Goal: Information Seeking & Learning: Learn about a topic

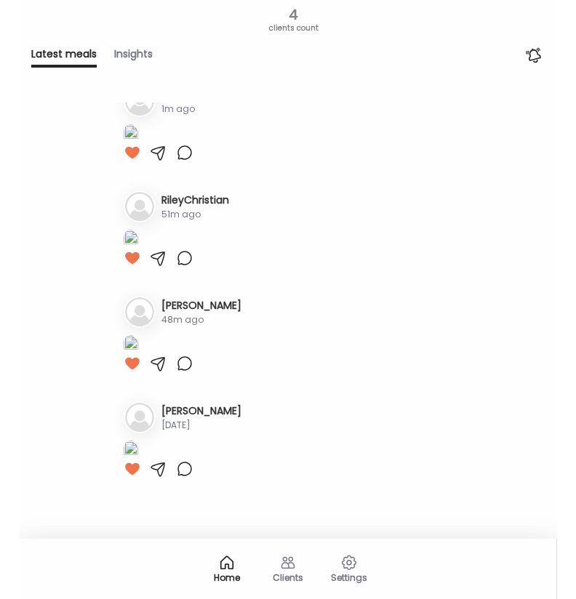
scroll to position [170, 0]
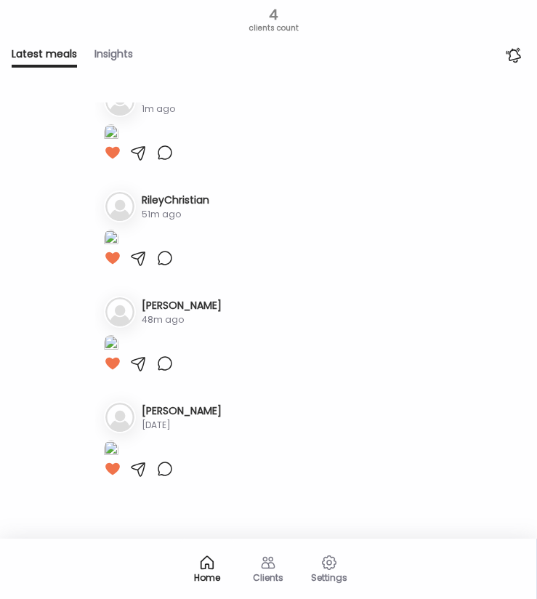
click at [169, 208] on h3 "RileyChristian" at bounding box center [176, 200] width 68 height 15
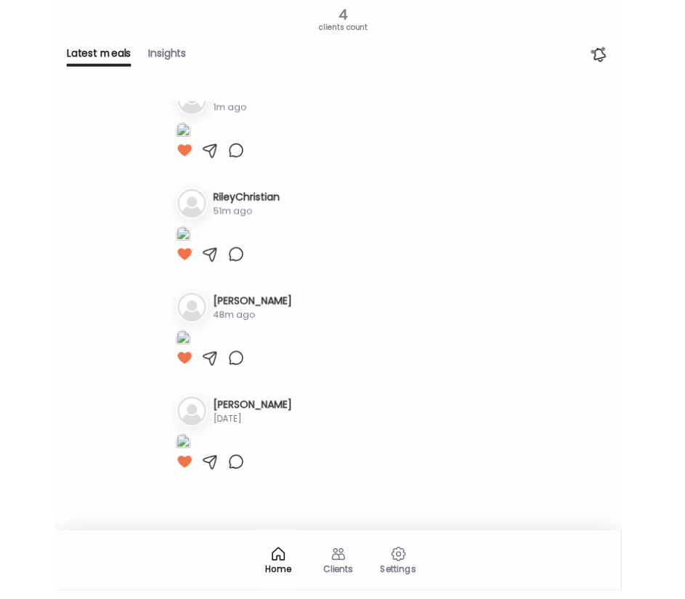
scroll to position [0, 0]
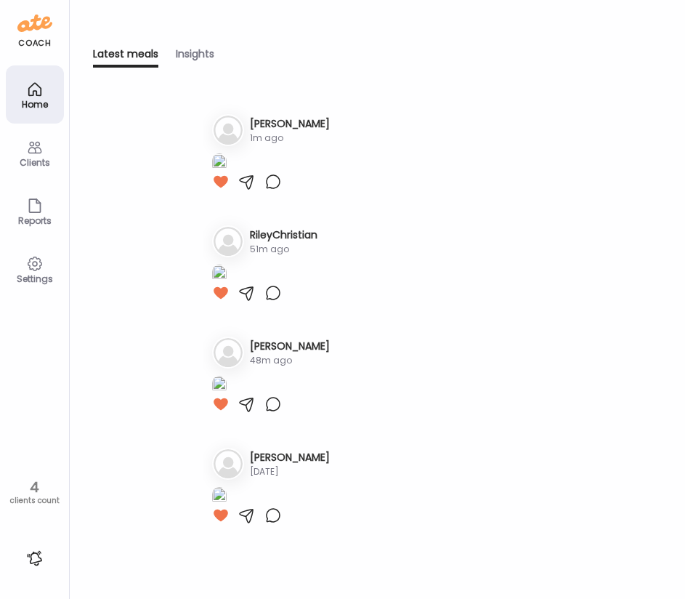
click at [39, 152] on icon at bounding box center [34, 147] width 17 height 17
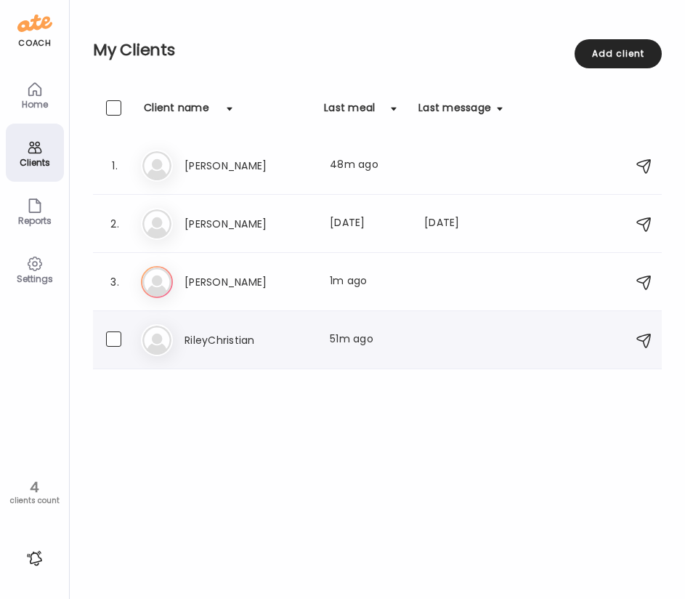
click at [251, 353] on div "Ri RileyChristian Last meal: 51m ago" at bounding box center [379, 340] width 477 height 32
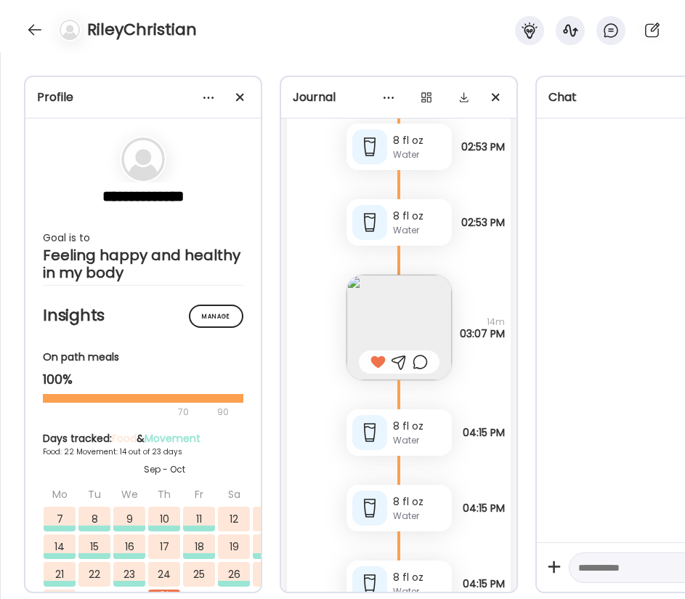
scroll to position [58773, 0]
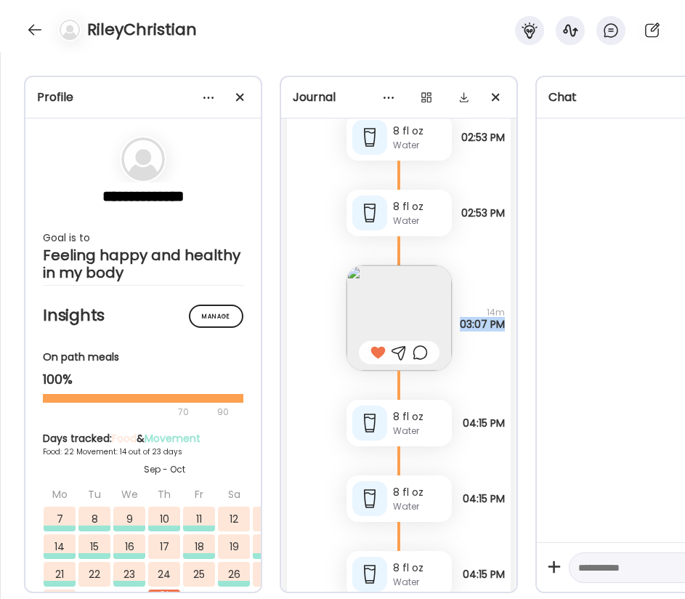
drag, startPoint x: 458, startPoint y: 323, endPoint x: 501, endPoint y: 326, distance: 42.9
click at [501, 326] on span "03:07 PM" at bounding box center [482, 324] width 45 height 12
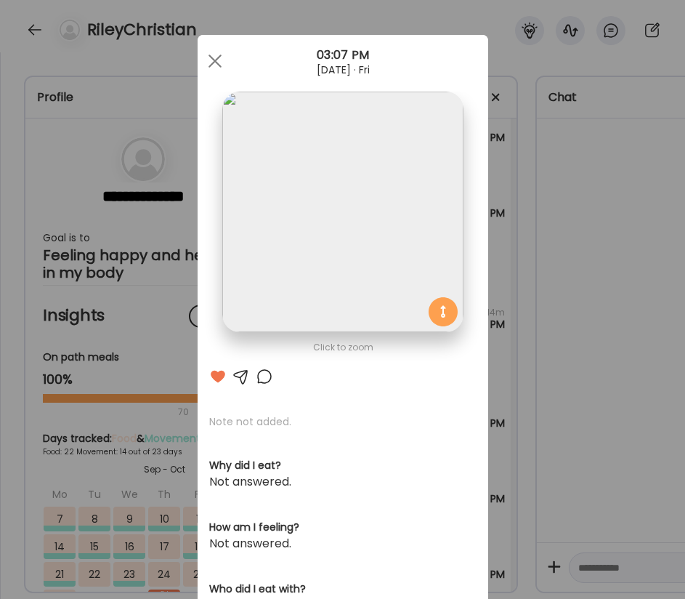
click at [501, 326] on div "Ate Coach Dashboard Wahoo! It’s official Take a moment to set up your Coach Pro…" at bounding box center [342, 299] width 685 height 599
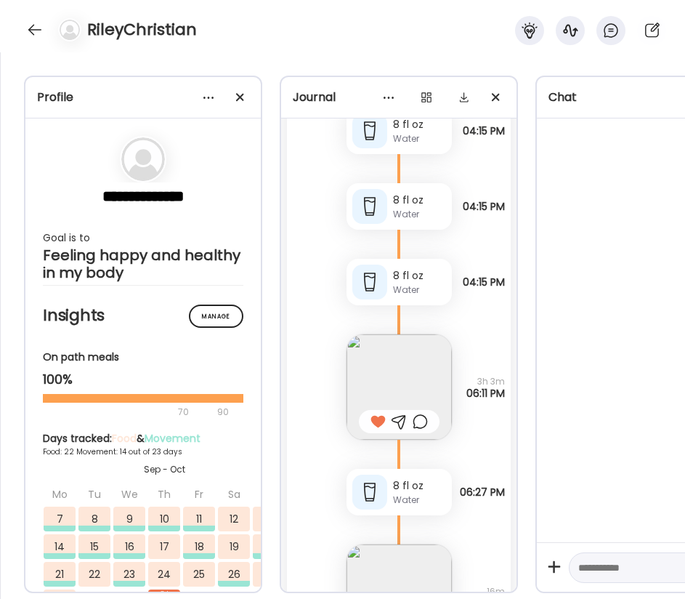
scroll to position [59075, 0]
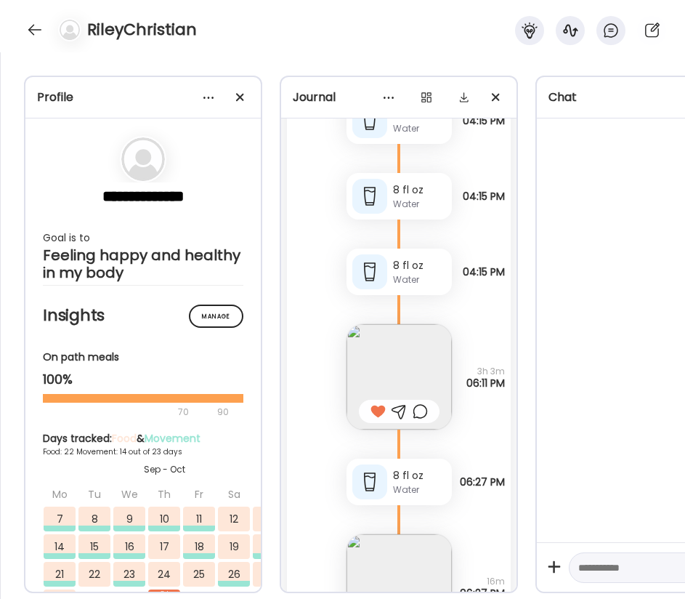
click at [472, 371] on span "3h 3m" at bounding box center [486, 372] width 39 height 12
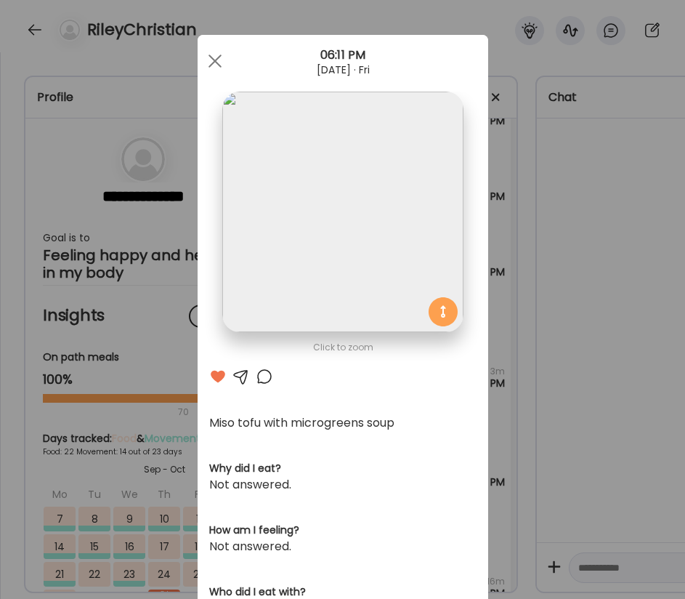
click at [552, 373] on div "Ate Coach Dashboard Wahoo! It’s official Take a moment to set up your Coach Pro…" at bounding box center [342, 299] width 685 height 599
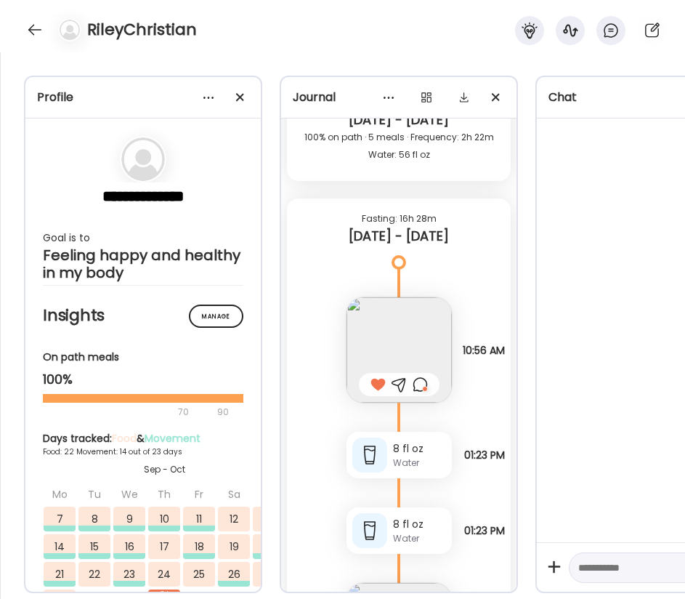
scroll to position [59662, 0]
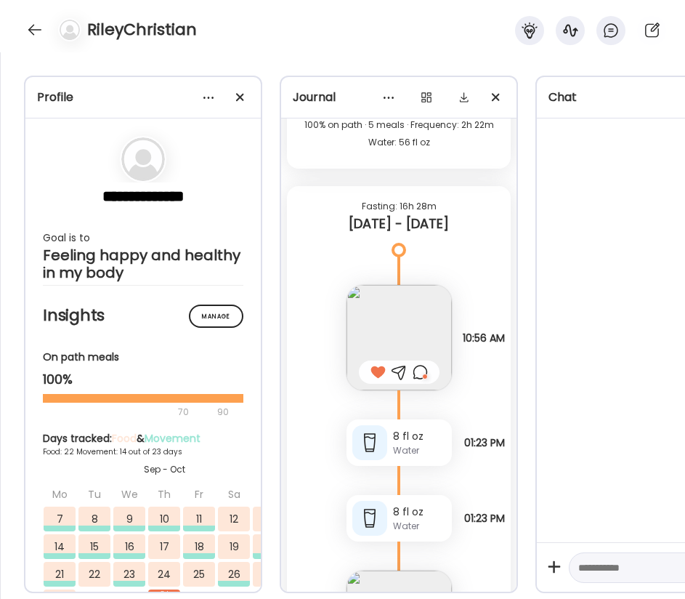
click at [419, 372] on div at bounding box center [420, 371] width 15 height 17
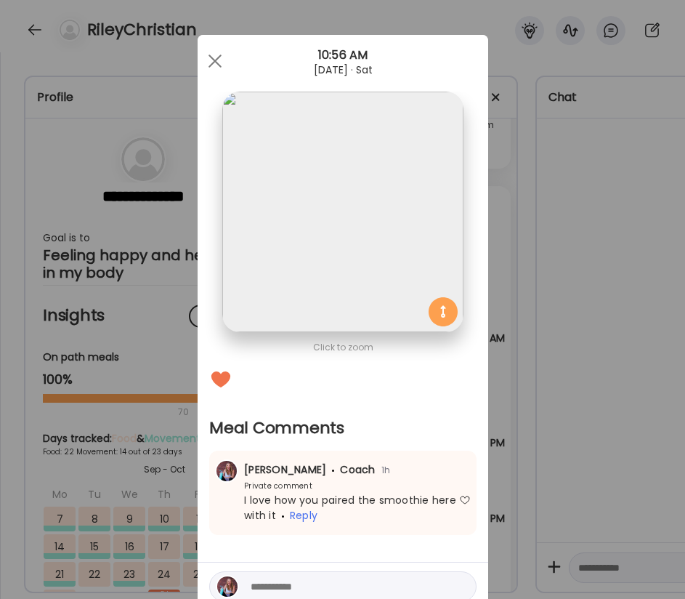
click at [568, 386] on div "Ate Coach Dashboard Wahoo! It’s official Take a moment to set up your Coach Pro…" at bounding box center [342, 299] width 685 height 599
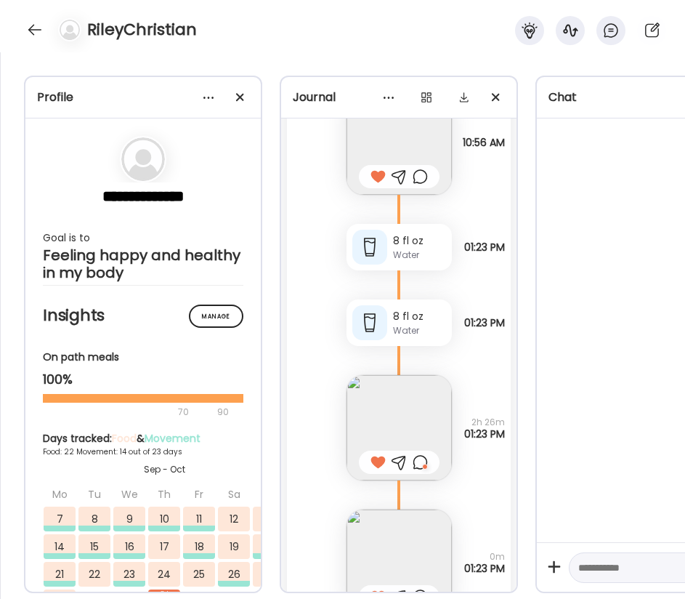
scroll to position [59872, 0]
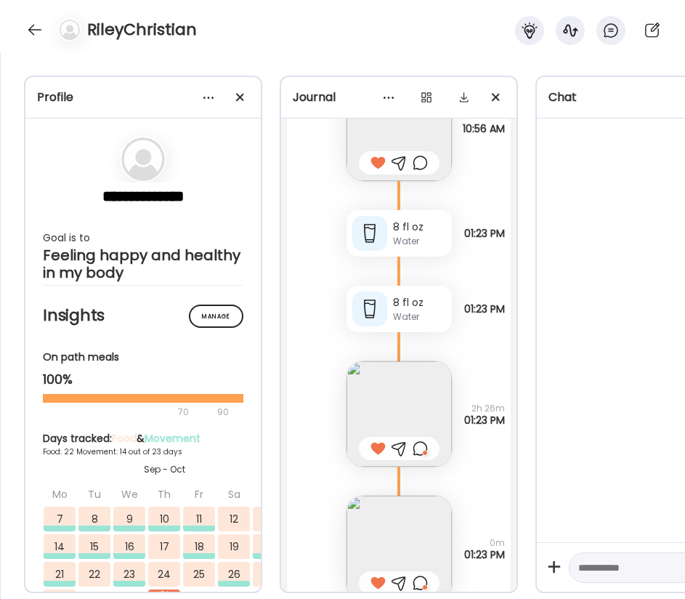
click at [375, 419] on img at bounding box center [399, 413] width 105 height 105
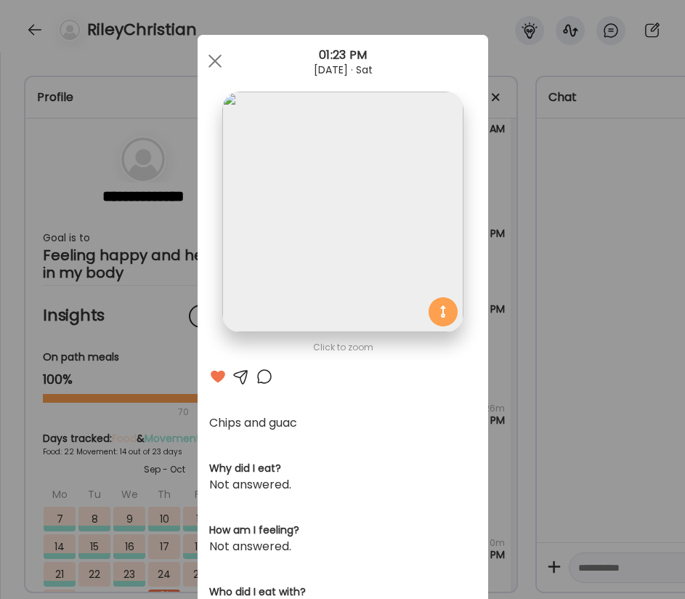
click at [530, 394] on div "Ate Coach Dashboard Wahoo! It’s official Take a moment to set up your Coach Pro…" at bounding box center [342, 299] width 685 height 599
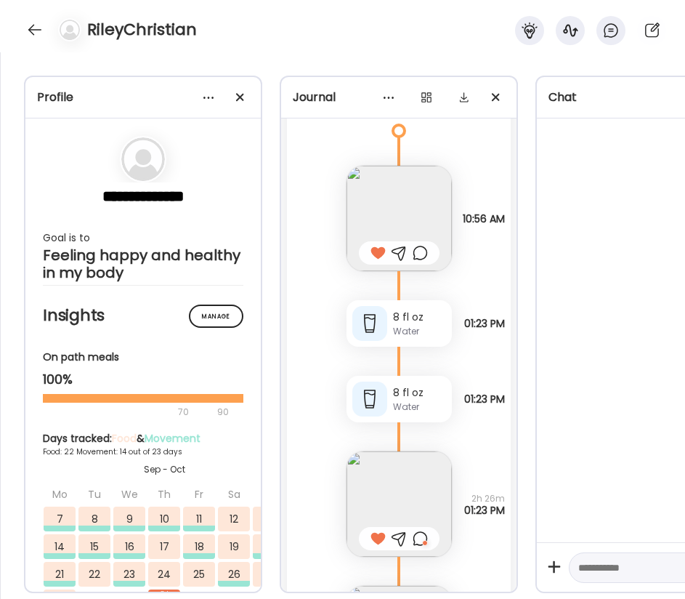
scroll to position [59810, 0]
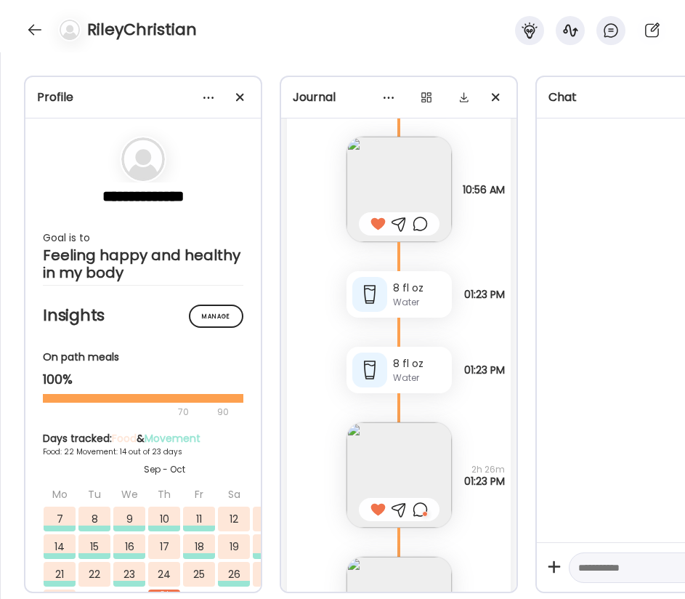
click at [415, 460] on img at bounding box center [399, 474] width 105 height 105
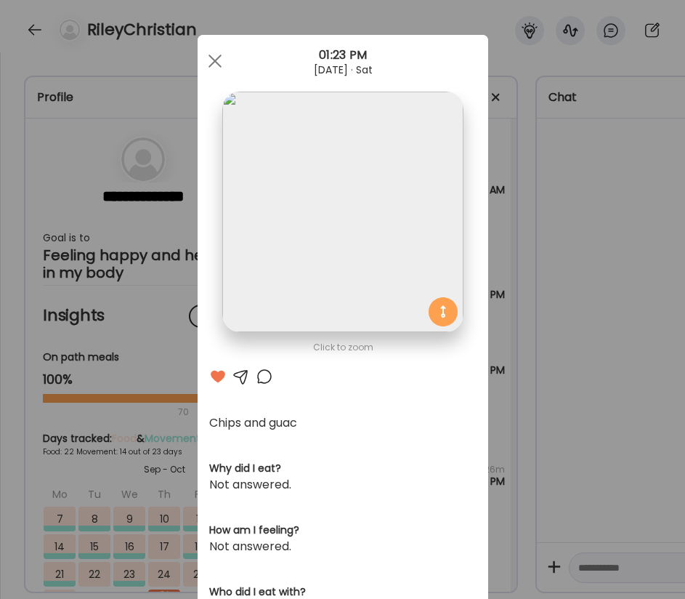
click at [561, 241] on div "Ate Coach Dashboard Wahoo! It’s official Take a moment to set up your Coach Pro…" at bounding box center [342, 299] width 685 height 599
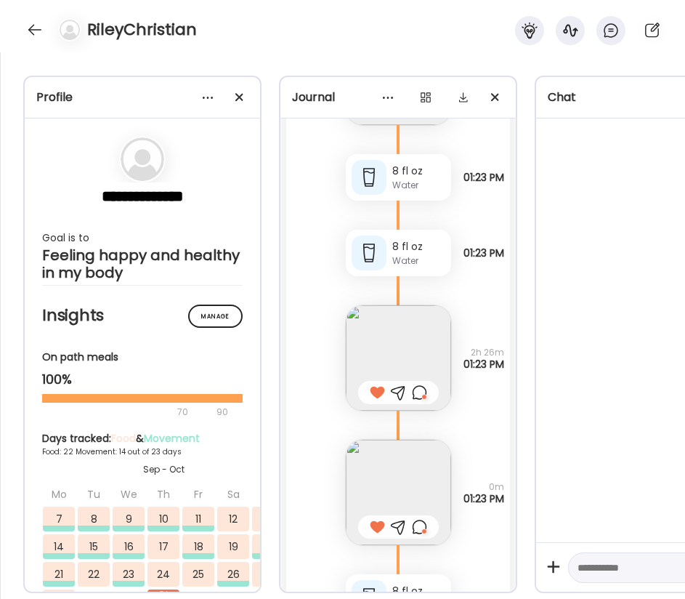
scroll to position [59931, 0]
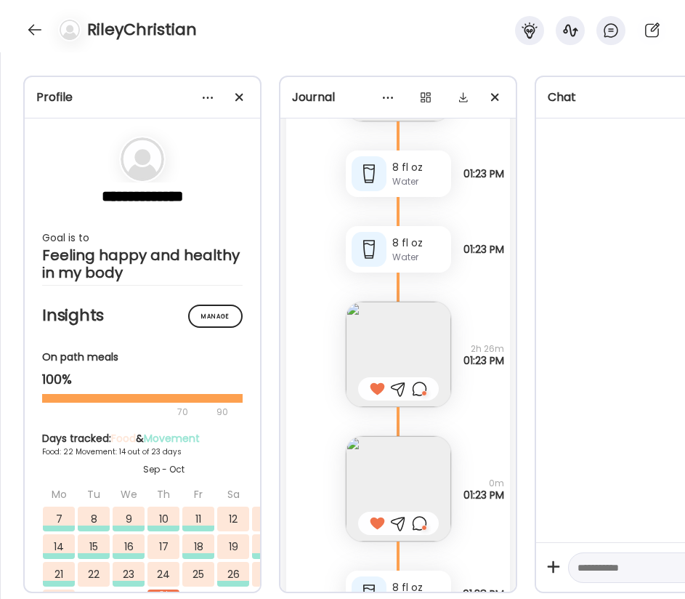
click at [382, 472] on img at bounding box center [398, 488] width 105 height 105
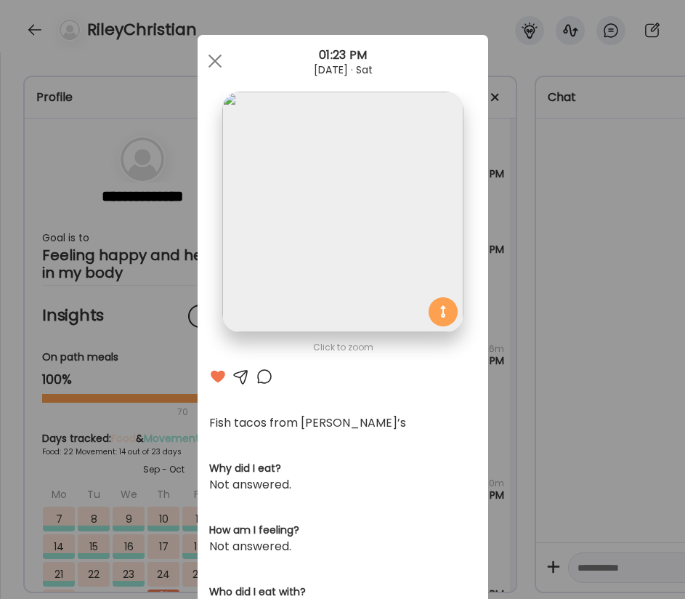
click at [522, 440] on div "Ate Coach Dashboard Wahoo! It’s official Take a moment to set up your Coach Pro…" at bounding box center [342, 299] width 685 height 599
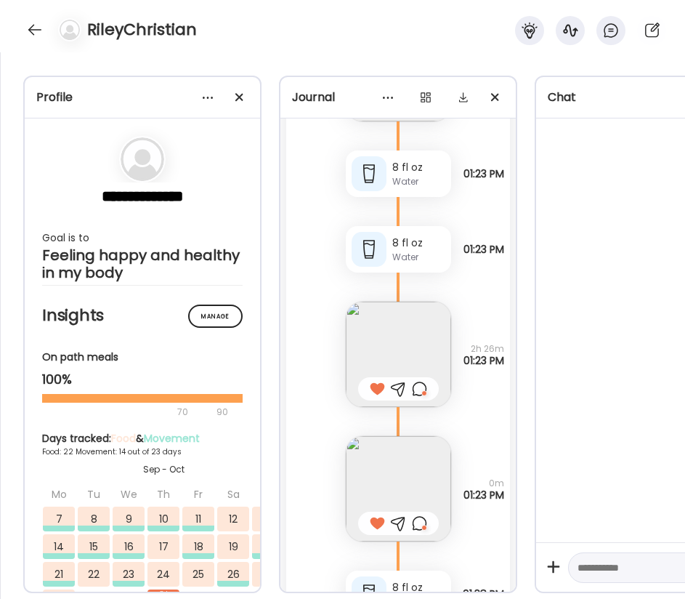
click at [418, 518] on div at bounding box center [419, 522] width 15 height 17
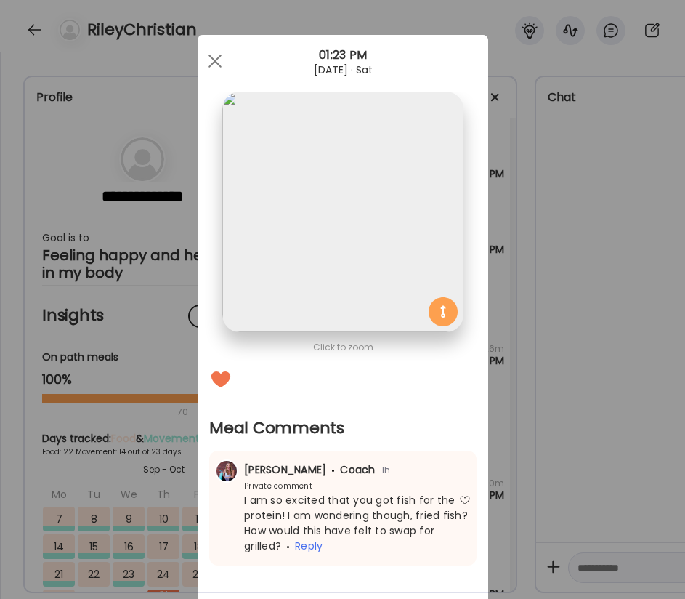
click at [523, 488] on div "Ate Coach Dashboard Wahoo! It’s official Take a moment to set up your Coach Pro…" at bounding box center [342, 299] width 685 height 599
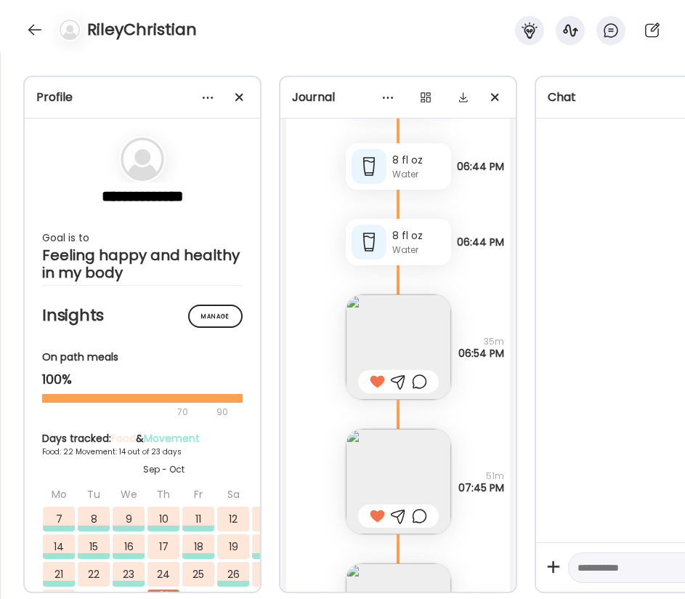
scroll to position [60871, 0]
click at [425, 358] on img at bounding box center [398, 346] width 105 height 105
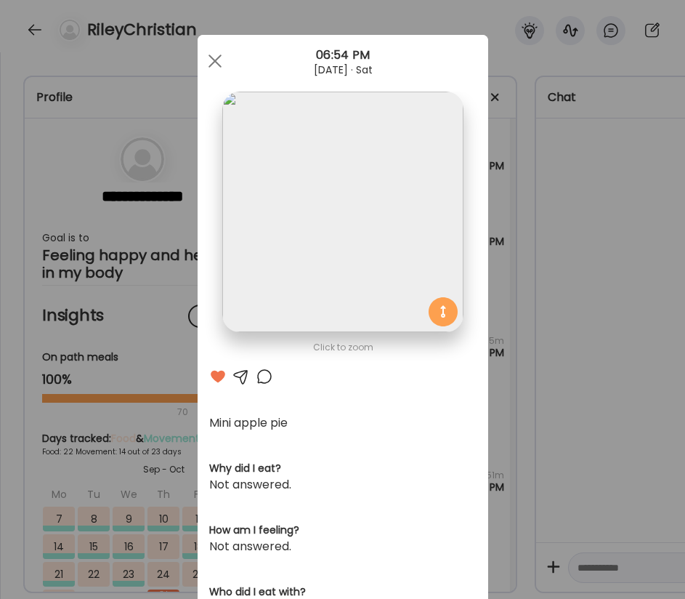
click at [596, 333] on div "Ate Coach Dashboard Wahoo! It’s official Take a moment to set up your Coach Pro…" at bounding box center [342, 299] width 685 height 599
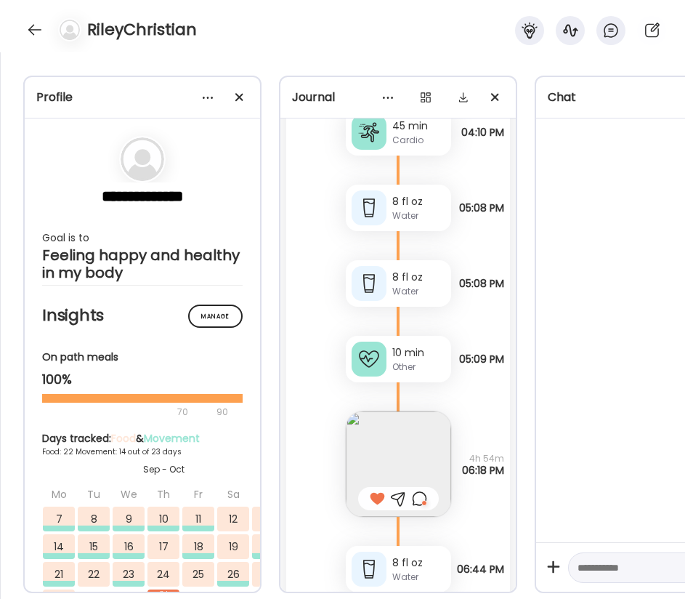
scroll to position [60467, 0]
click at [413, 466] on img at bounding box center [398, 464] width 105 height 105
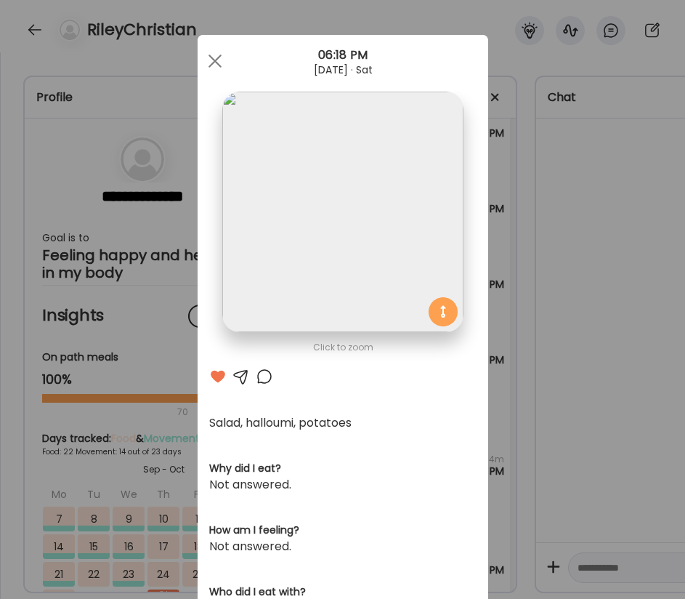
click at [520, 445] on div "Ate Coach Dashboard Wahoo! It’s official Take a moment to set up your Coach Pro…" at bounding box center [342, 299] width 685 height 599
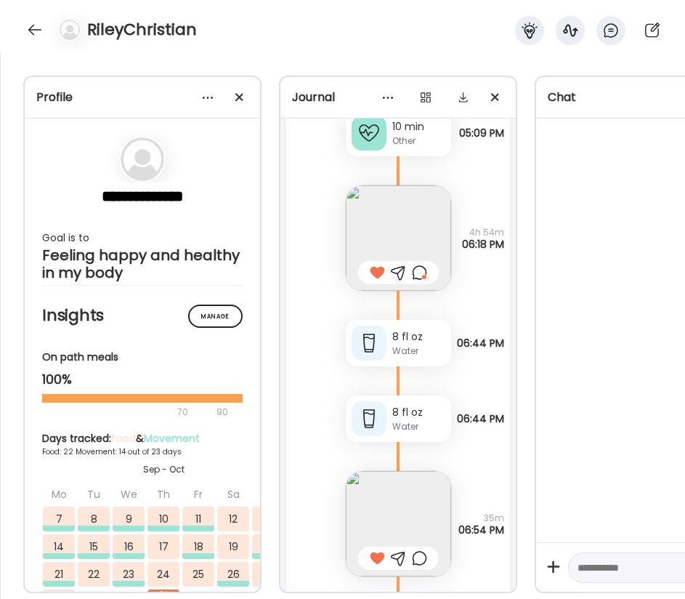
scroll to position [60696, 0]
drag, startPoint x: 459, startPoint y: 339, endPoint x: 493, endPoint y: 347, distance: 35.8
click at [493, 347] on span "06:44 PM" at bounding box center [480, 342] width 47 height 12
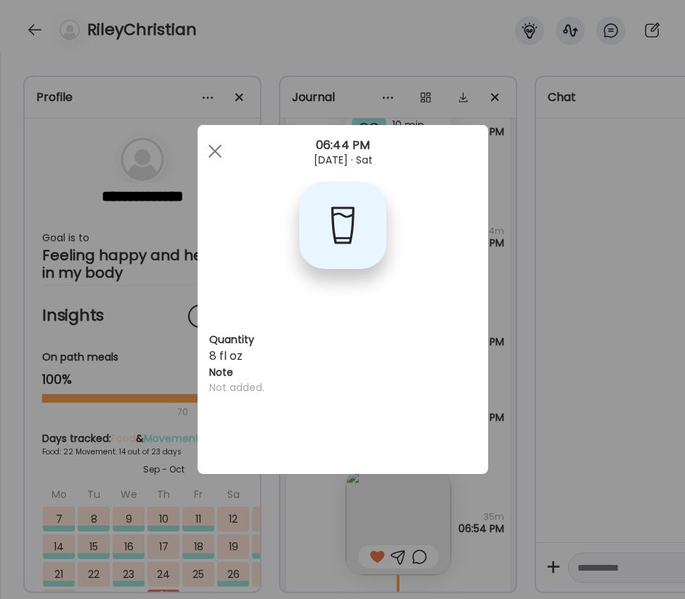
click at [544, 350] on div "Ate Coach Dashboard Wahoo! It’s official Take a moment to set up your Coach Pro…" at bounding box center [342, 299] width 685 height 599
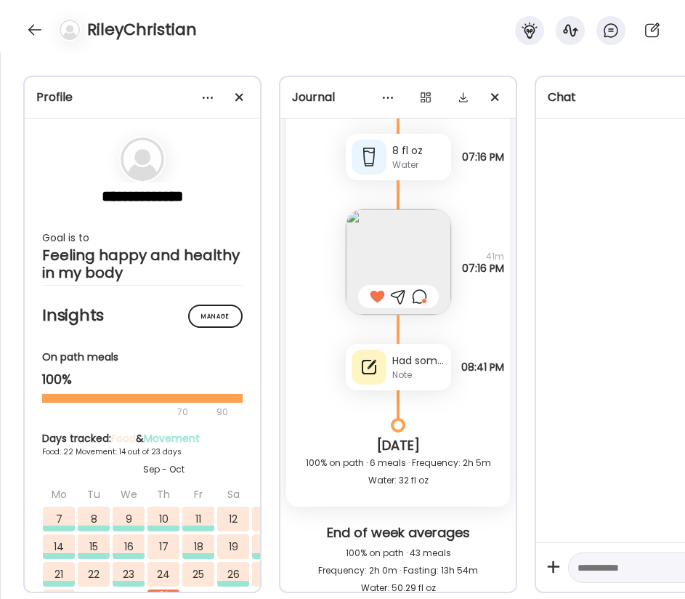
scroll to position [62887, 0]
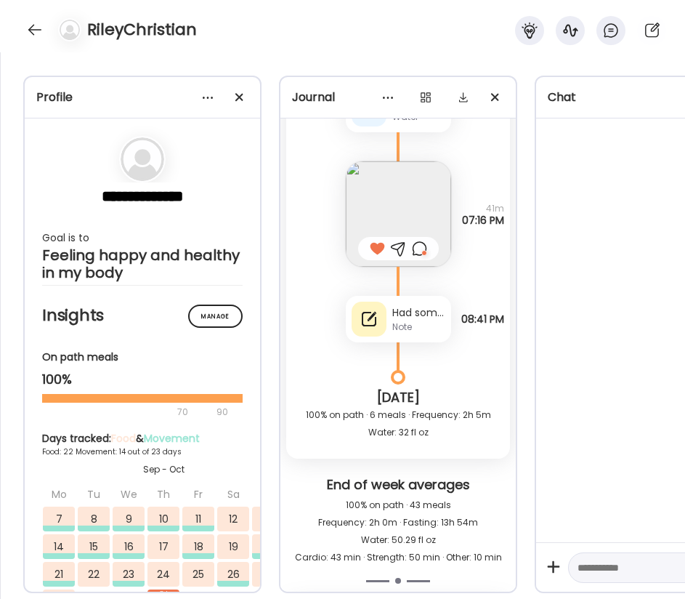
click at [427, 309] on div "Had some [PERSON_NAME] as well :( shouldn’t have done that" at bounding box center [418, 312] width 53 height 15
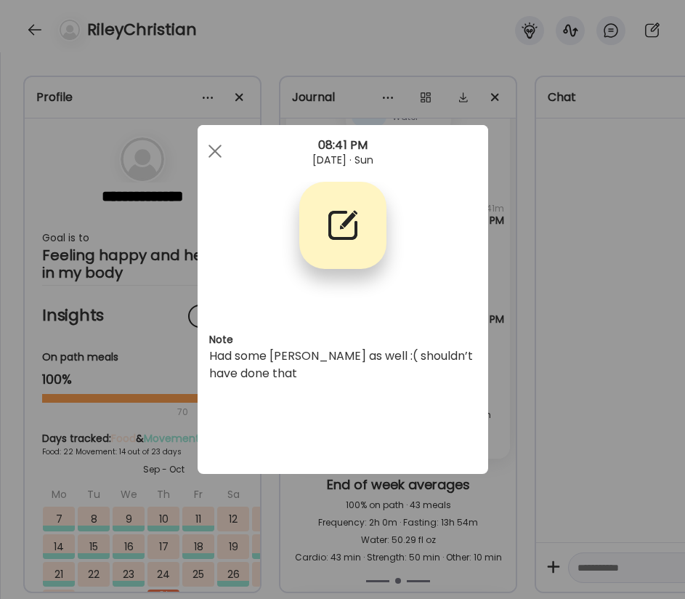
click at [563, 381] on div "Ate Coach Dashboard Wahoo! It’s official Take a moment to set up your Coach Pro…" at bounding box center [342, 299] width 685 height 599
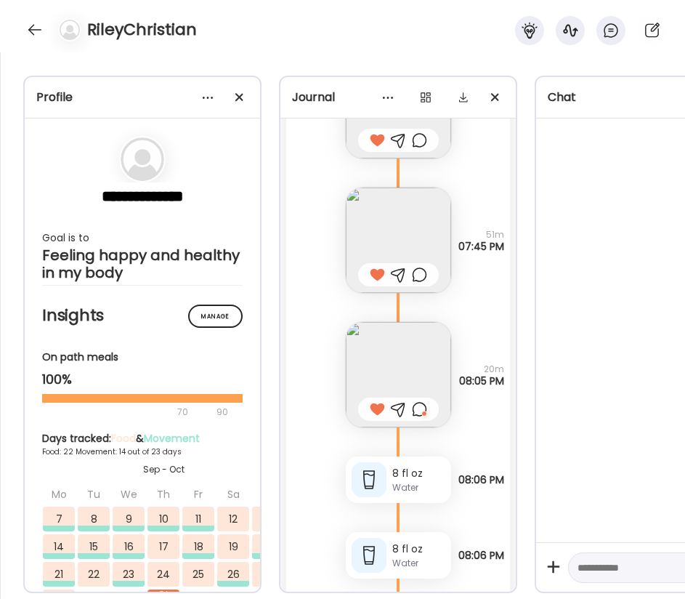
scroll to position [61064, 0]
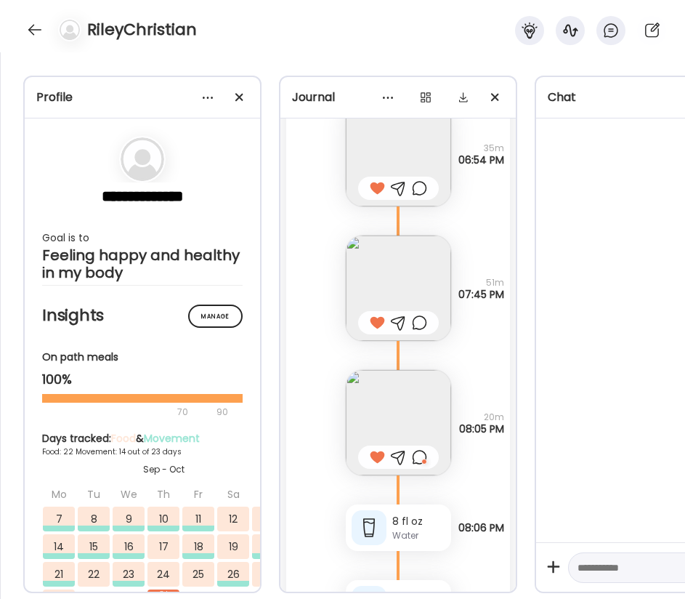
click at [424, 455] on div at bounding box center [419, 456] width 15 height 17
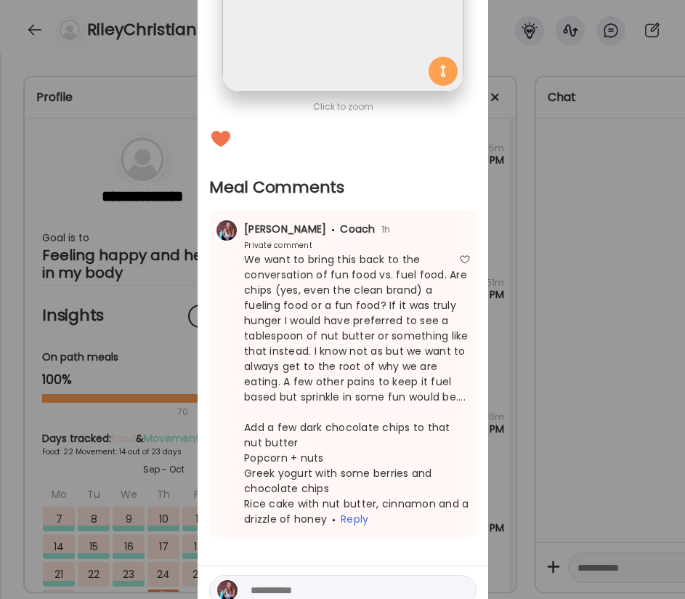
scroll to position [242, 0]
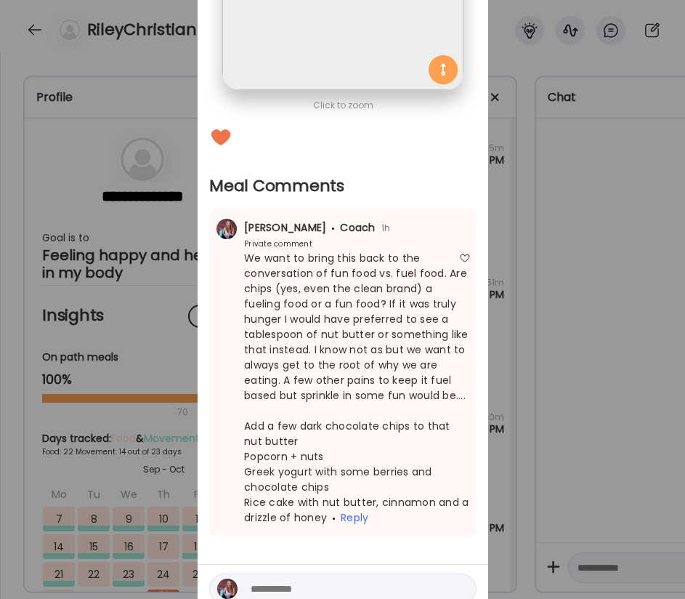
click at [646, 375] on div "Ate Coach Dashboard Wahoo! It’s official Take a moment to set up your Coach Pro…" at bounding box center [342, 299] width 685 height 599
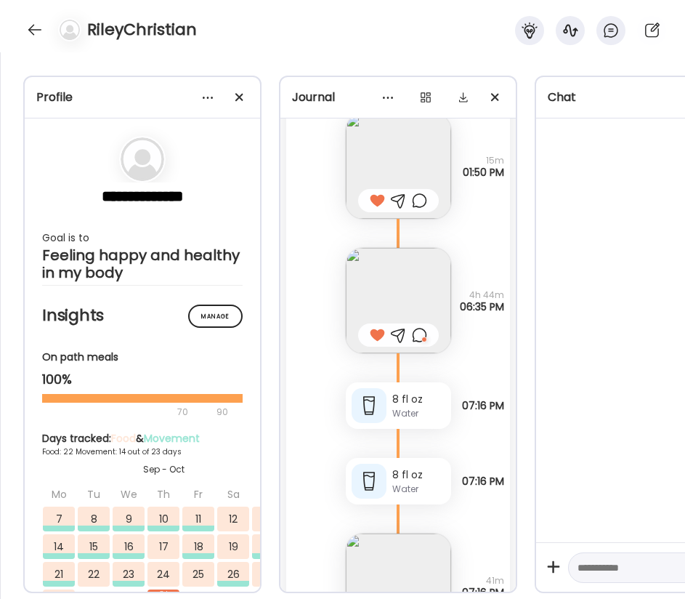
scroll to position [62711, 0]
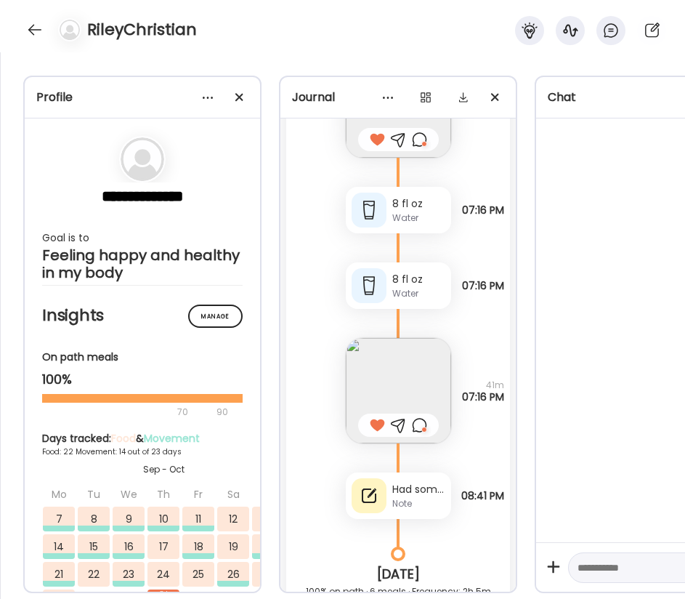
click at [419, 386] on img at bounding box center [398, 390] width 105 height 105
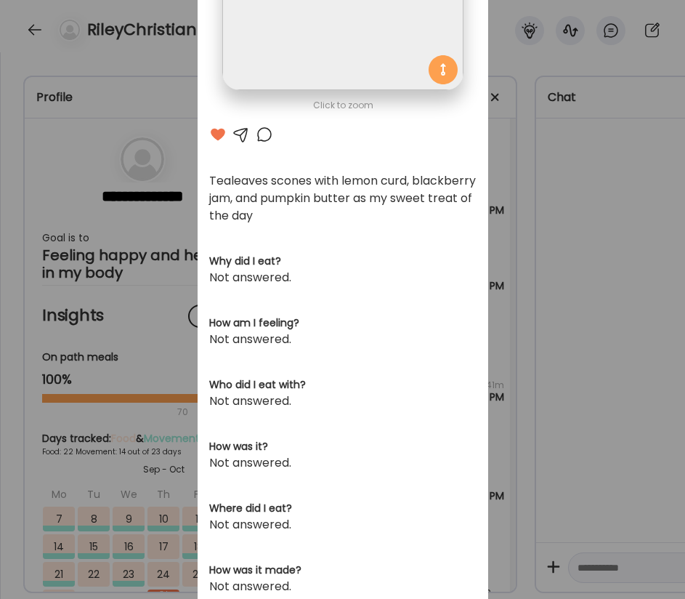
click at [514, 215] on div "Ate Coach Dashboard Wahoo! It’s official Take a moment to set up your Coach Pro…" at bounding box center [342, 299] width 685 height 599
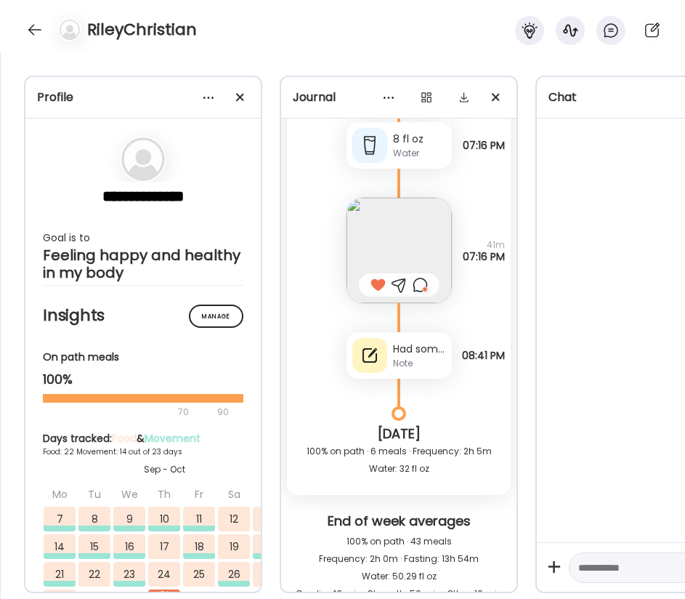
scroll to position [62830, 0]
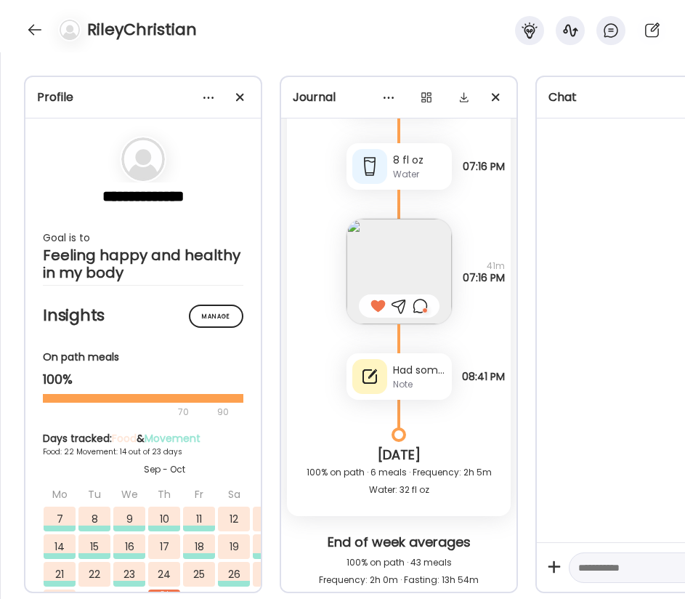
click at [418, 367] on div "Had some [PERSON_NAME] as well :( shouldn’t have done that" at bounding box center [419, 370] width 53 height 15
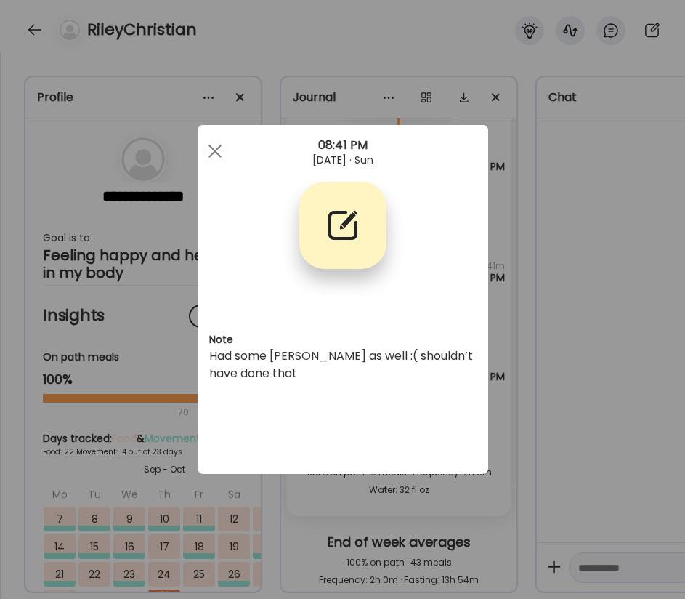
click at [544, 368] on div "Ate Coach Dashboard Wahoo! It’s official Take a moment to set up your Coach Pro…" at bounding box center [342, 299] width 685 height 599
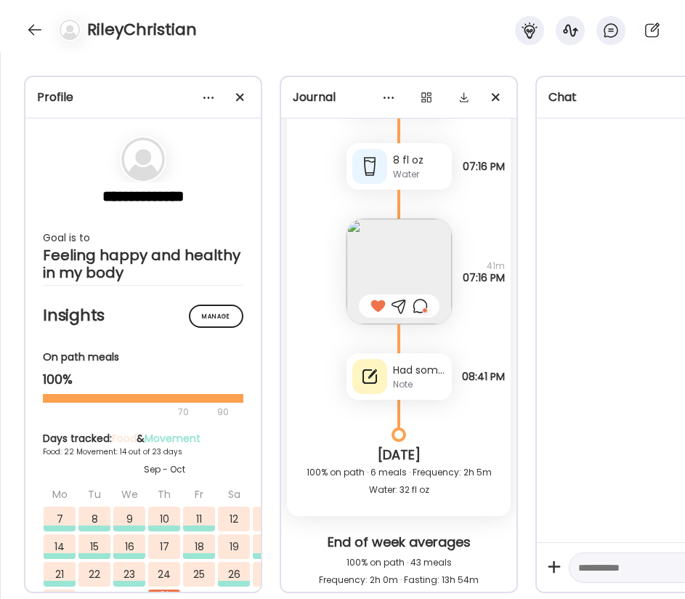
click at [416, 366] on div "Had some [PERSON_NAME] as well :( shouldn’t have done that" at bounding box center [419, 370] width 53 height 15
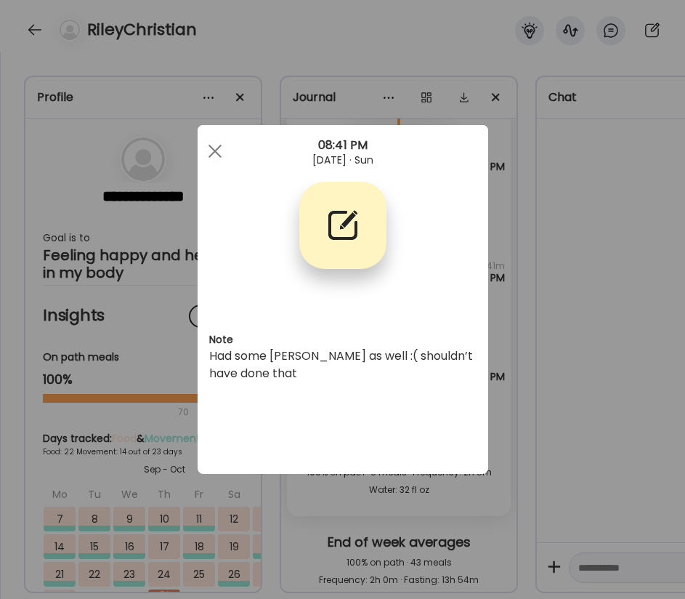
click at [565, 328] on div "Ate Coach Dashboard Wahoo! It’s official Take a moment to set up your Coach Pro…" at bounding box center [342, 299] width 685 height 599
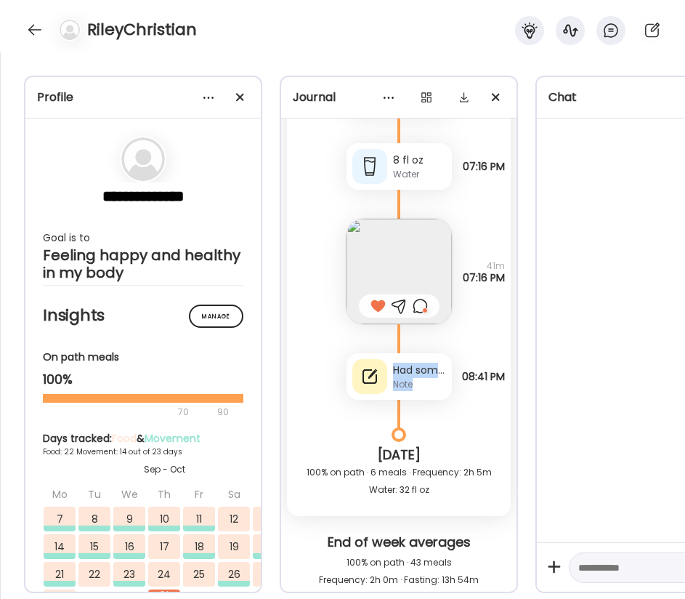
drag, startPoint x: 429, startPoint y: 385, endPoint x: 359, endPoint y: 373, distance: 70.8
click at [358, 374] on div "Had some [PERSON_NAME] as well :( shouldn’t have done that Note" at bounding box center [399, 376] width 105 height 47
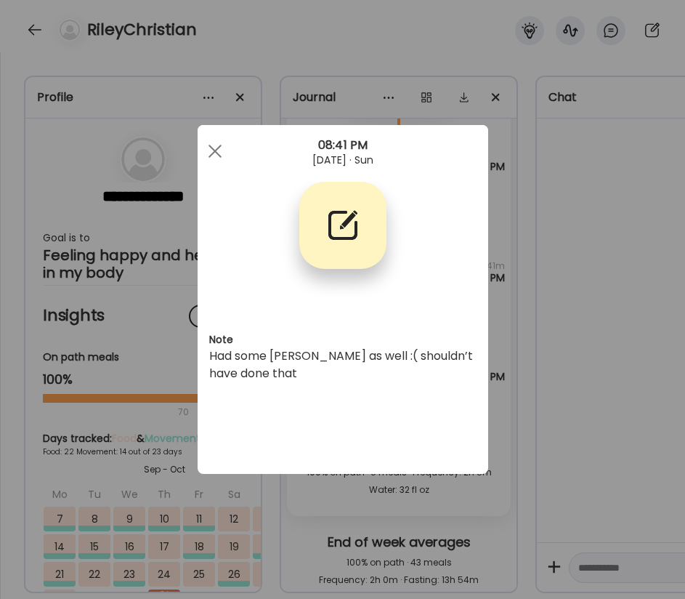
click at [605, 319] on div "Ate Coach Dashboard Wahoo! It’s official Take a moment to set up your Coach Pro…" at bounding box center [342, 299] width 685 height 599
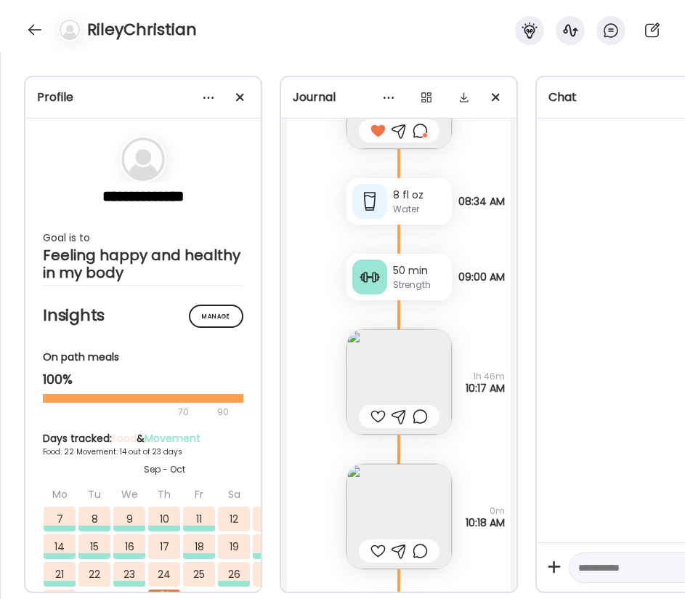
scroll to position [63642, 0]
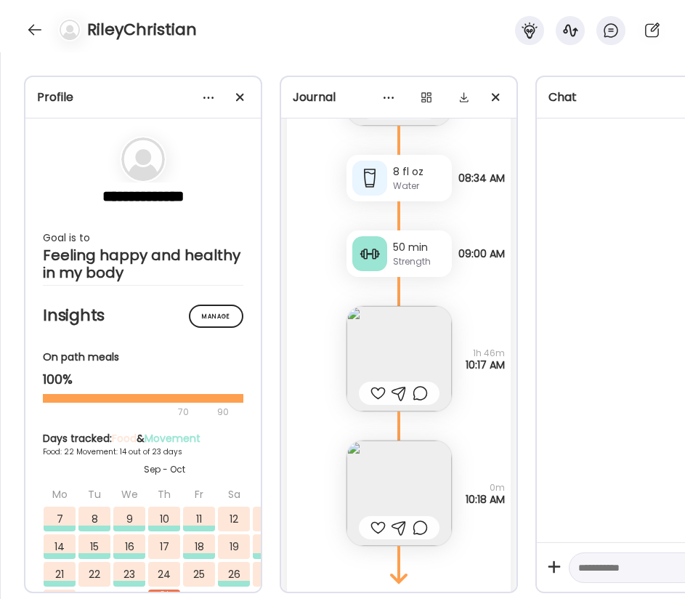
click at [419, 389] on div at bounding box center [420, 392] width 15 height 17
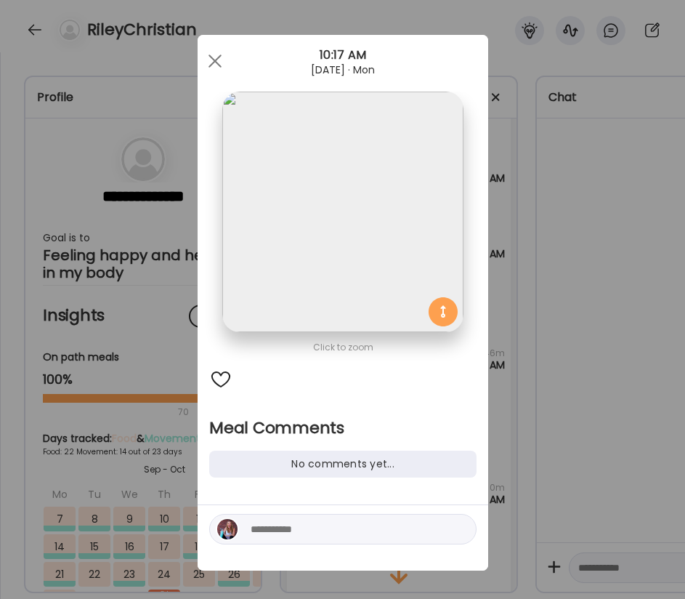
click at [517, 286] on div "Ate Coach Dashboard Wahoo! It’s official Take a moment to set up your Coach Pro…" at bounding box center [342, 299] width 685 height 599
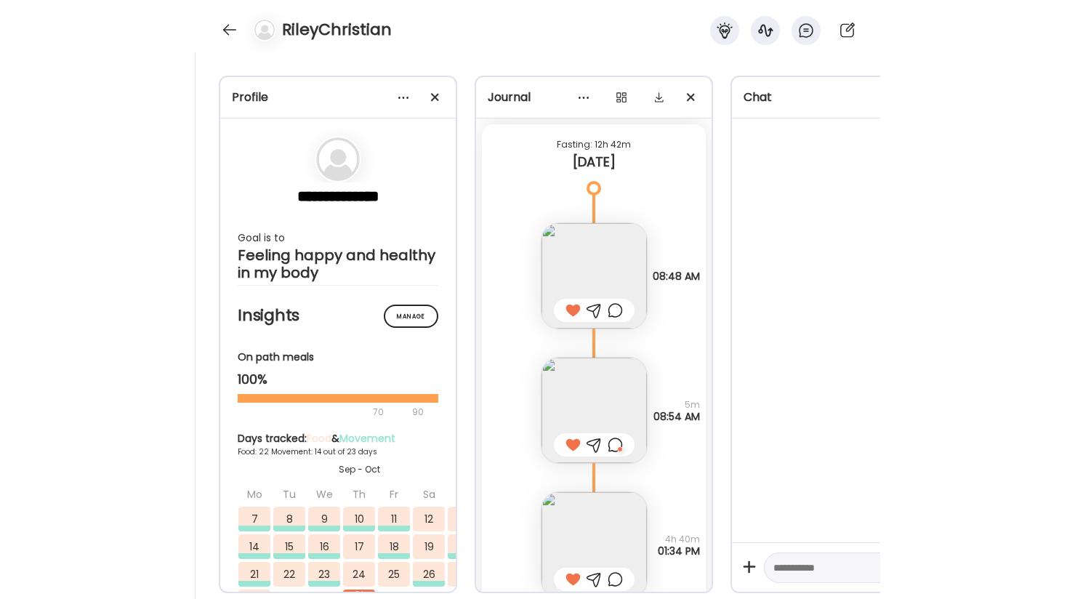
scroll to position [61834, 0]
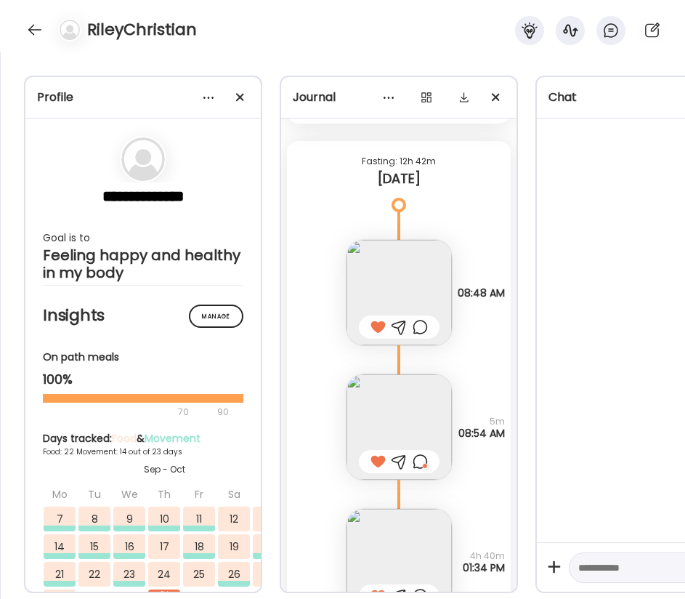
click at [3, 171] on div "**********" at bounding box center [342, 325] width 685 height 546
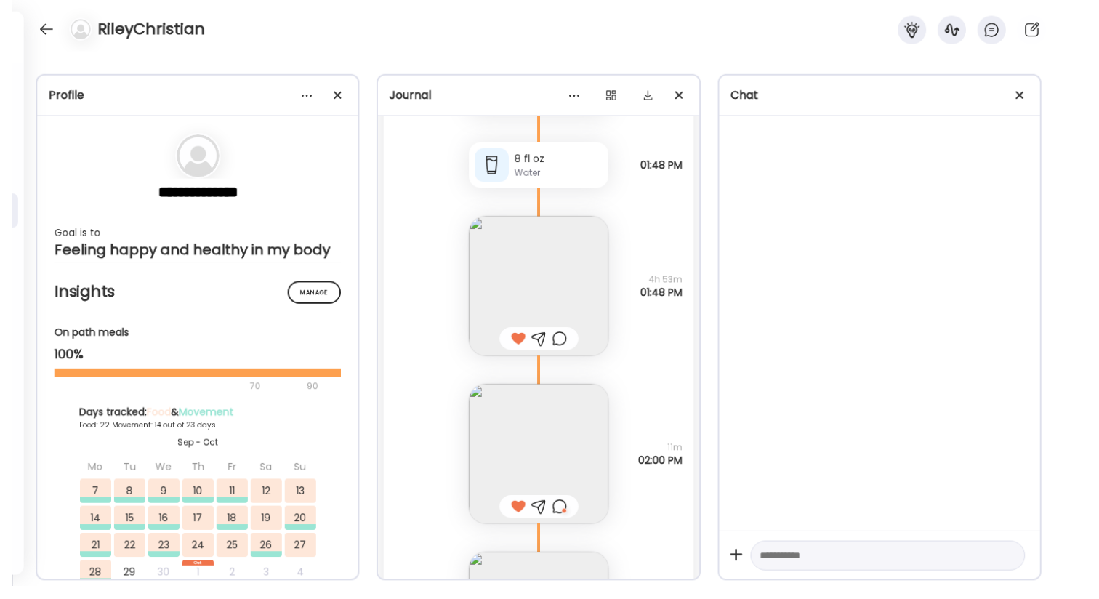
scroll to position [70804, 0]
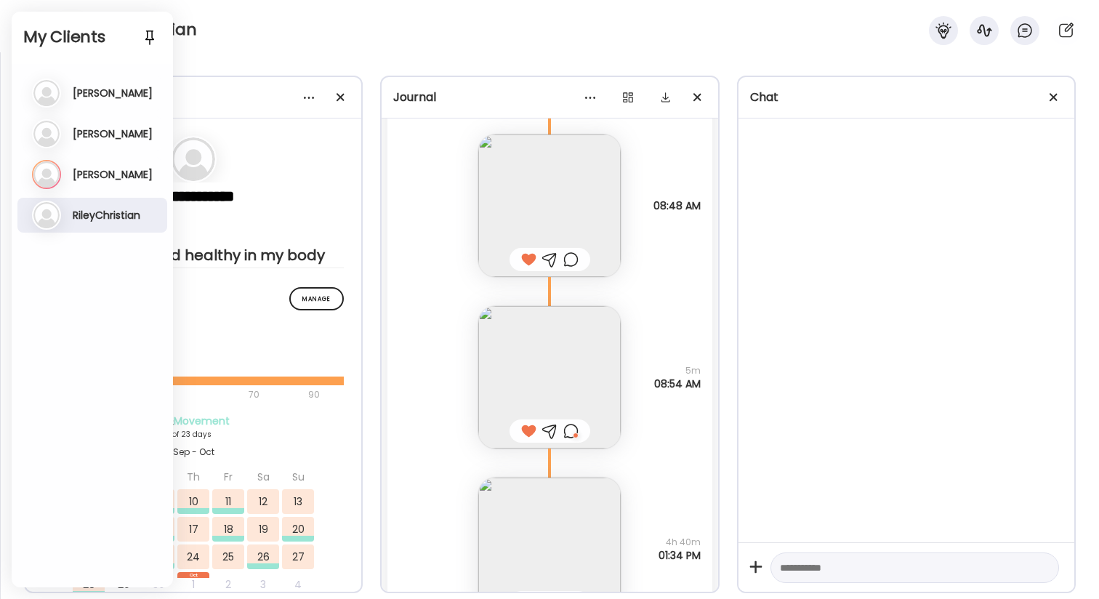
click at [206, 39] on div "RileyChristian" at bounding box center [549, 26] width 1099 height 52
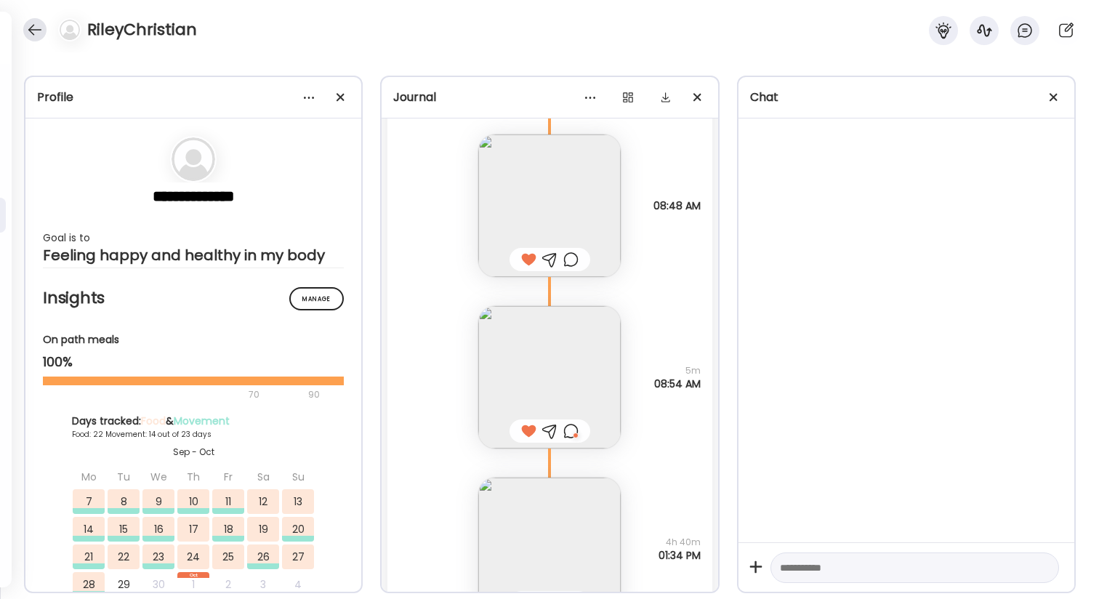
click at [28, 36] on div at bounding box center [34, 29] width 23 height 23
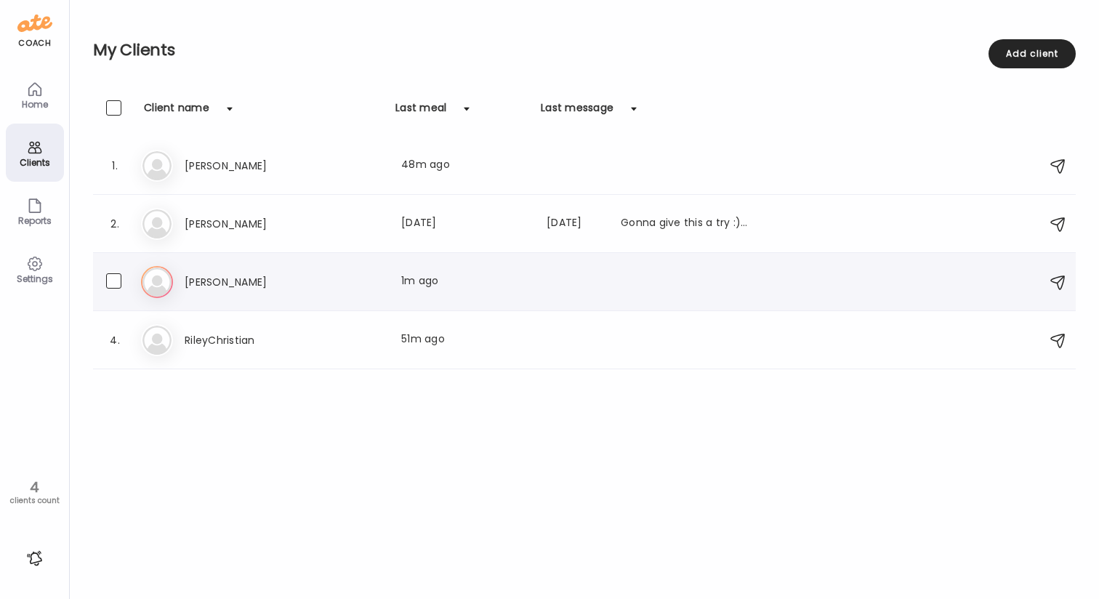
click at [292, 278] on h3 "[PERSON_NAME]" at bounding box center [249, 281] width 128 height 17
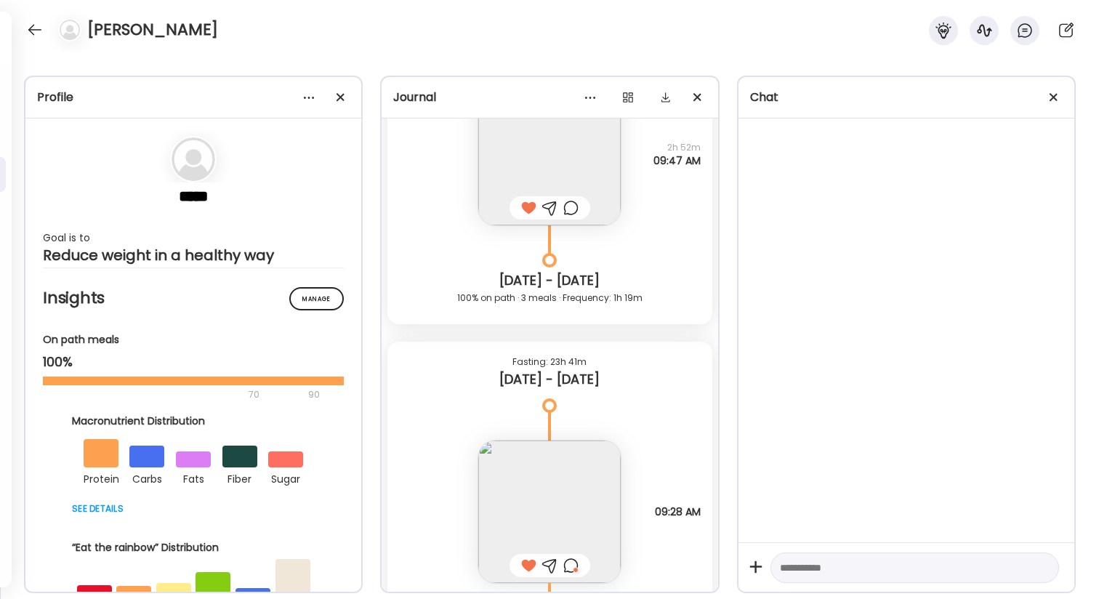
scroll to position [49854, 0]
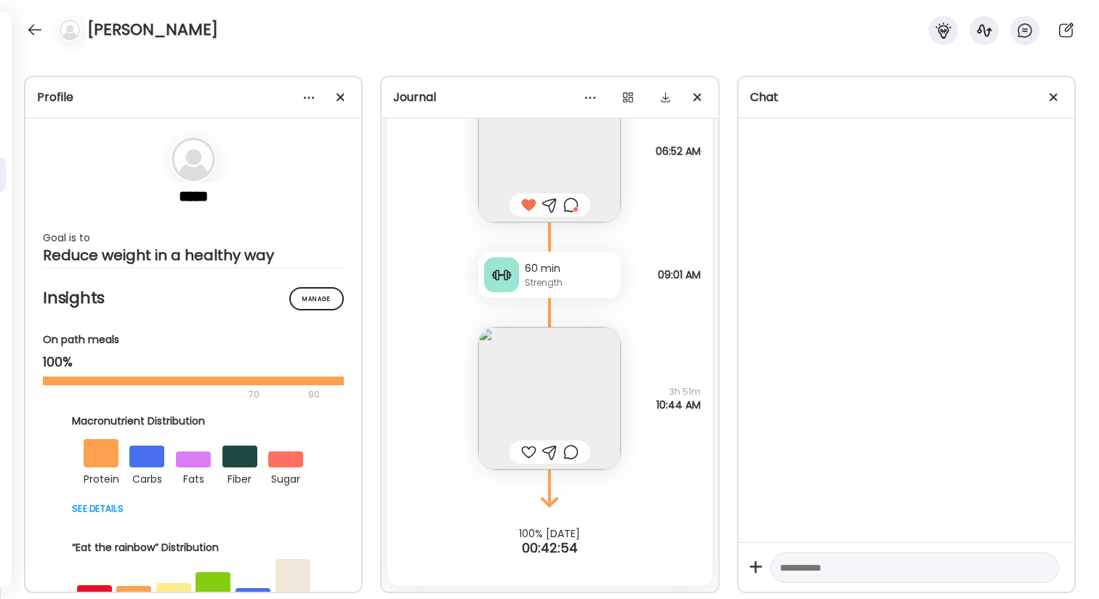
click at [589, 393] on img at bounding box center [549, 398] width 142 height 142
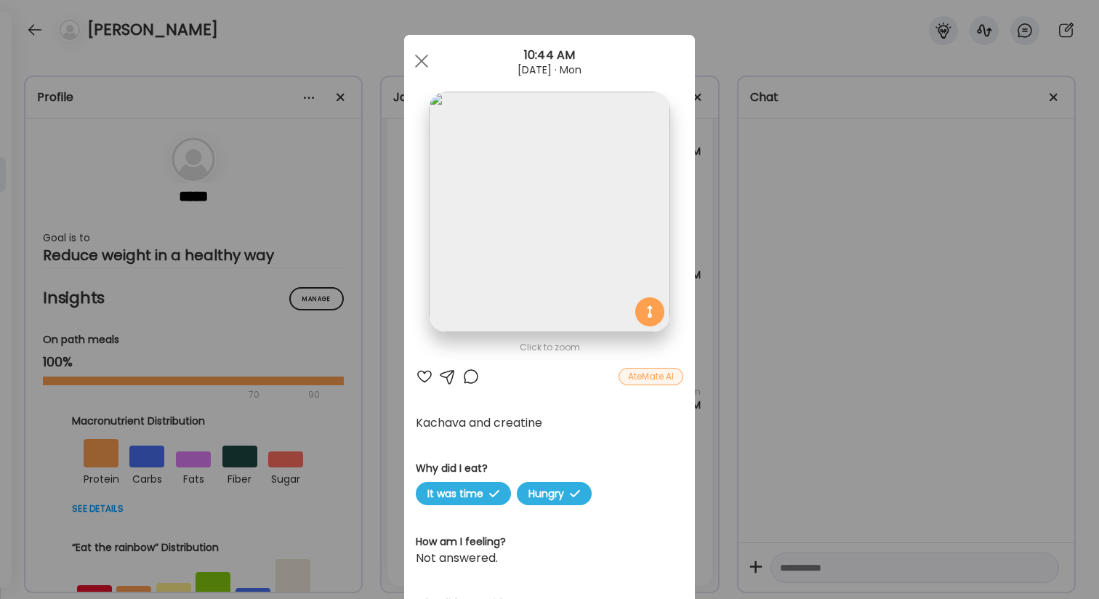
click at [794, 448] on div "Ate Coach Dashboard Wahoo! It’s official Take a moment to set up your Coach Pro…" at bounding box center [549, 299] width 1099 height 599
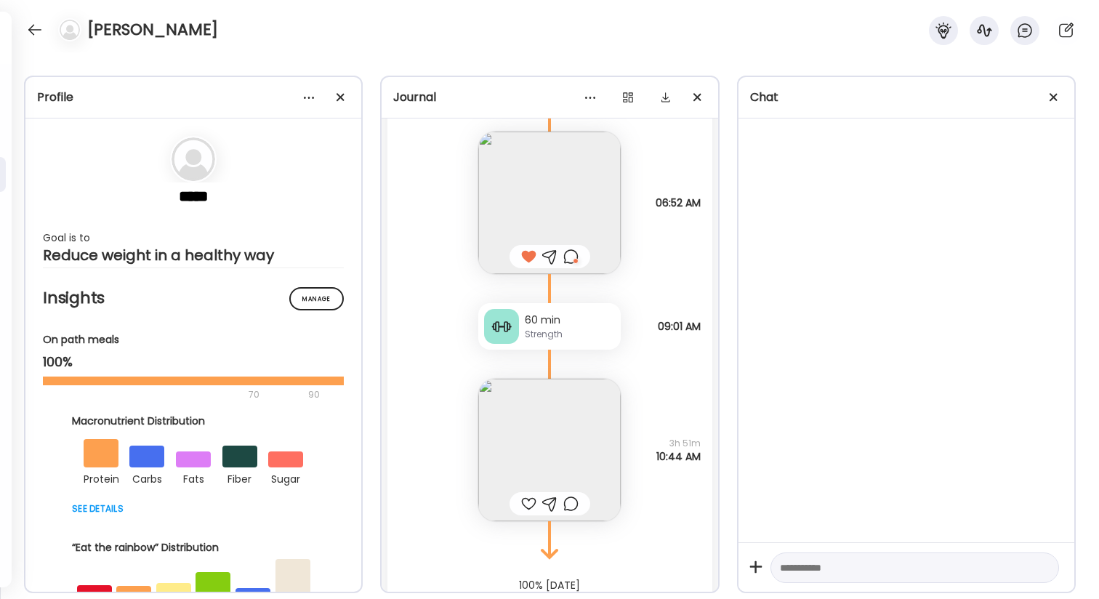
scroll to position [49821, 0]
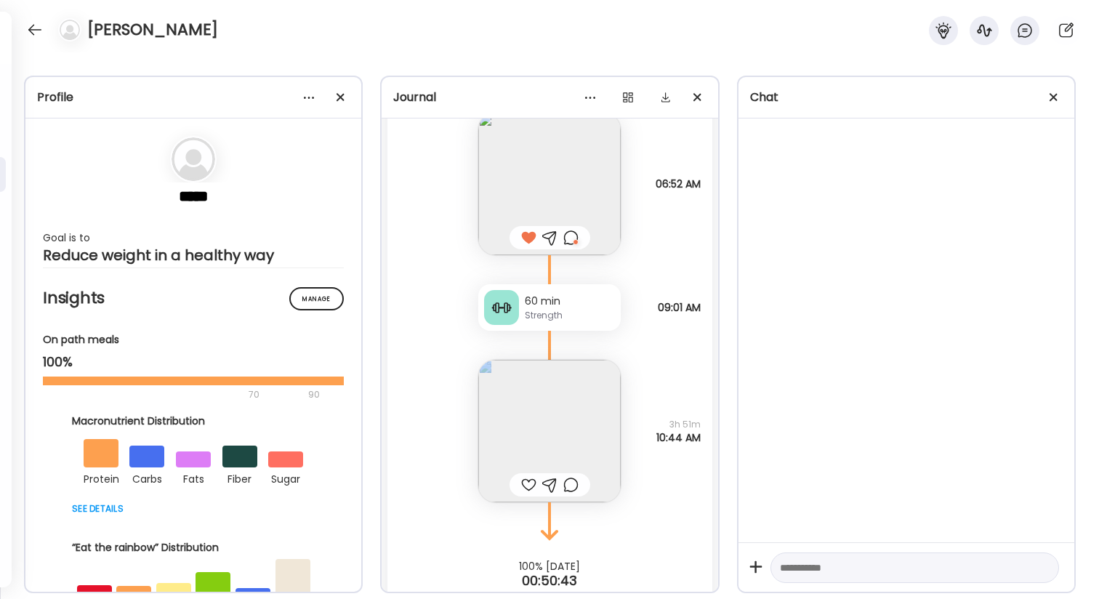
drag, startPoint x: 666, startPoint y: 424, endPoint x: 708, endPoint y: 442, distance: 44.9
click at [709, 443] on div "[DATE] - [DATE] 159 lbs Body Weight Note not added 06:22 AM Note not added Why …" at bounding box center [550, 375] width 336 height 514
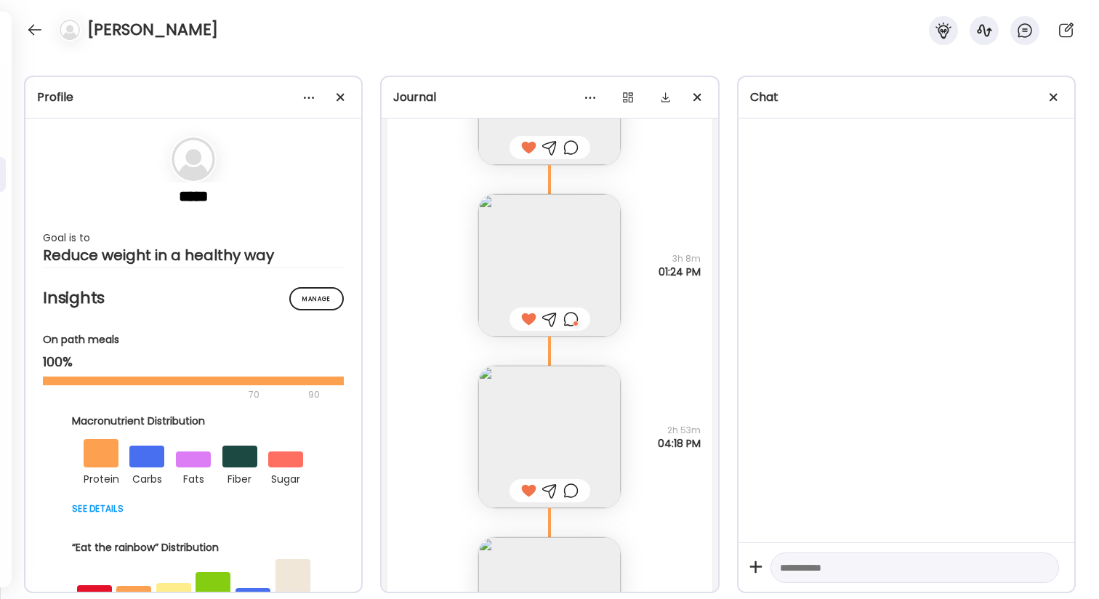
scroll to position [47011, 0]
drag, startPoint x: 670, startPoint y: 267, endPoint x: 707, endPoint y: 284, distance: 41.0
click at [707, 284] on div "Note not added Questions not answered 3h 8m 01:24 PM" at bounding box center [549, 256] width 324 height 171
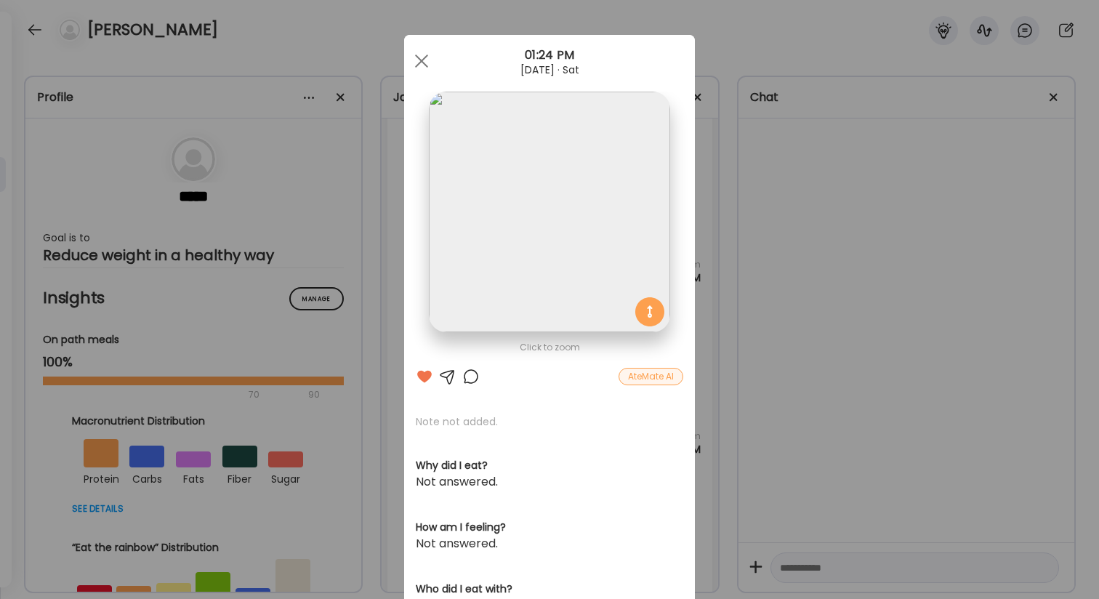
click at [707, 284] on div "Ate Coach Dashboard Wahoo! It’s official Take a moment to set up your Coach Pro…" at bounding box center [549, 299] width 1099 height 599
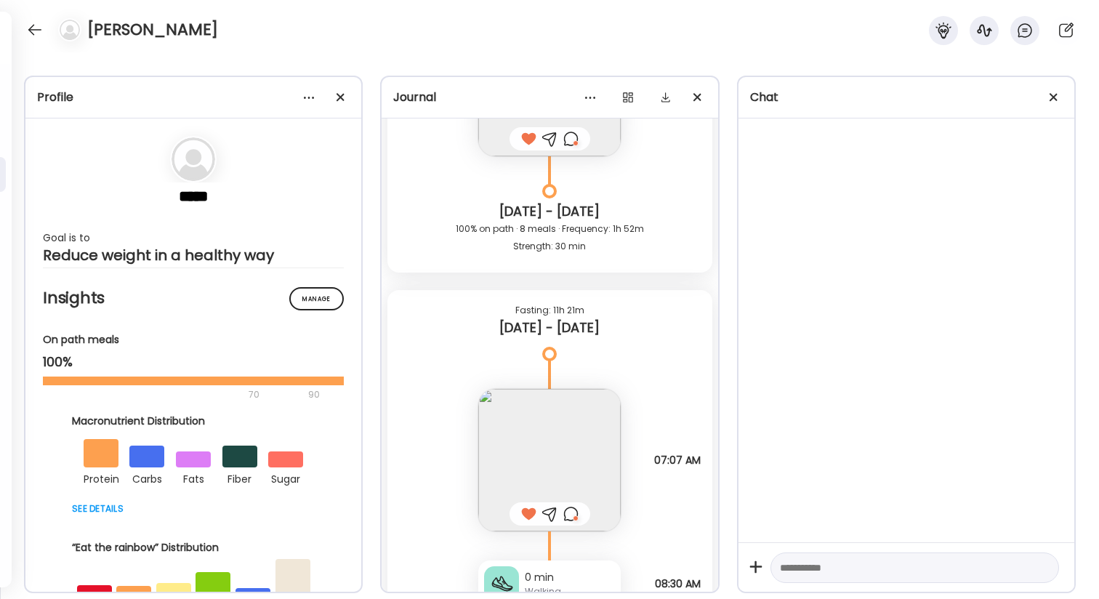
scroll to position [46402, 0]
click at [550, 411] on img at bounding box center [549, 461] width 142 height 142
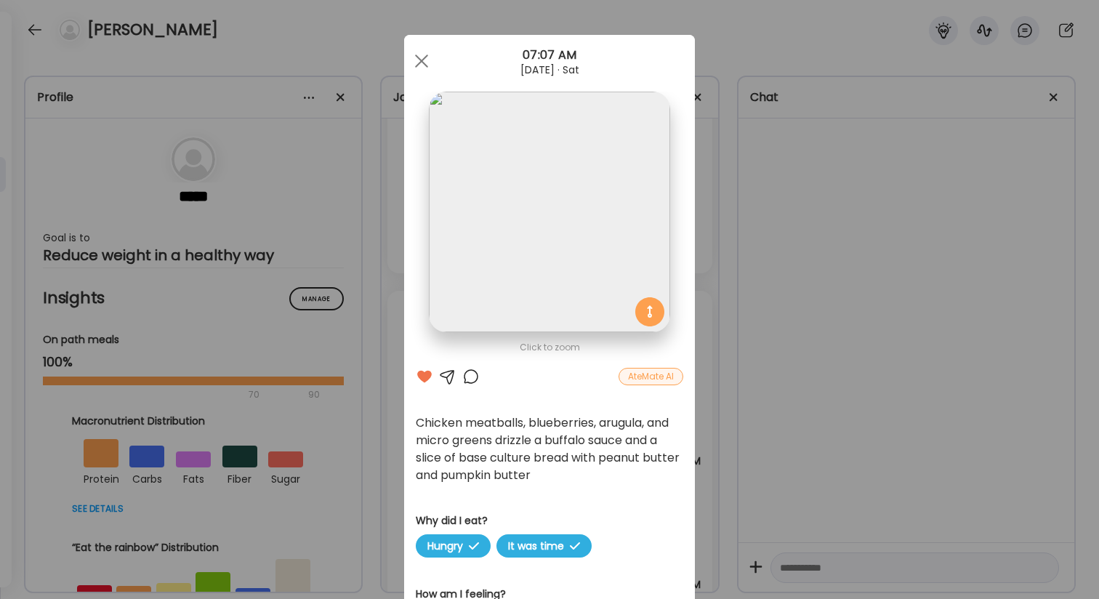
click at [788, 380] on div "Ate Coach Dashboard Wahoo! It’s official Take a moment to set up your Coach Pro…" at bounding box center [549, 299] width 1099 height 599
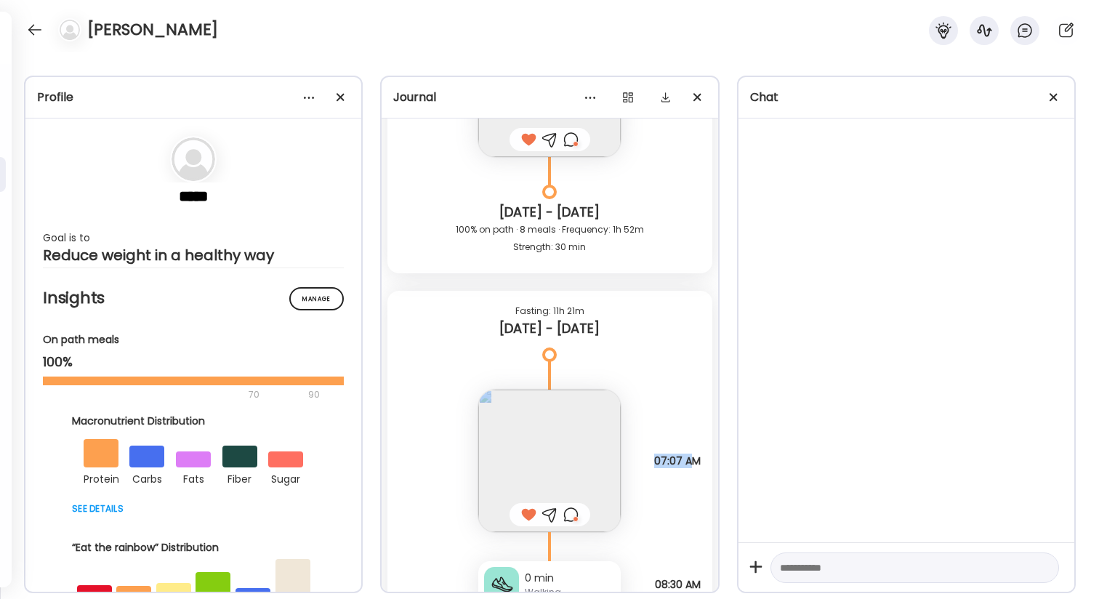
drag, startPoint x: 647, startPoint y: 456, endPoint x: 691, endPoint y: 459, distance: 44.5
click at [691, 459] on div "Chicken meatballs, blueberries, arugula, and micro greens drizzle a buffalo sau…" at bounding box center [549, 445] width 324 height 171
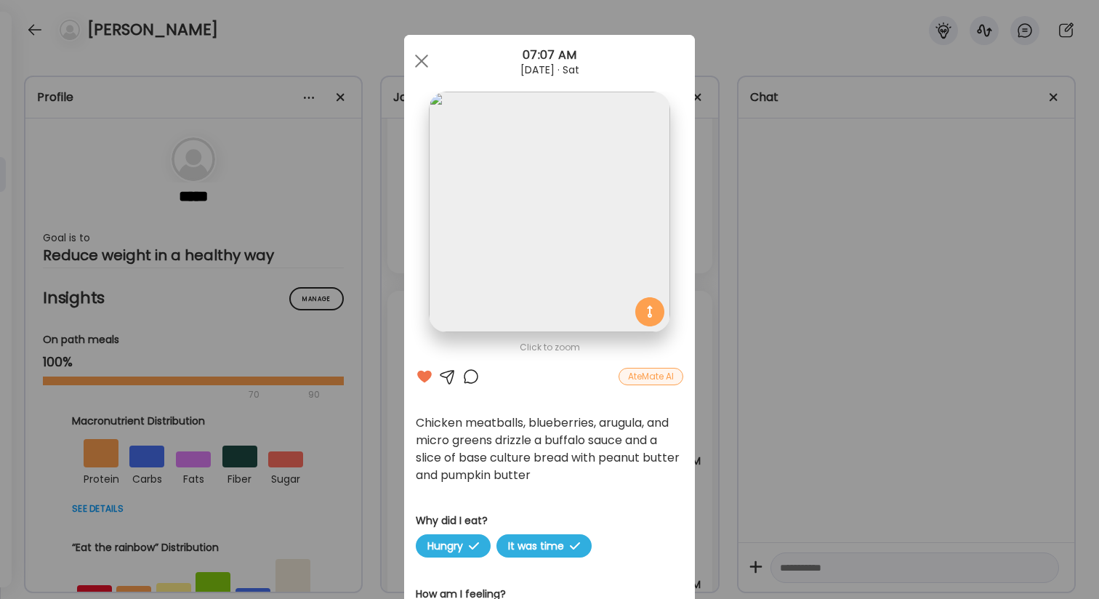
click at [709, 461] on div "Ate Coach Dashboard Wahoo! It’s official Take a moment to set up your Coach Pro…" at bounding box center [549, 299] width 1099 height 599
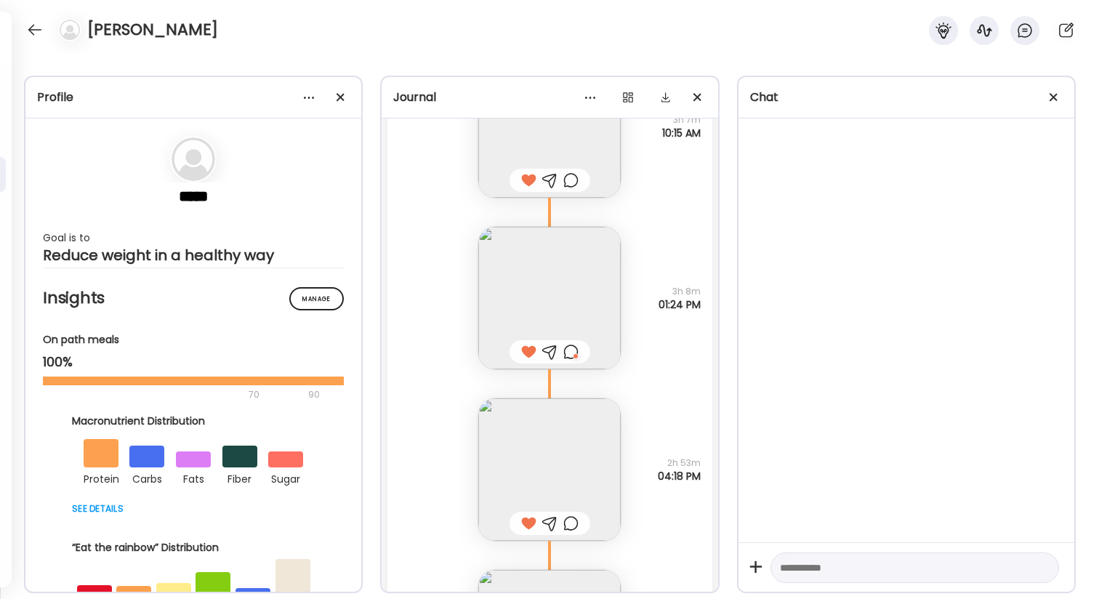
scroll to position [46995, 0]
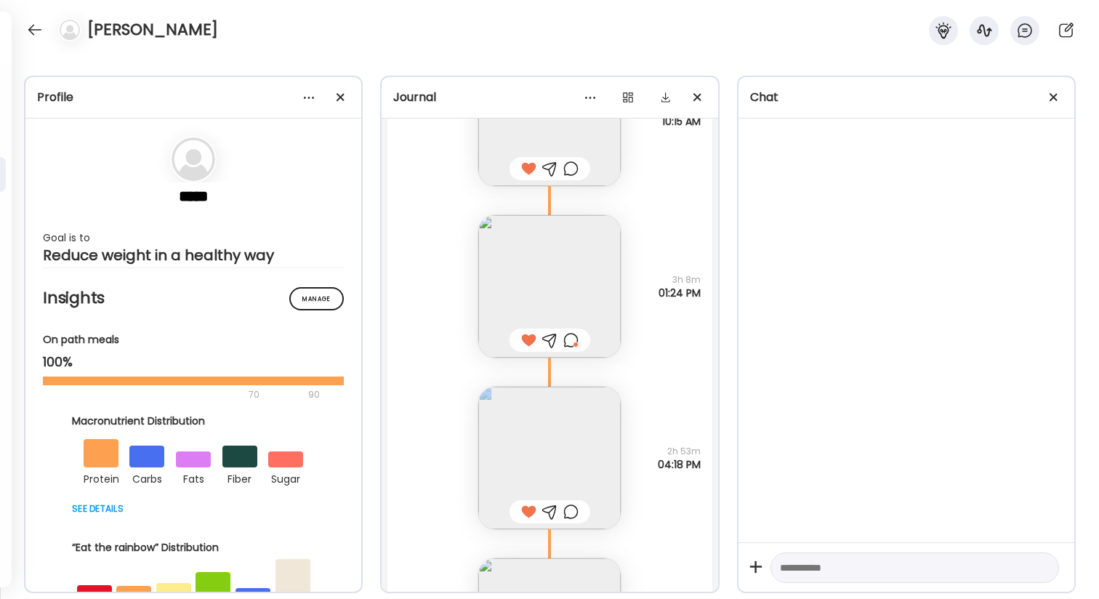
drag, startPoint x: 658, startPoint y: 445, endPoint x: 702, endPoint y: 464, distance: 47.2
click at [702, 464] on div "10 almond butter pretzel bites Questions not answered 2h 53m 04:18 PM" at bounding box center [549, 443] width 324 height 171
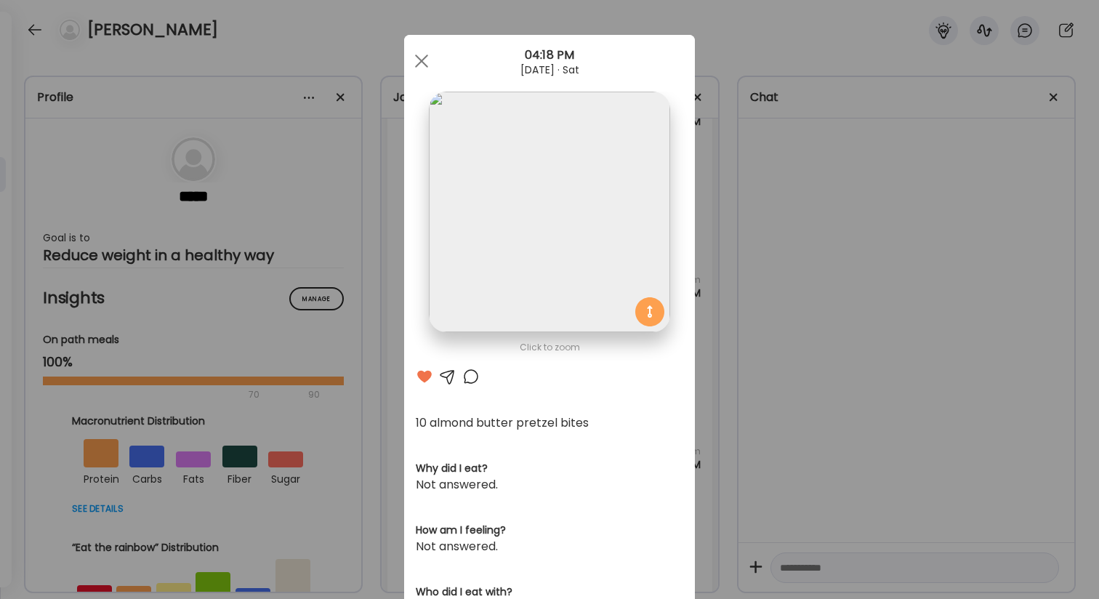
click at [702, 464] on div "Ate Coach Dashboard Wahoo! It’s official Take a moment to set up your Coach Pro…" at bounding box center [549, 299] width 1099 height 599
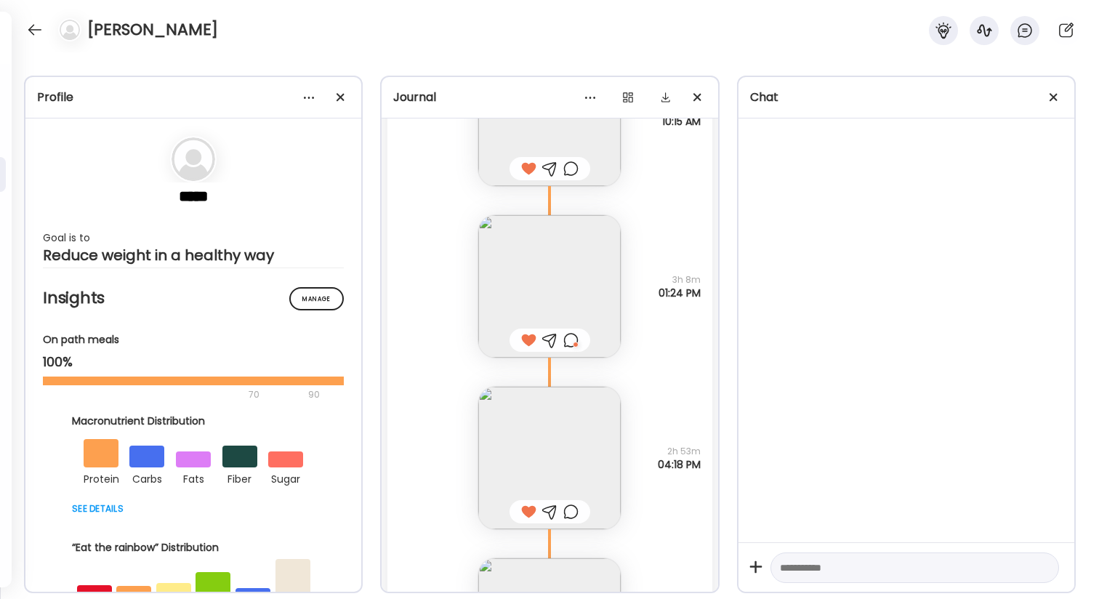
drag, startPoint x: 702, startPoint y: 464, endPoint x: 704, endPoint y: 471, distance: 7.6
click at [704, 471] on div "10 almond butter pretzel bites Questions not answered 2h 53m 04:18 PM" at bounding box center [549, 443] width 324 height 171
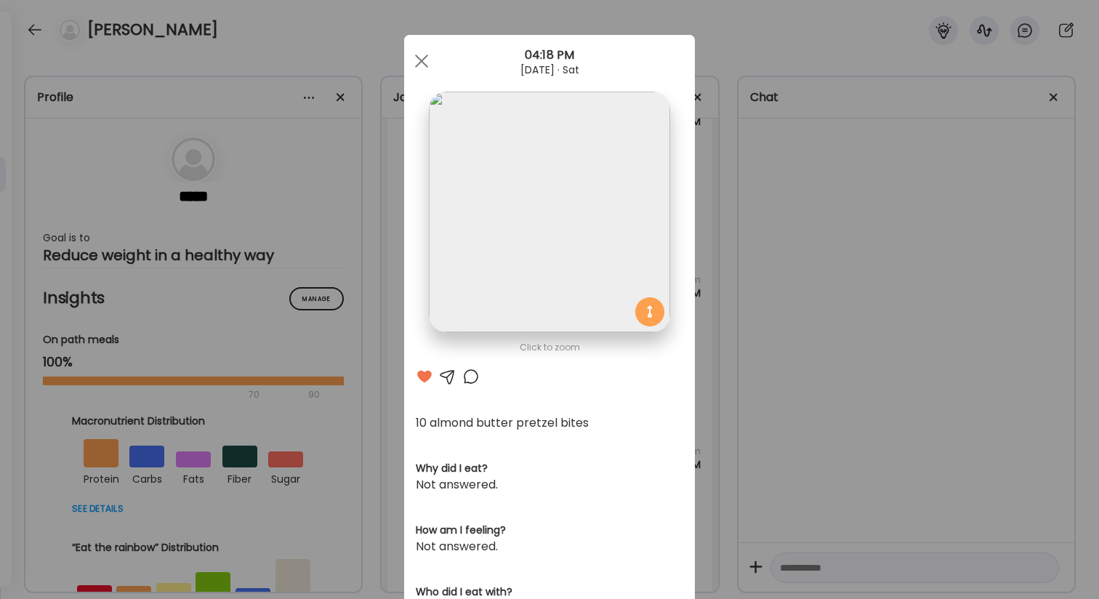
click at [705, 470] on div "Ate Coach Dashboard Wahoo! It’s official Take a moment to set up your Coach Pro…" at bounding box center [549, 299] width 1099 height 599
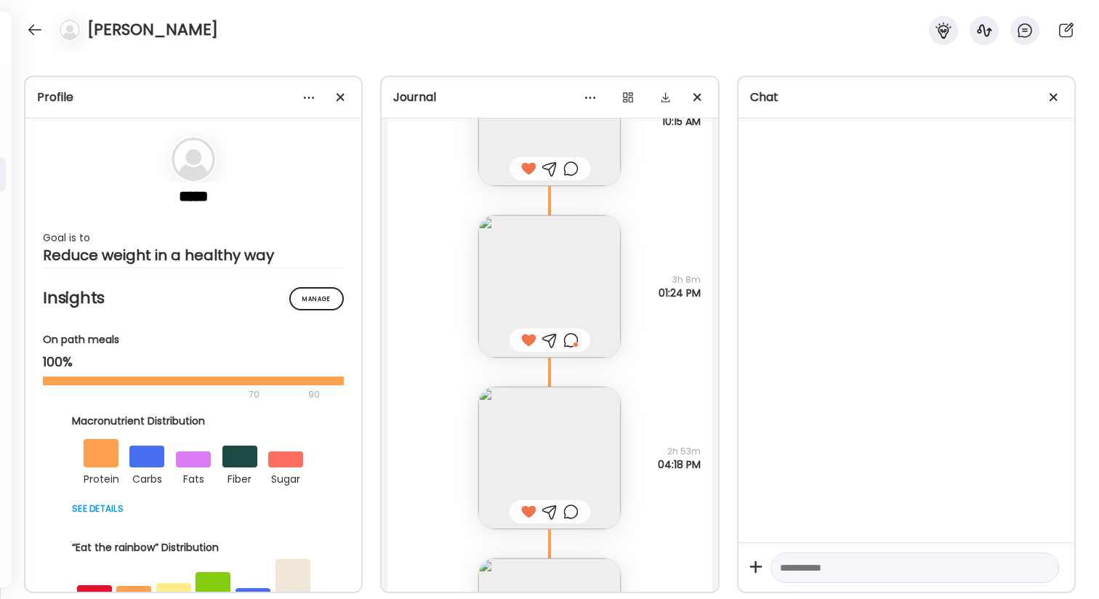
click at [667, 445] on span "2h 53m" at bounding box center [679, 451] width 43 height 13
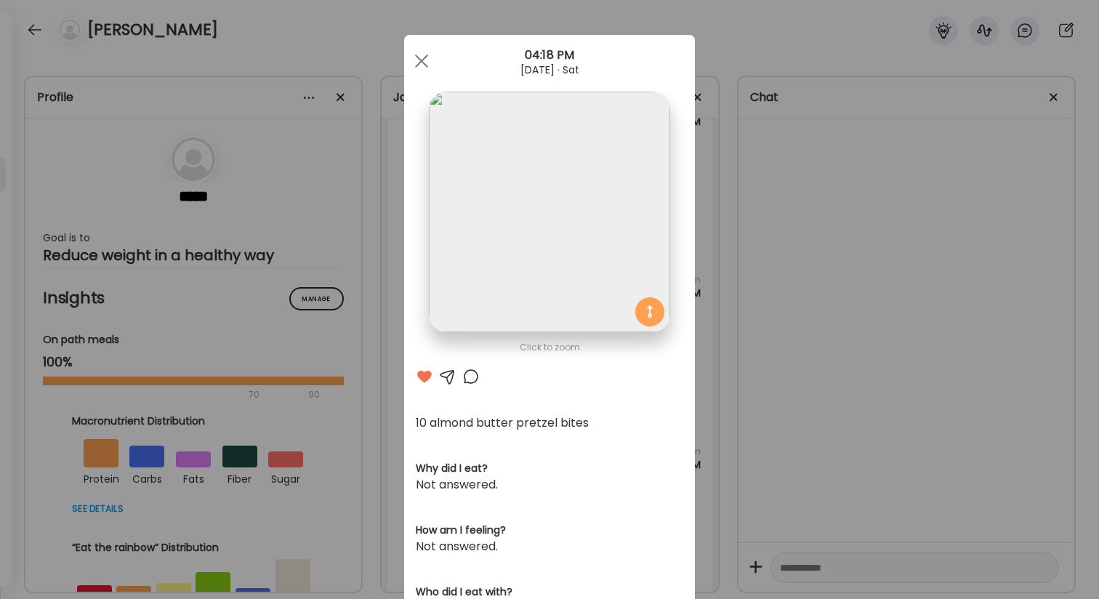
click at [730, 460] on div "Ate Coach Dashboard Wahoo! It’s official Take a moment to set up your Coach Pro…" at bounding box center [549, 299] width 1099 height 599
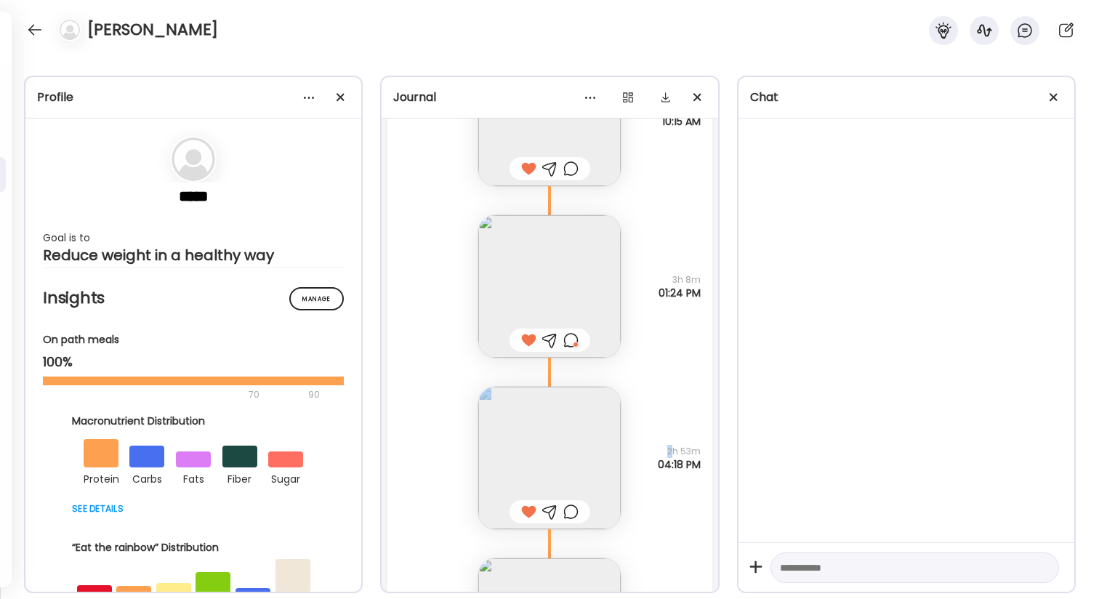
drag, startPoint x: 671, startPoint y: 455, endPoint x: 700, endPoint y: 472, distance: 33.9
click at [700, 472] on div "10 almond butter pretzel bites Questions not answered 2h 53m 04:18 PM" at bounding box center [549, 443] width 324 height 171
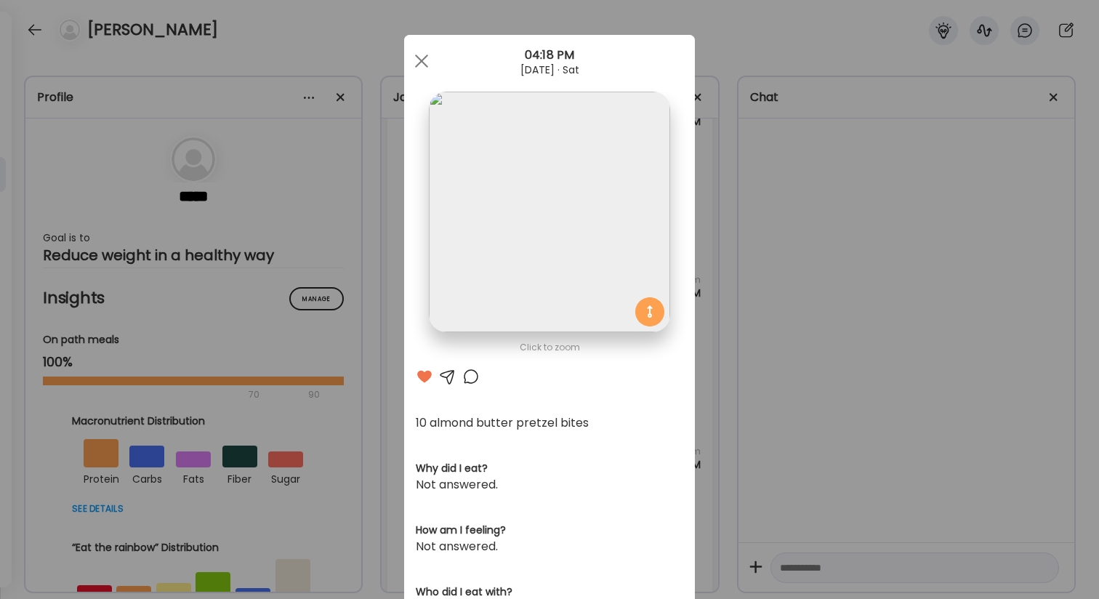
click at [700, 472] on div "Ate Coach Dashboard Wahoo! It’s official Take a moment to set up your Coach Pro…" at bounding box center [549, 299] width 1099 height 599
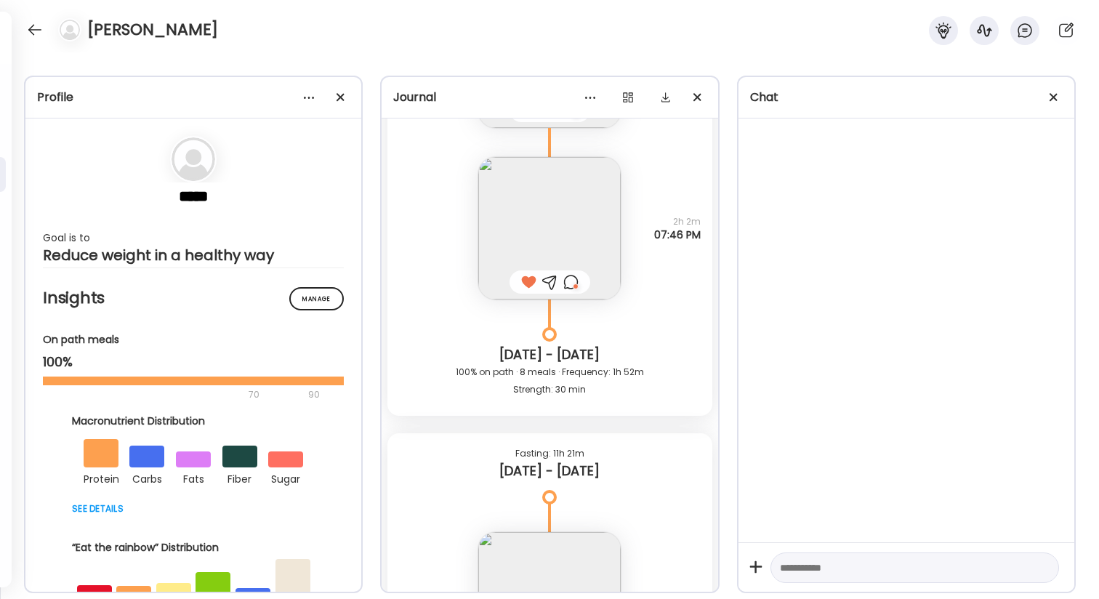
scroll to position [46267, 0]
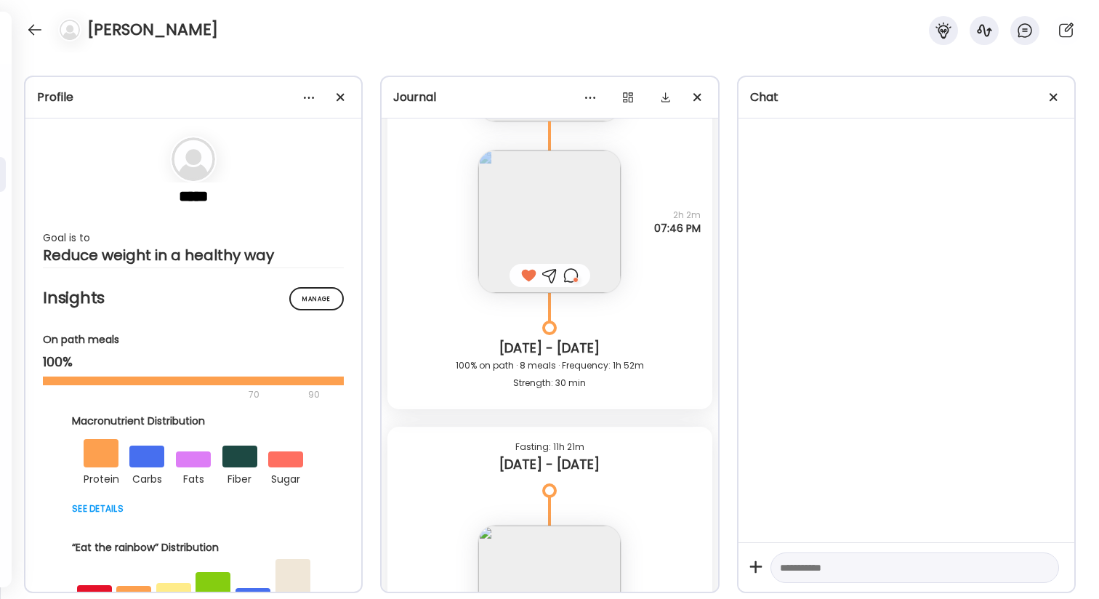
drag, startPoint x: 671, startPoint y: 214, endPoint x: 702, endPoint y: 233, distance: 36.3
click at [702, 233] on div "1.5 glasses of wine Why did I eat? Social 2h 2m 07:46 PM" at bounding box center [549, 206] width 324 height 171
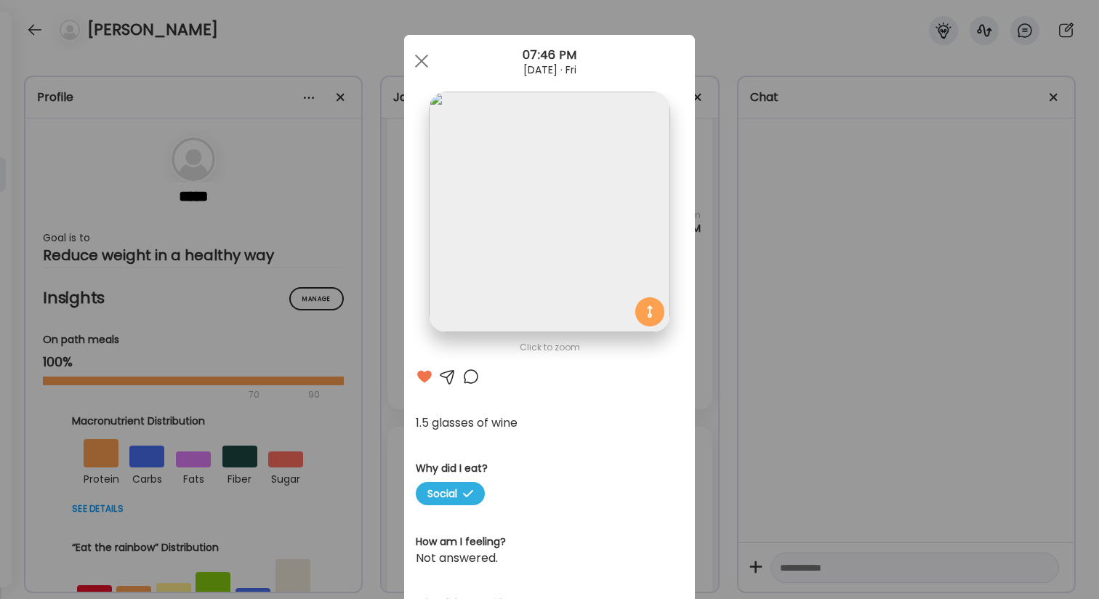
click at [702, 233] on div "Ate Coach Dashboard Wahoo! It’s official Take a moment to set up your Coach Pro…" at bounding box center [549, 299] width 1099 height 599
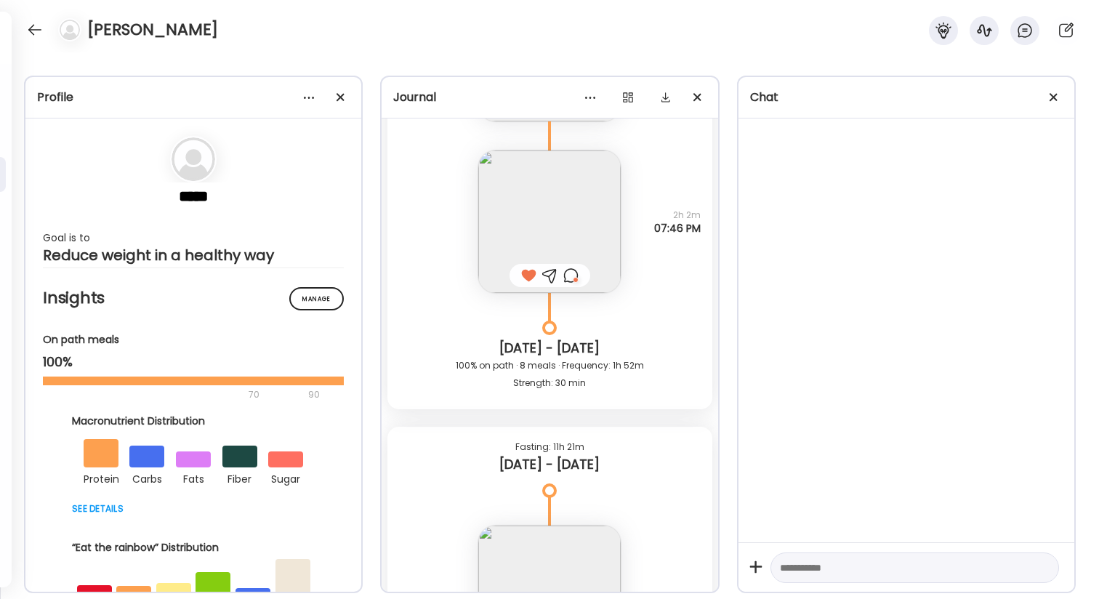
click at [703, 233] on div "1.5 glasses of wine Why did I eat? Social 2h 2m 07:46 PM" at bounding box center [549, 206] width 324 height 171
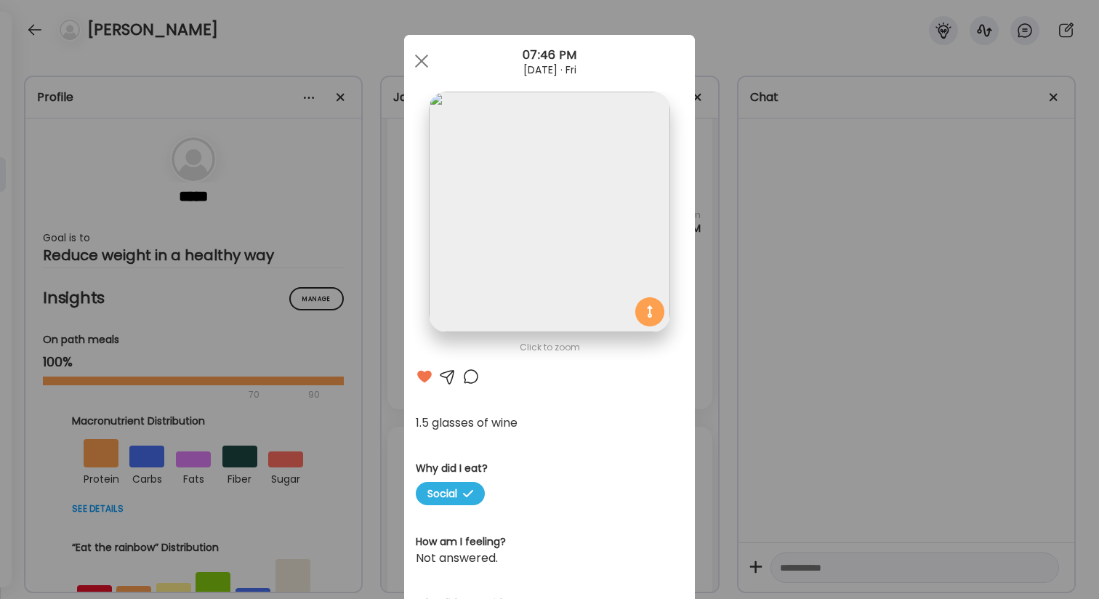
click at [703, 233] on div "Ate Coach Dashboard Wahoo! It’s official Take a moment to set up your Coach Pro…" at bounding box center [549, 299] width 1099 height 599
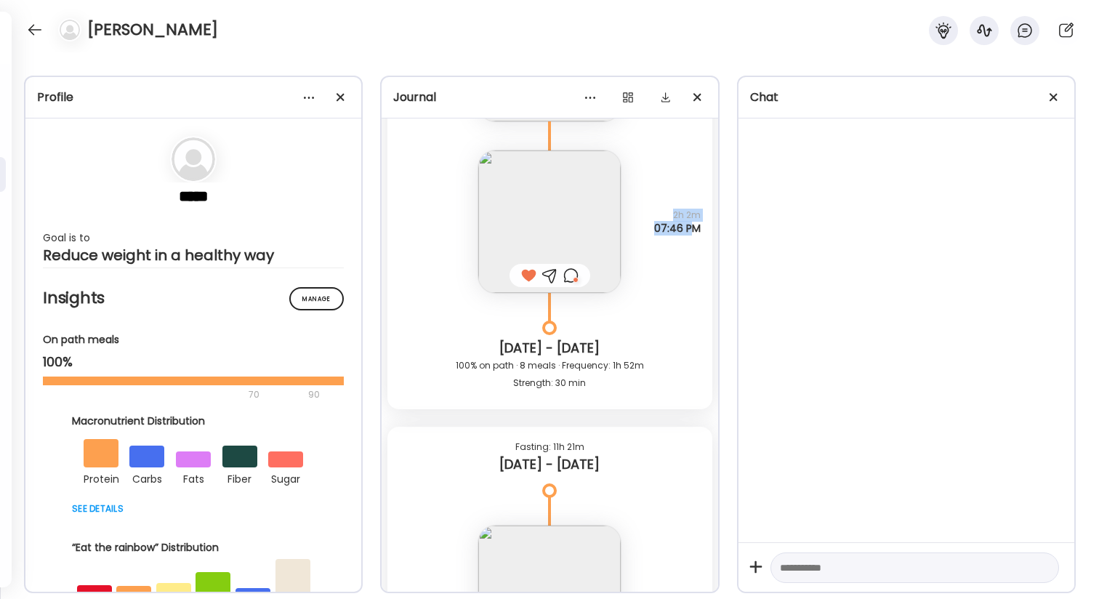
drag, startPoint x: 675, startPoint y: 217, endPoint x: 693, endPoint y: 229, distance: 21.6
click at [693, 229] on div "2h 2m 07:46 PM" at bounding box center [677, 222] width 47 height 26
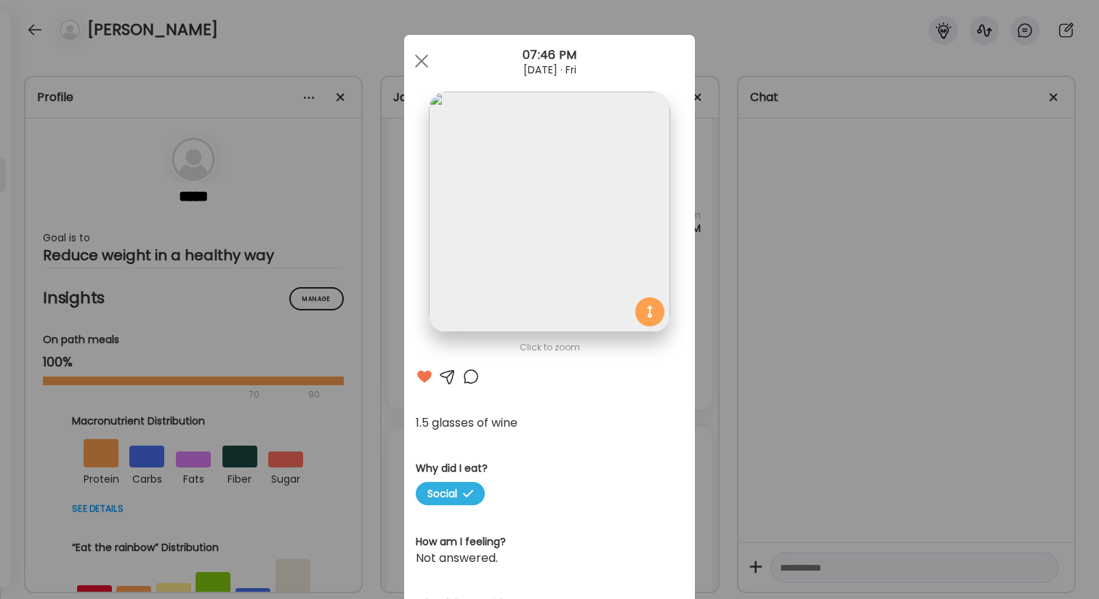
click at [701, 231] on div "Ate Coach Dashboard Wahoo! It’s official Take a moment to set up your Coach Pro…" at bounding box center [549, 299] width 1099 height 599
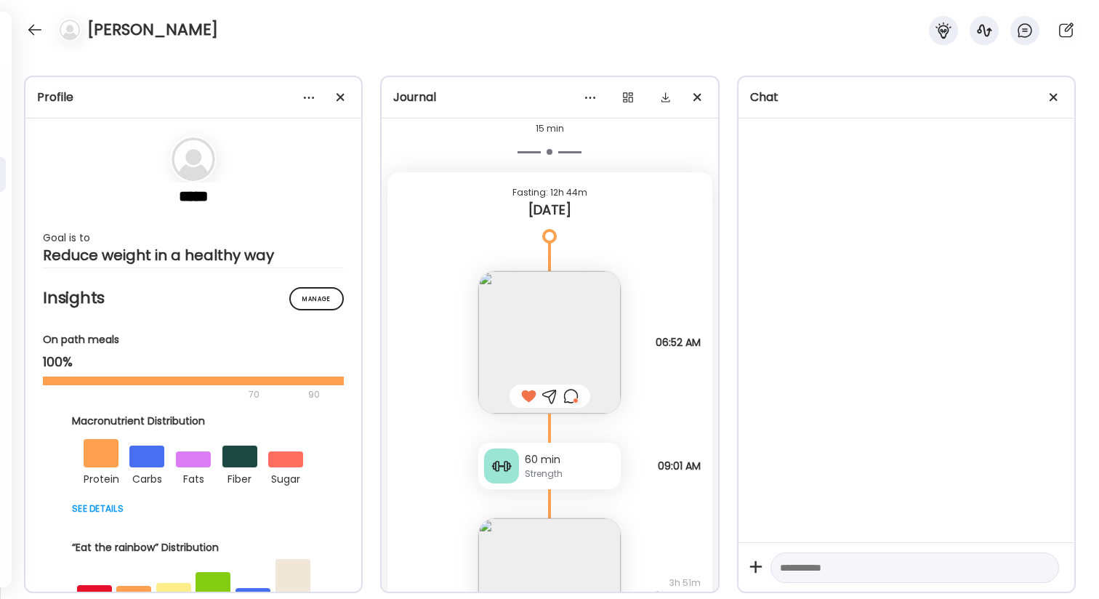
scroll to position [49572, 0]
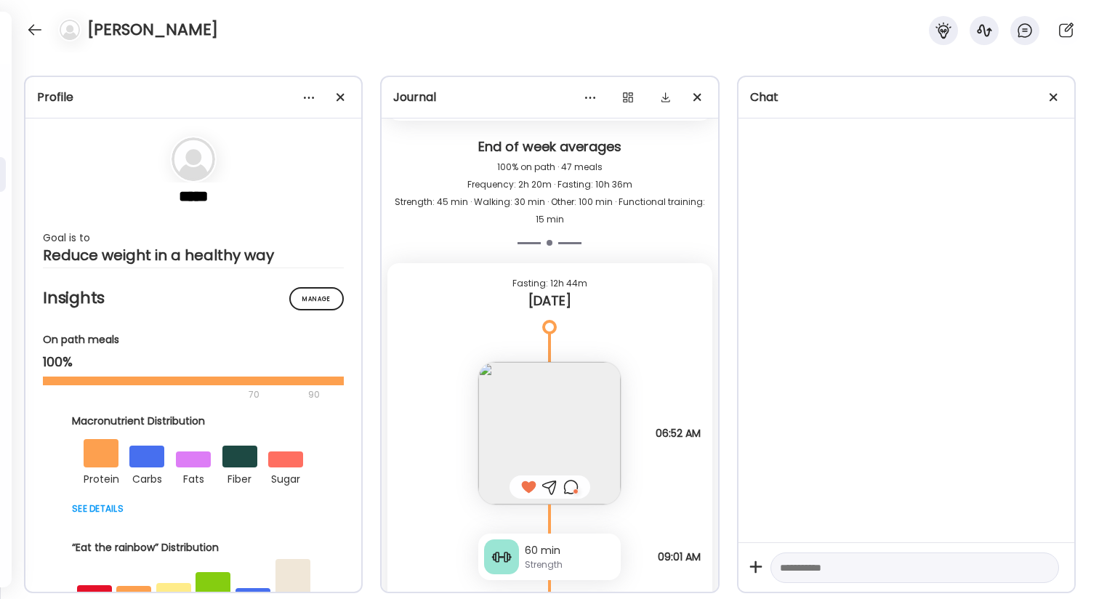
click at [570, 492] on div at bounding box center [570, 486] width 15 height 17
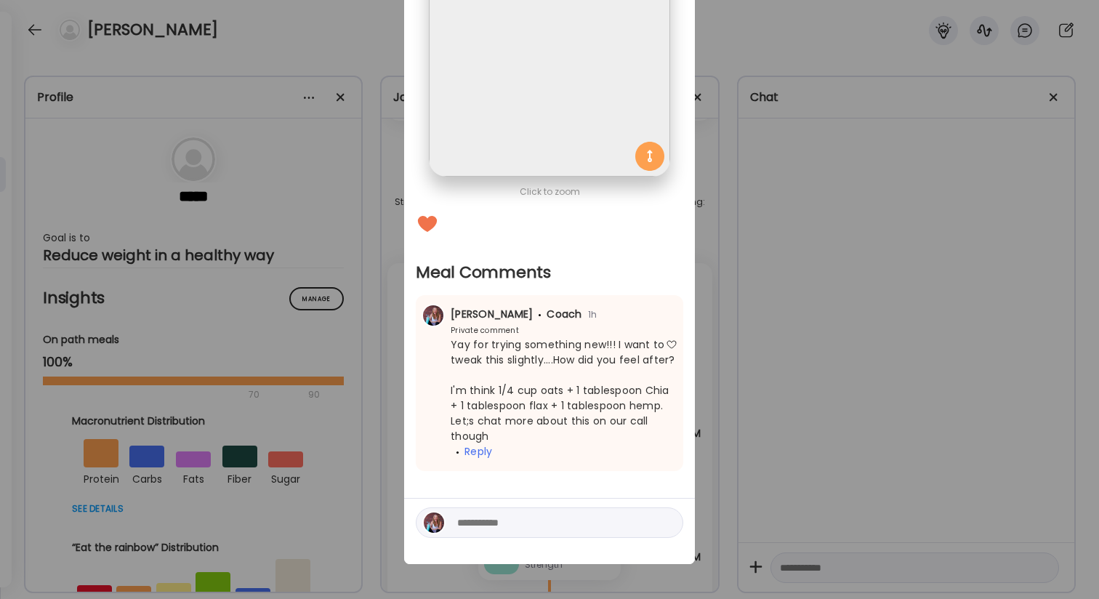
click at [782, 350] on div "Ate Coach Dashboard Wahoo! It’s official Take a moment to set up your Coach Pro…" at bounding box center [549, 299] width 1099 height 599
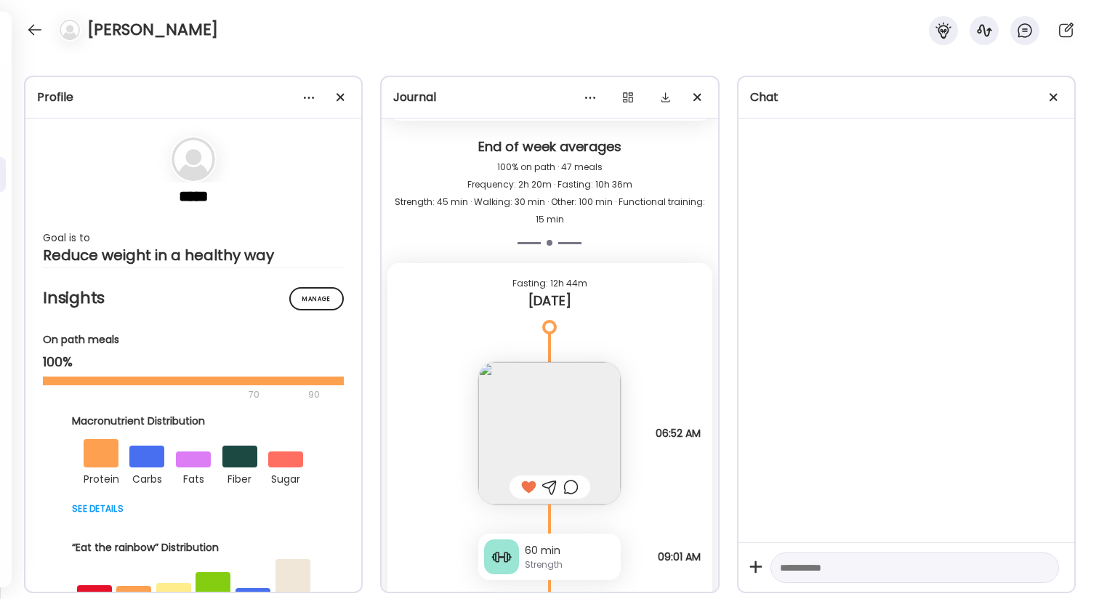
click at [589, 413] on img at bounding box center [549, 433] width 142 height 142
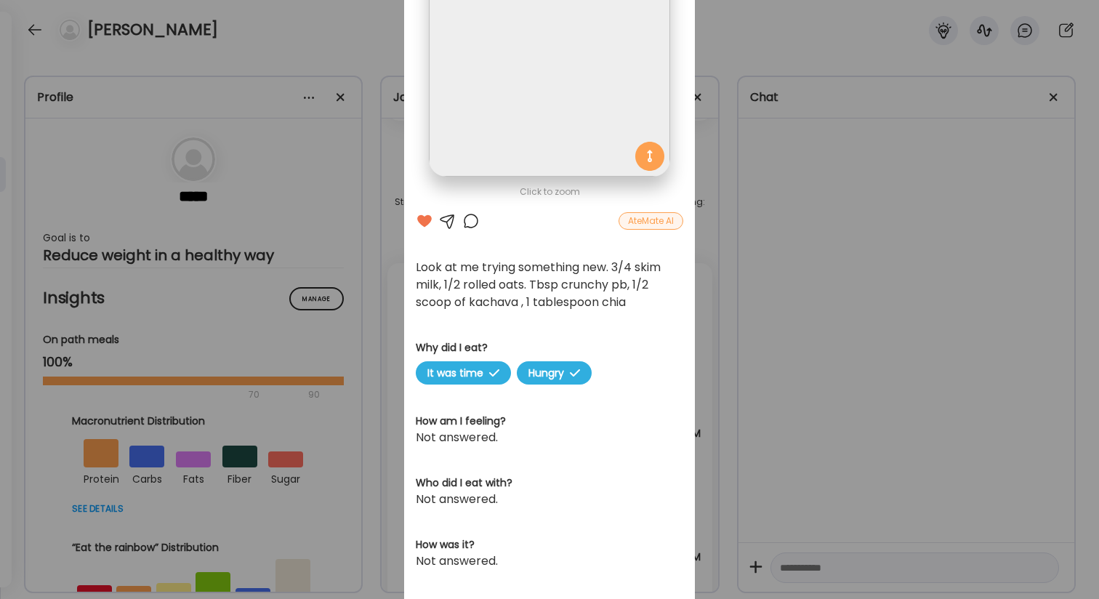
click at [726, 122] on div "Ate Coach Dashboard Wahoo! It’s official Take a moment to set up your Coach Pro…" at bounding box center [549, 299] width 1099 height 599
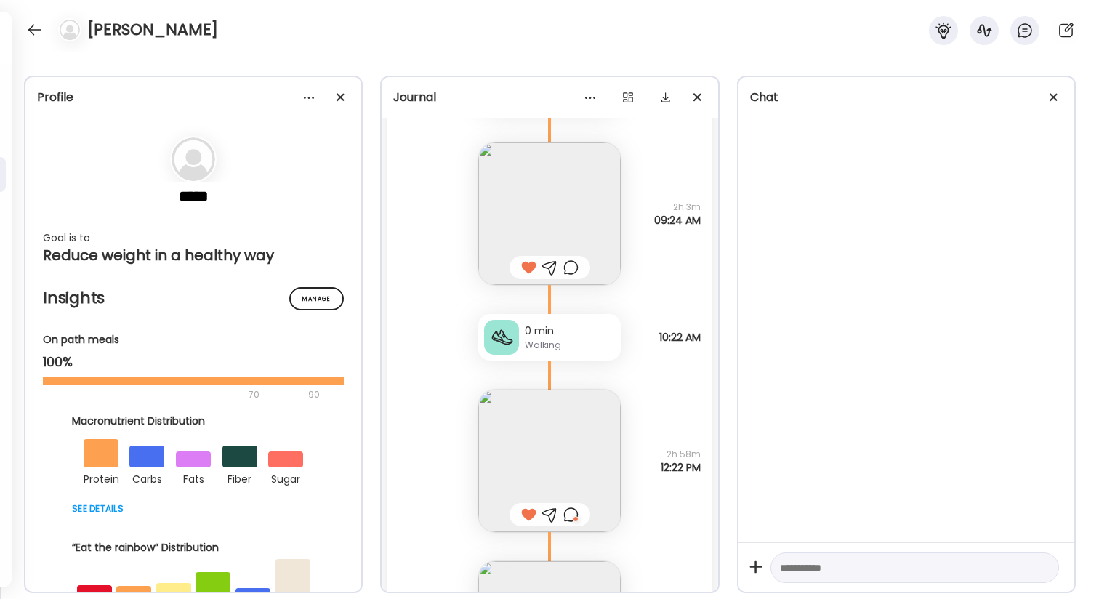
scroll to position [48286, 0]
drag, startPoint x: 674, startPoint y: 193, endPoint x: 684, endPoint y: 212, distance: 21.1
click at [684, 212] on div "Kachava Why did I eat? It was time 2h 3m 09:24 AM" at bounding box center [549, 195] width 324 height 171
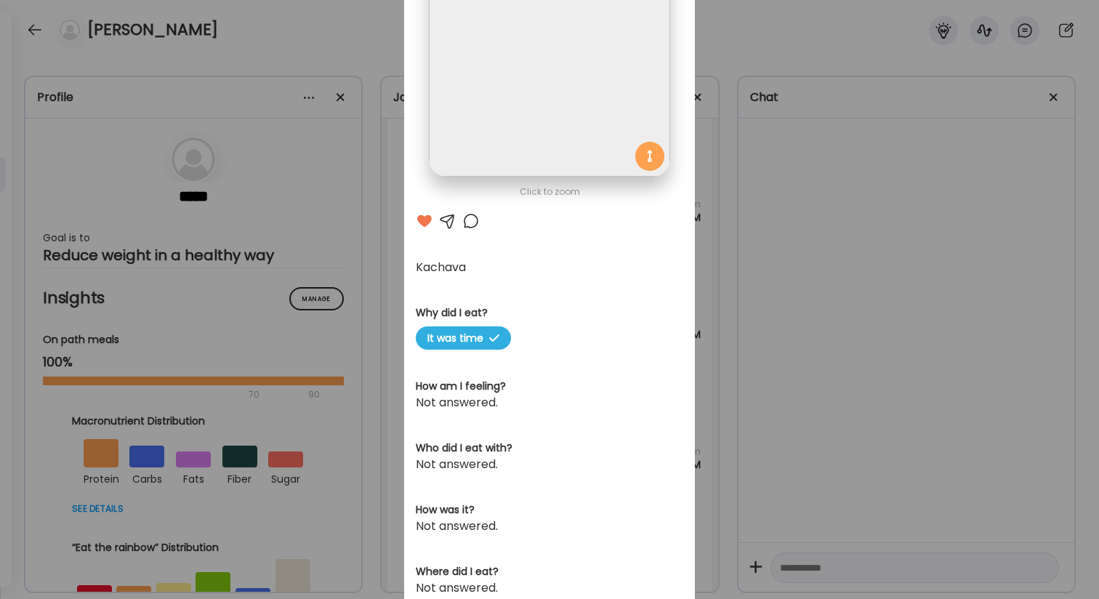
click at [787, 251] on div "Ate Coach Dashboard Wahoo! It’s official Take a moment to set up your Coach Pro…" at bounding box center [549, 299] width 1099 height 599
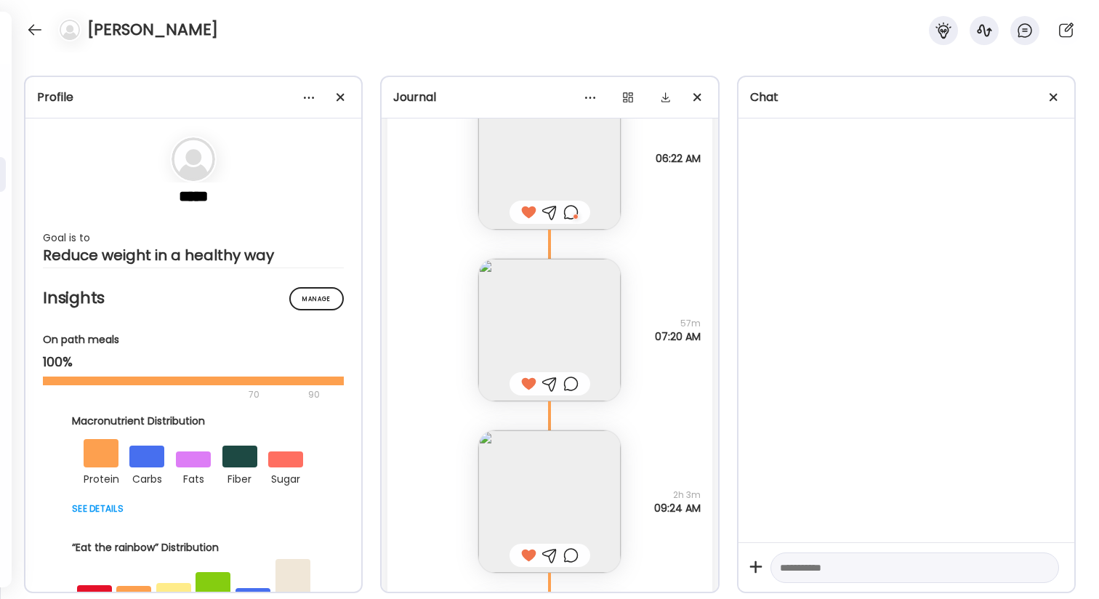
scroll to position [47920, 0]
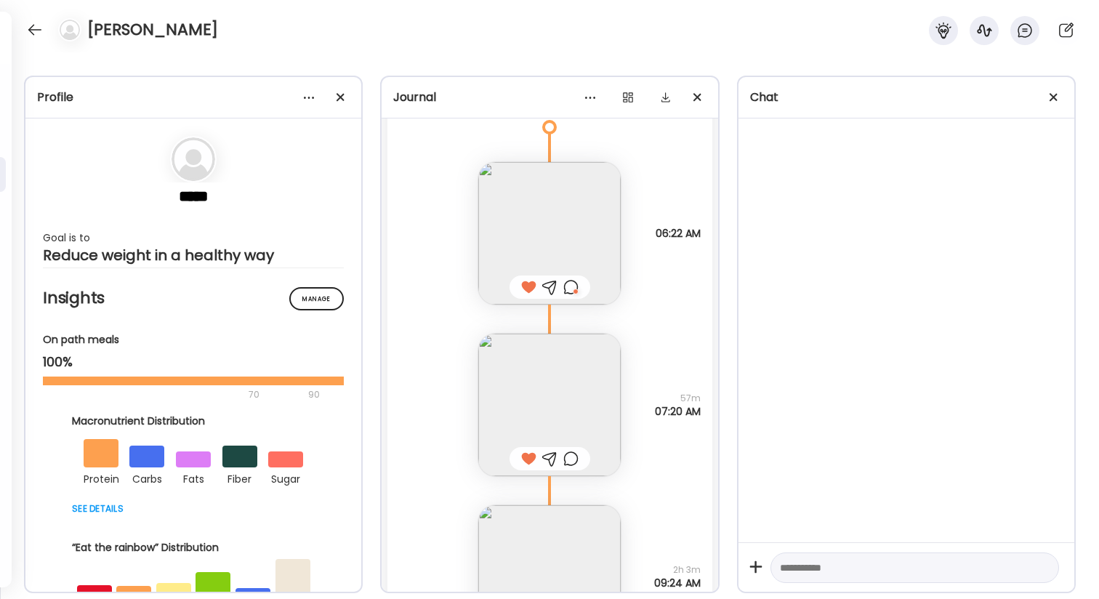
click at [573, 283] on div at bounding box center [570, 286] width 15 height 17
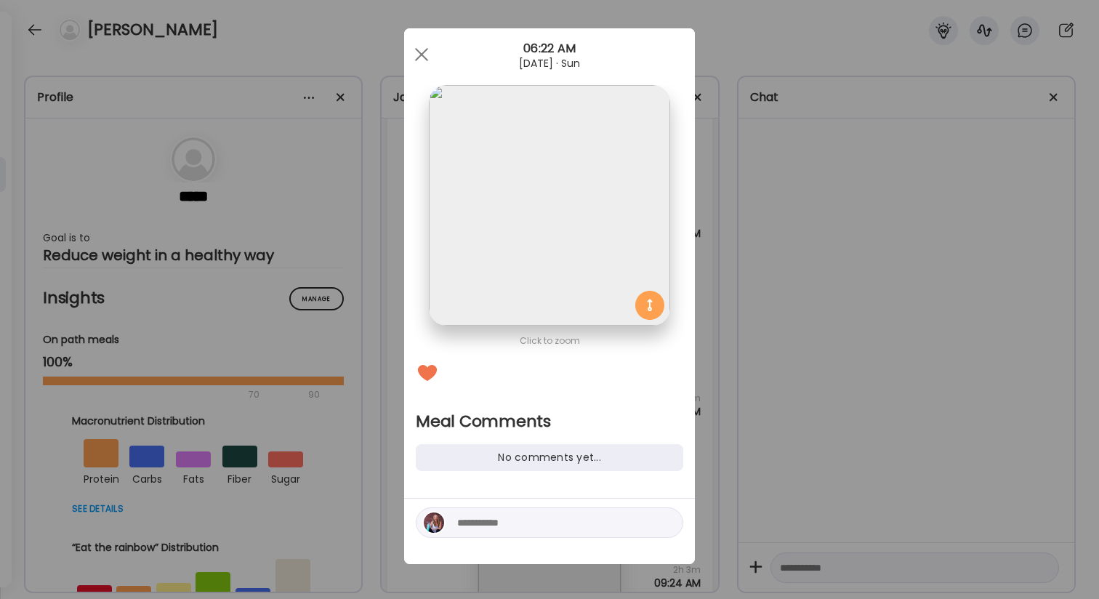
scroll to position [7, 0]
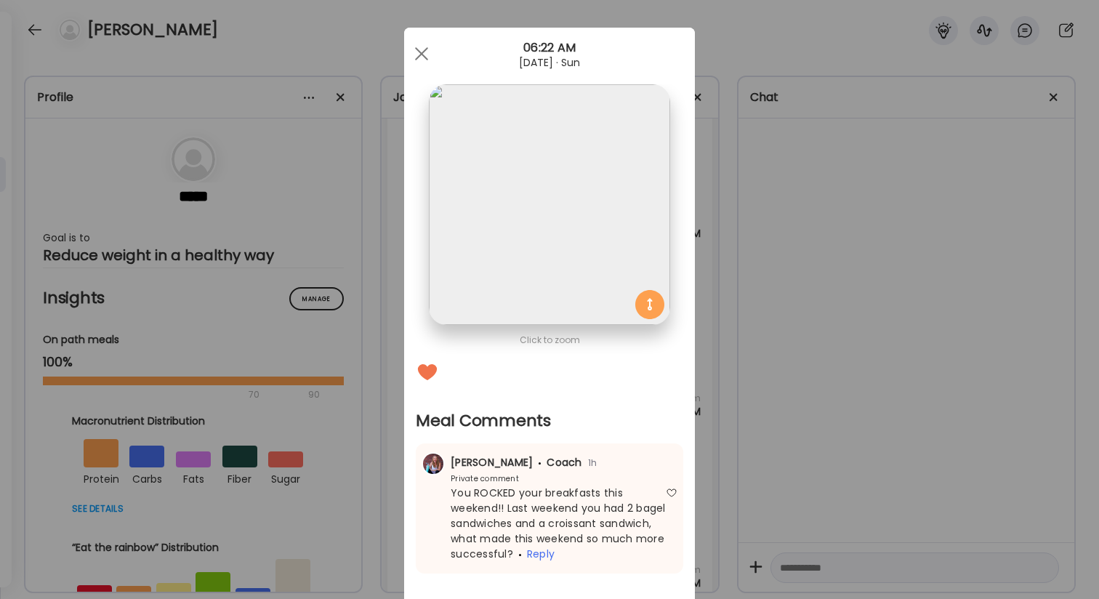
click at [782, 447] on div "Ate Coach Dashboard Wahoo! It’s official Take a moment to set up your Coach Pro…" at bounding box center [549, 299] width 1099 height 599
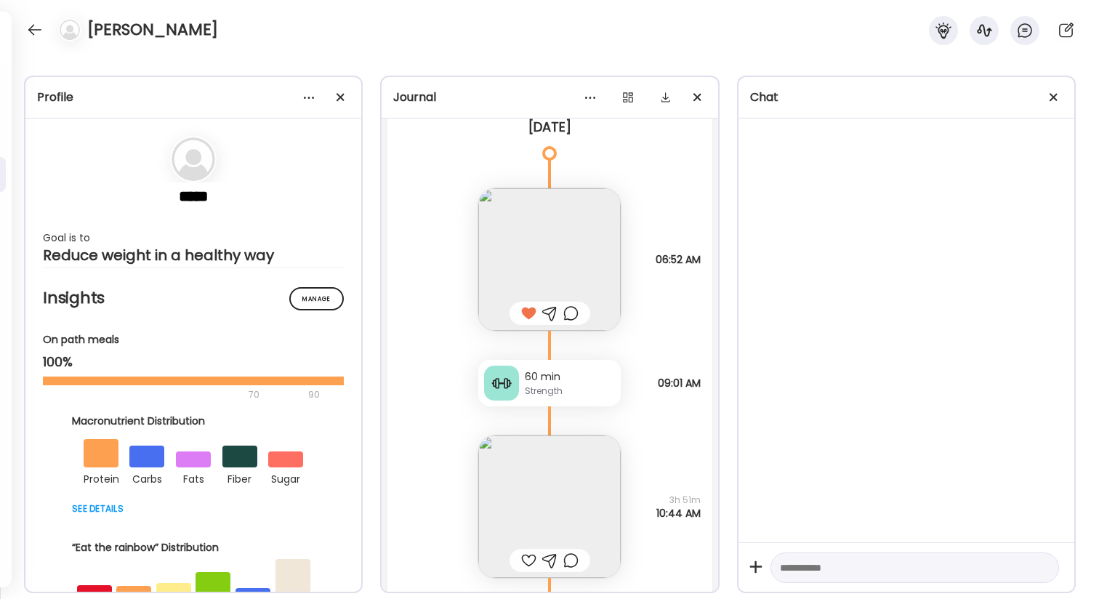
scroll to position [49750, 0]
click at [576, 479] on img at bounding box center [549, 502] width 142 height 142
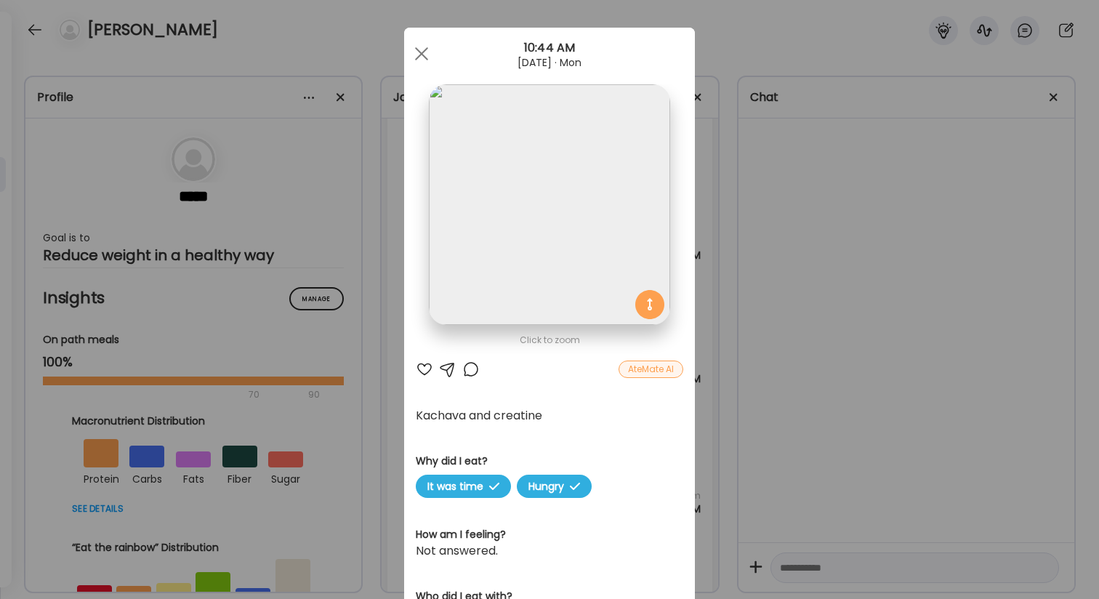
click at [755, 464] on div "Ate Coach Dashboard Wahoo! It’s official Take a moment to set up your Coach Pro…" at bounding box center [549, 299] width 1099 height 599
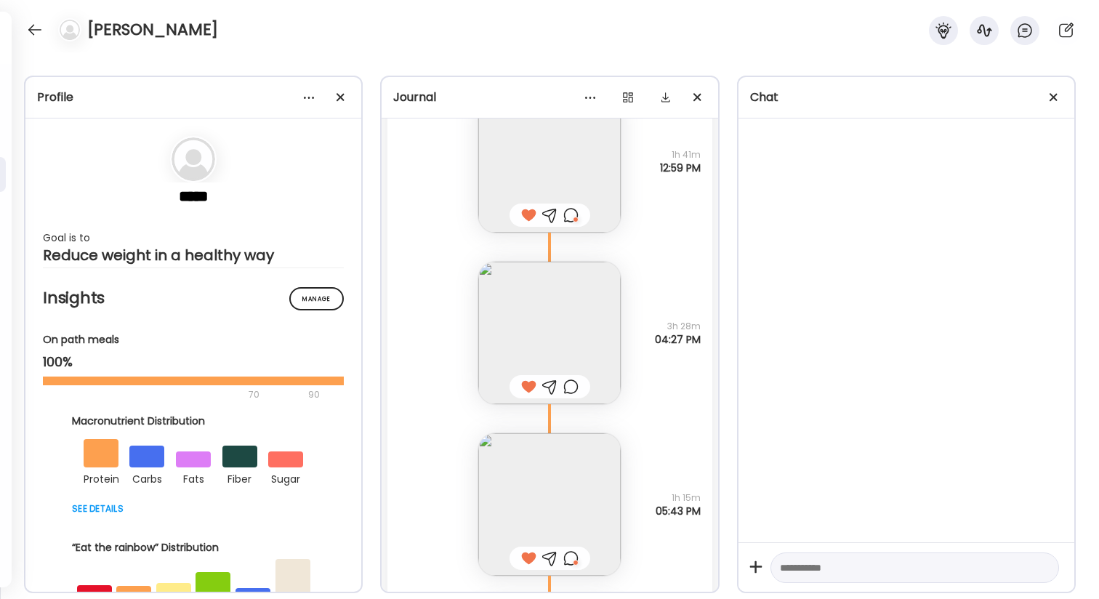
scroll to position [45796, 0]
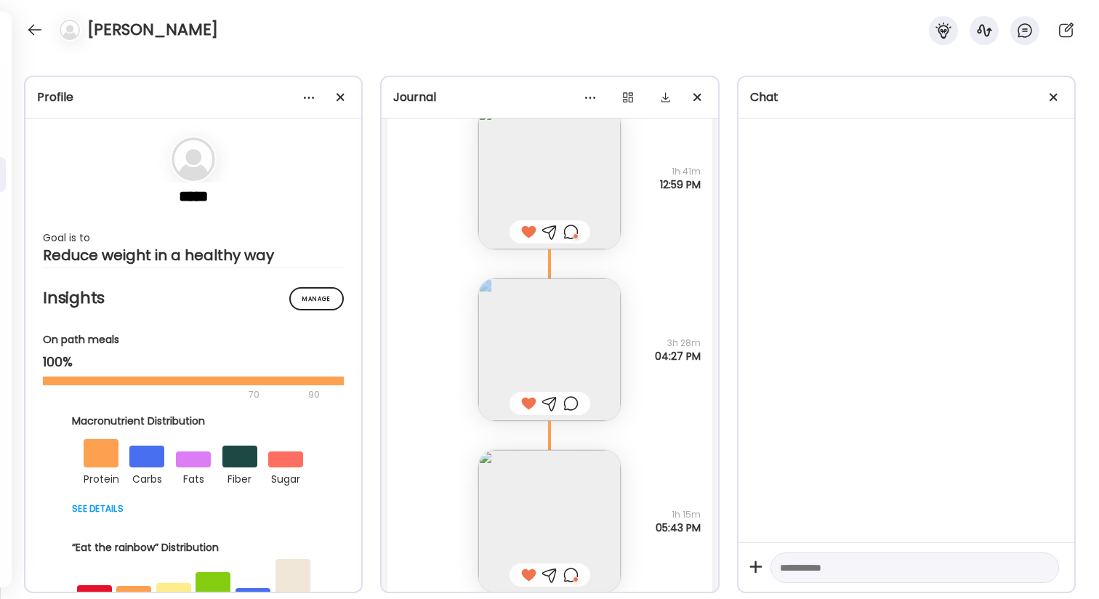
drag, startPoint x: 668, startPoint y: 347, endPoint x: 697, endPoint y: 363, distance: 33.2
click at [697, 363] on div "3h 28m 04:27 PM" at bounding box center [678, 349] width 46 height 26
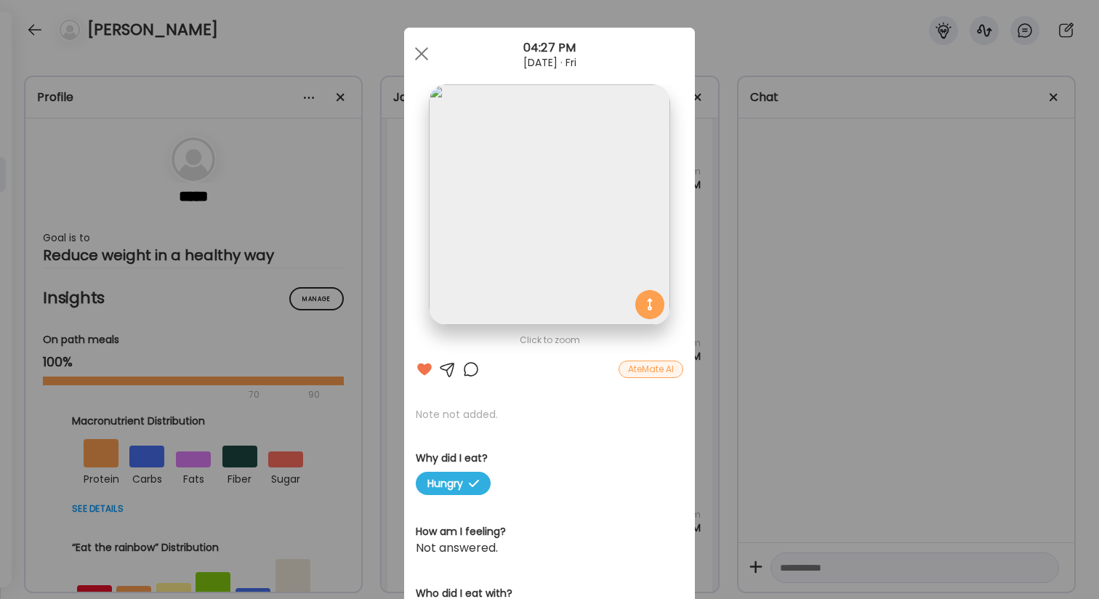
click at [699, 364] on div "Ate Coach Dashboard Wahoo! It’s official Take a moment to set up your Coach Pro…" at bounding box center [549, 299] width 1099 height 599
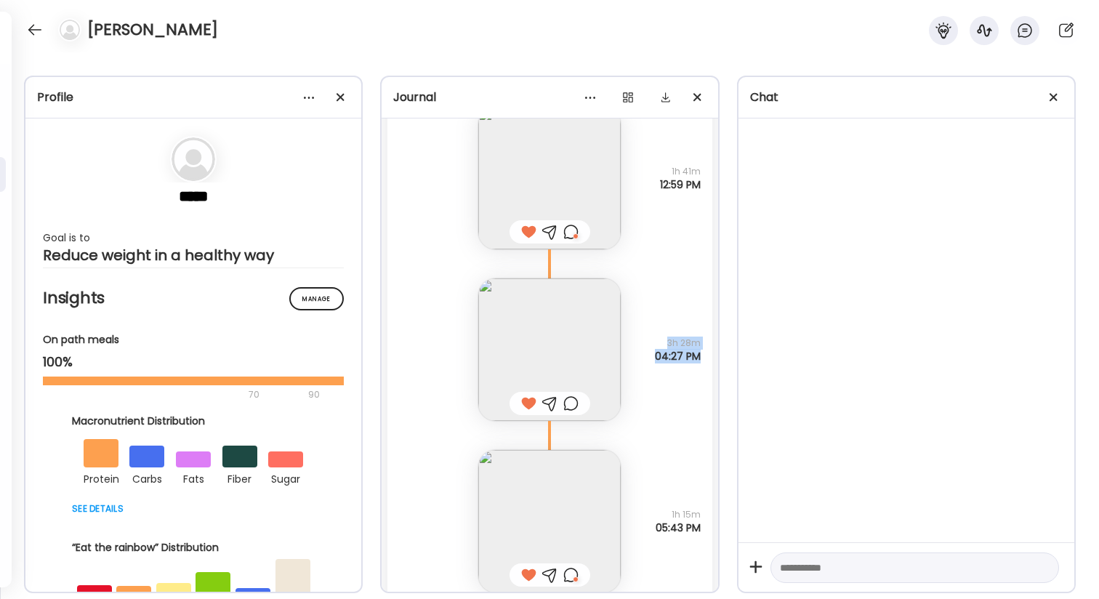
drag, startPoint x: 701, startPoint y: 357, endPoint x: 667, endPoint y: 347, distance: 34.9
click at [667, 347] on div "3h 28m 04:27 PM" at bounding box center [678, 349] width 46 height 26
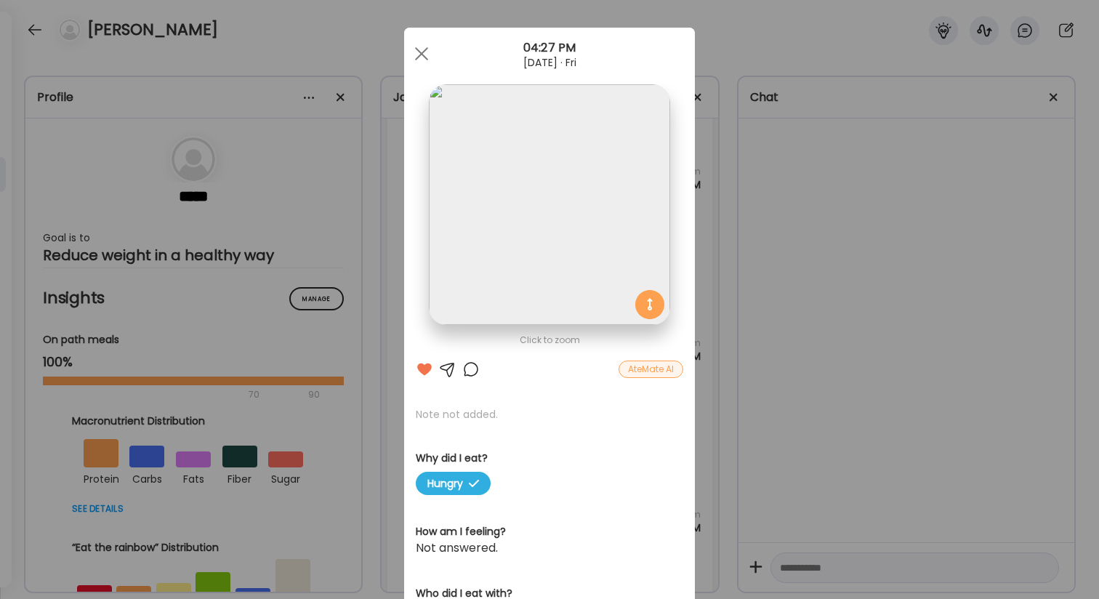
click at [667, 347] on div "Click to zoom" at bounding box center [549, 339] width 267 height 17
click at [735, 349] on div "Ate Coach Dashboard Wahoo! It’s official Take a moment to set up your Coach Pro…" at bounding box center [549, 299] width 1099 height 599
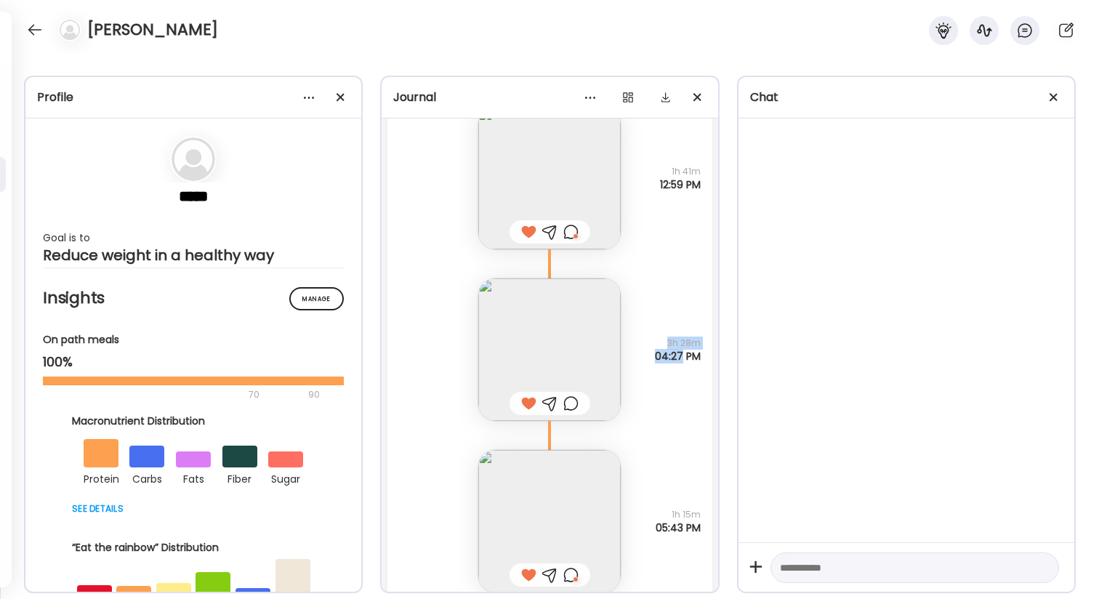
drag, startPoint x: 669, startPoint y: 346, endPoint x: 679, endPoint y: 360, distance: 16.7
click at [679, 360] on div "3h 28m 04:27 PM" at bounding box center [678, 349] width 46 height 26
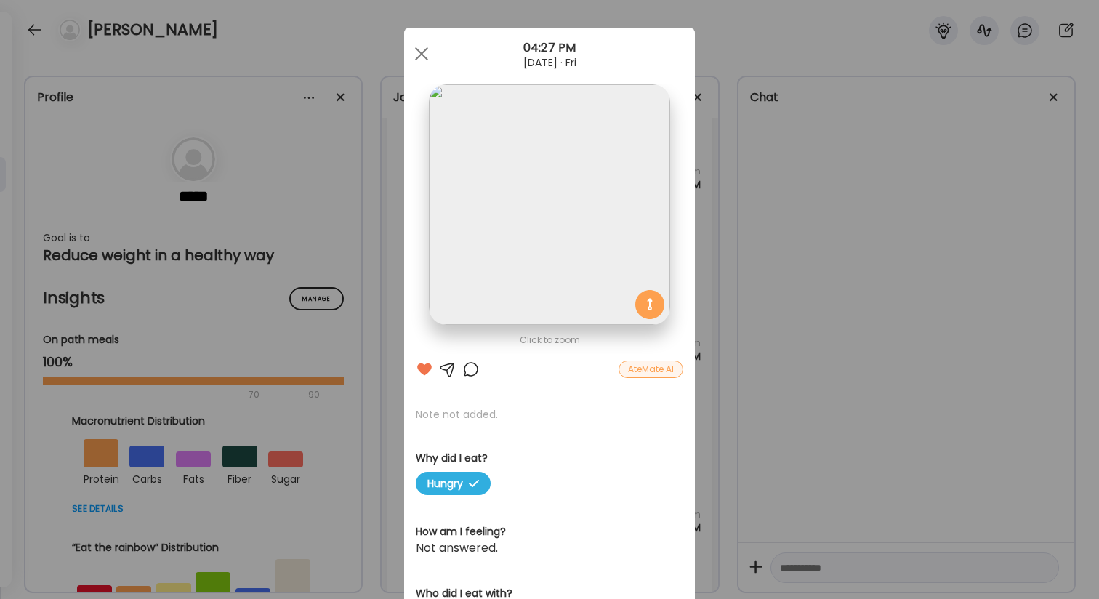
click at [702, 361] on div "Ate Coach Dashboard Wahoo! It’s official Take a moment to set up your Coach Pro…" at bounding box center [549, 299] width 1099 height 599
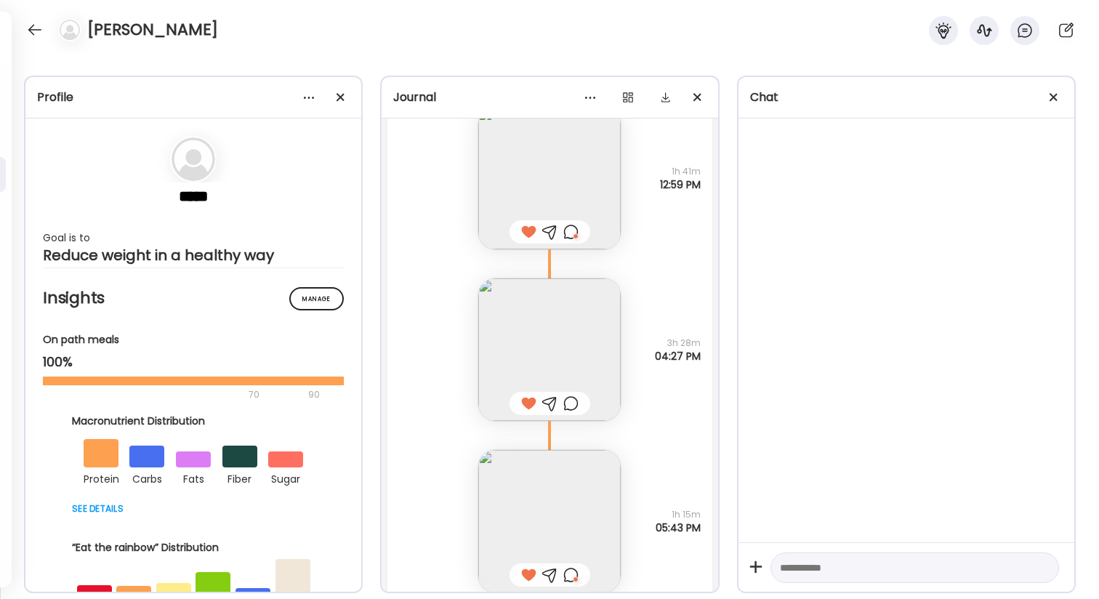
click at [680, 350] on span "04:27 PM" at bounding box center [678, 356] width 46 height 13
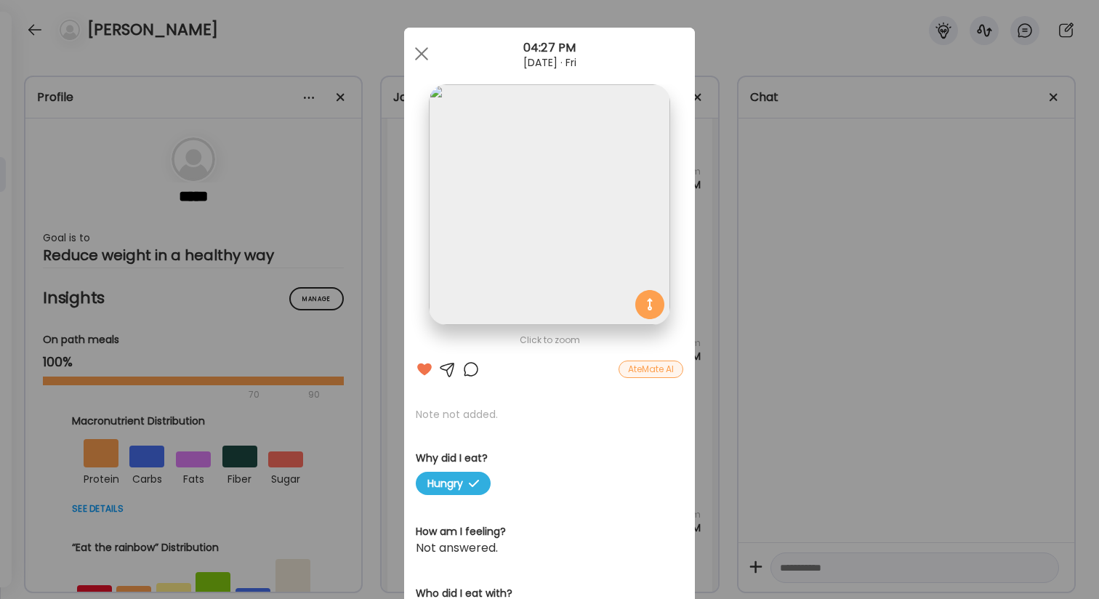
click at [741, 376] on div "Ate Coach Dashboard Wahoo! It’s official Take a moment to set up your Coach Pro…" at bounding box center [549, 299] width 1099 height 599
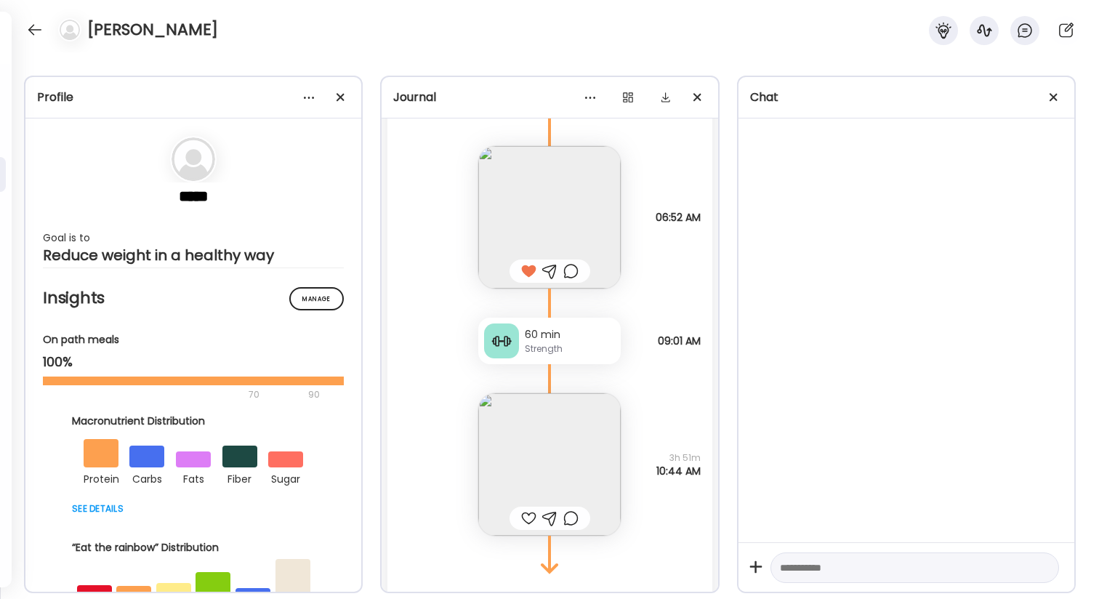
scroll to position [49779, 0]
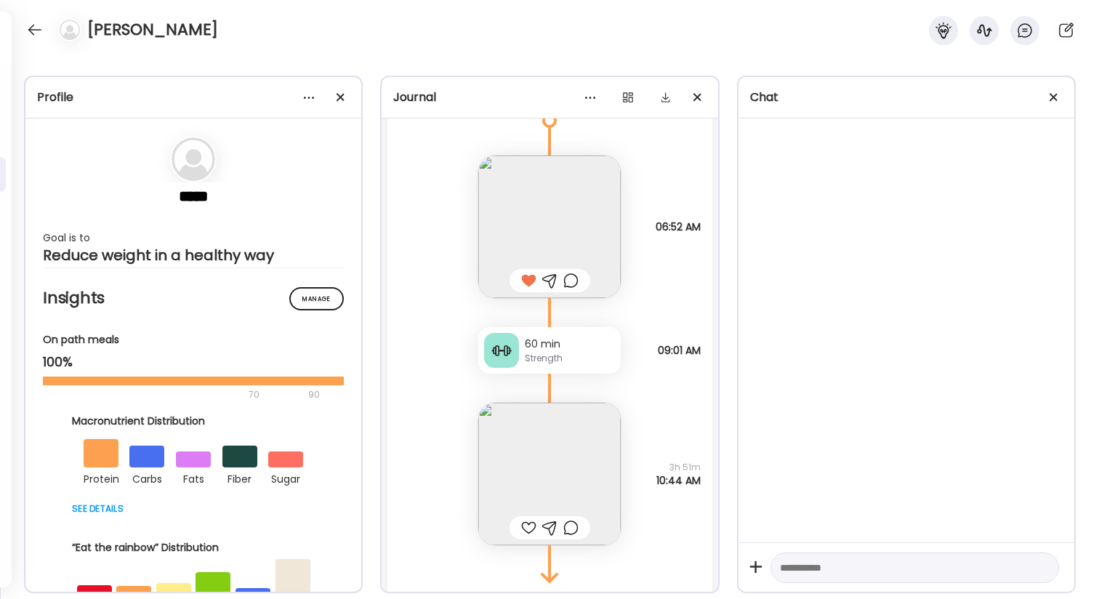
drag, startPoint x: 641, startPoint y: 230, endPoint x: 704, endPoint y: 234, distance: 63.3
click at [704, 234] on div "Look at me trying something new. 3/4 skim milk, 1/2 rolled oats. Tbsp crunchy p…" at bounding box center [549, 211] width 324 height 171
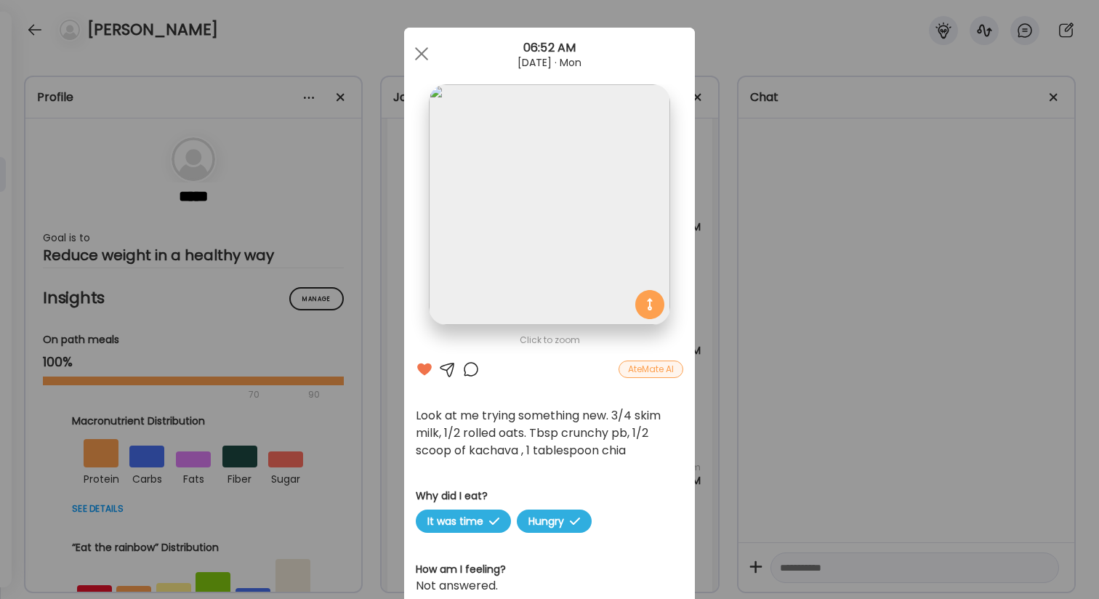
click at [718, 211] on div "Ate Coach Dashboard Wahoo! It’s official Take a moment to set up your Coach Pro…" at bounding box center [549, 299] width 1099 height 599
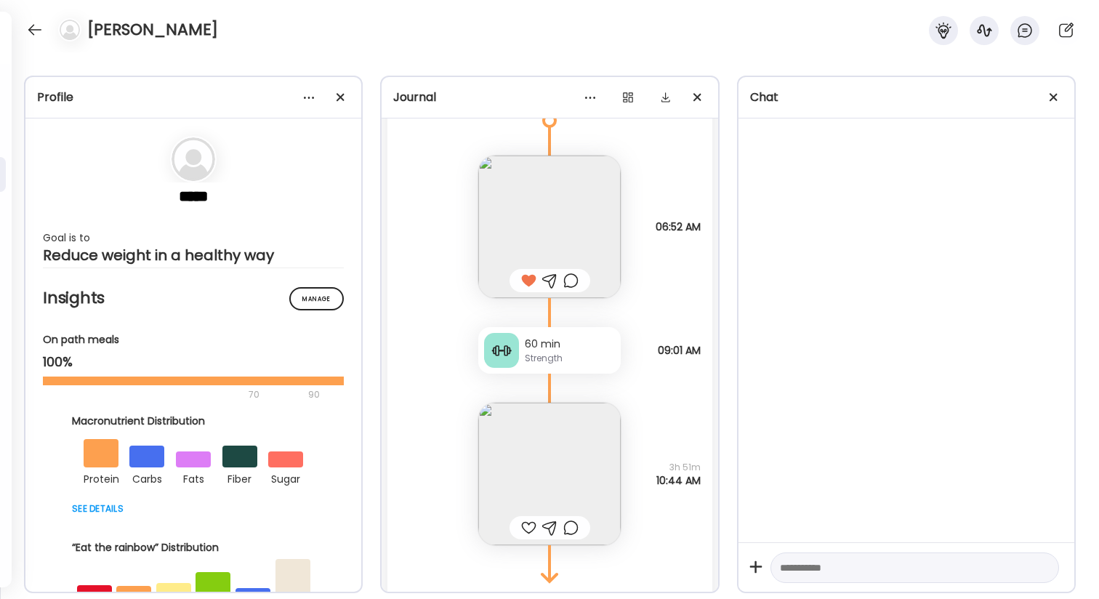
click at [655, 233] on span "06:52 AM" at bounding box center [677, 226] width 45 height 13
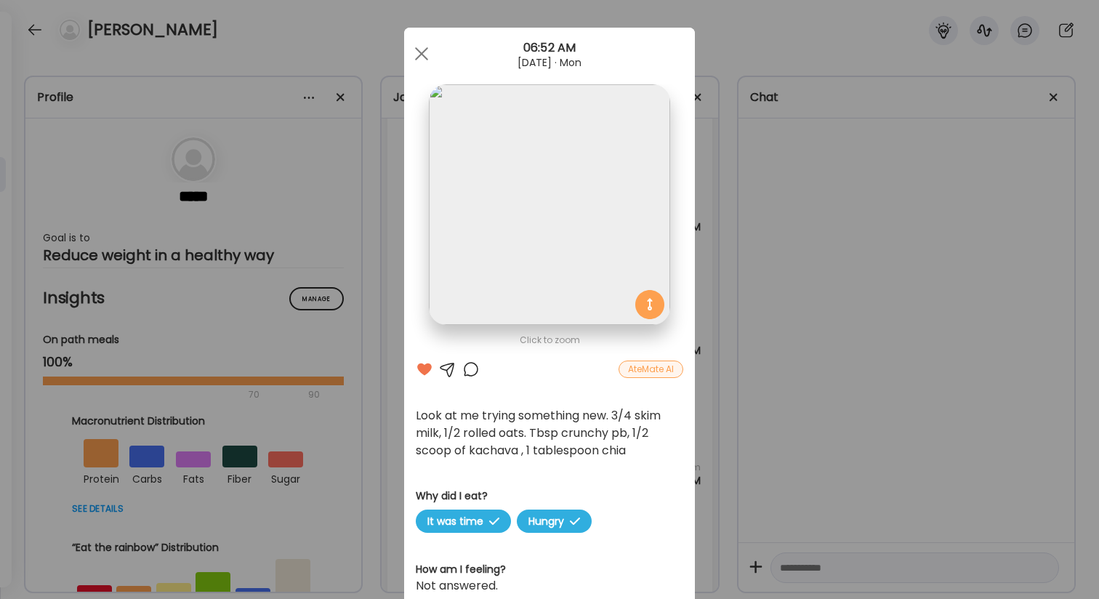
click at [774, 203] on div "Ate Coach Dashboard Wahoo! It’s official Take a moment to set up your Coach Pro…" at bounding box center [549, 299] width 1099 height 599
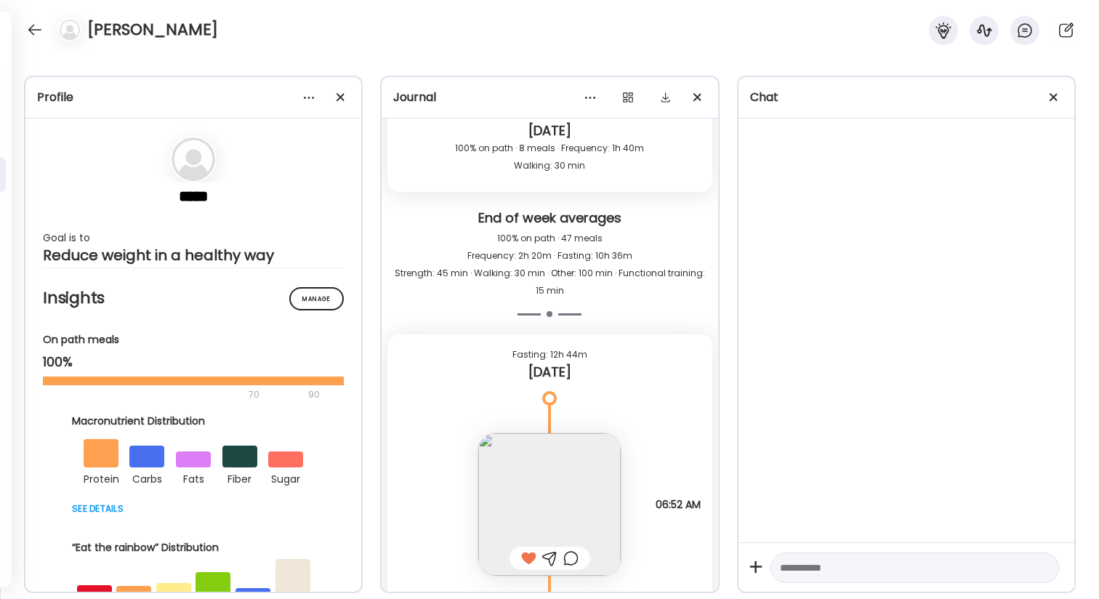
scroll to position [49407, 0]
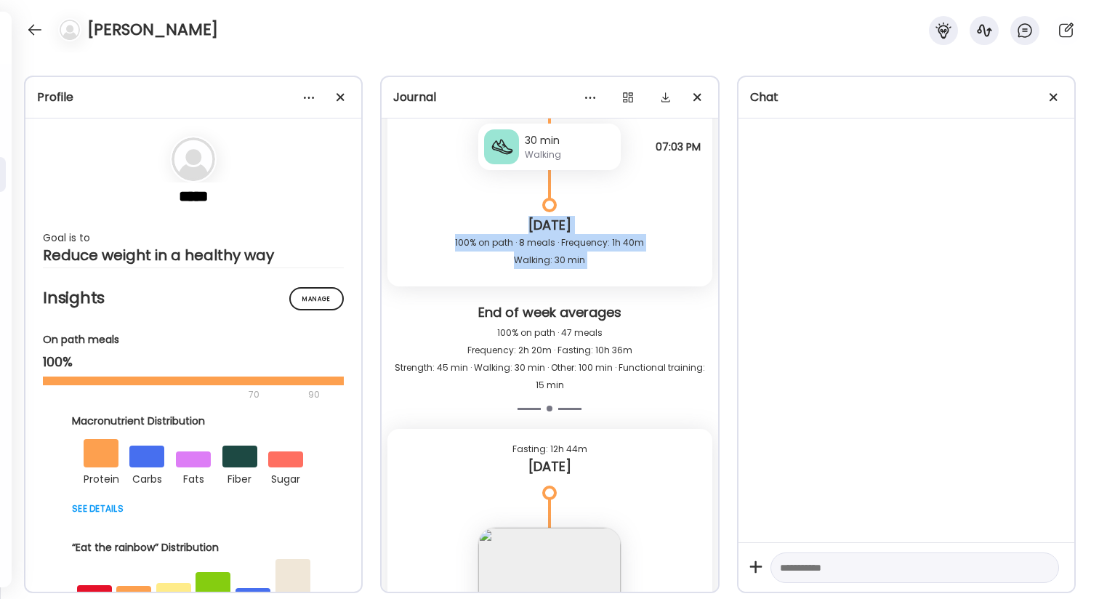
drag, startPoint x: 512, startPoint y: 227, endPoint x: 583, endPoint y: 282, distance: 89.1
click at [583, 282] on div "[DATE] 100% on path · 8 meals · Frequency: 1h 40m Walking: 30 min" at bounding box center [549, 245] width 324 height 81
drag, startPoint x: 588, startPoint y: 262, endPoint x: 512, endPoint y: 217, distance: 88.6
click at [512, 217] on div "[DATE] 100% on path · 8 meals · Frequency: 1h 40m Walking: 30 min" at bounding box center [549, 245] width 324 height 81
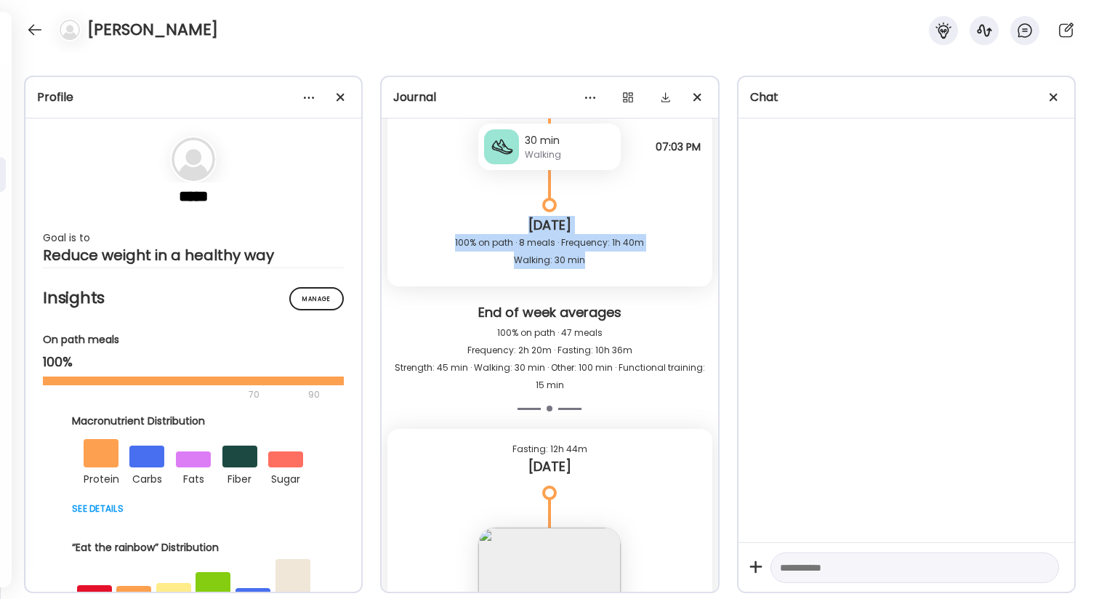
click at [512, 217] on div "[DATE]" at bounding box center [549, 225] width 301 height 17
drag, startPoint x: 512, startPoint y: 217, endPoint x: 605, endPoint y: 273, distance: 108.5
click at [605, 273] on div "[DATE] 100% on path · 8 meals · Frequency: 1h 40m Walking: 30 min" at bounding box center [549, 245] width 324 height 81
drag, startPoint x: 514, startPoint y: 227, endPoint x: 595, endPoint y: 258, distance: 86.5
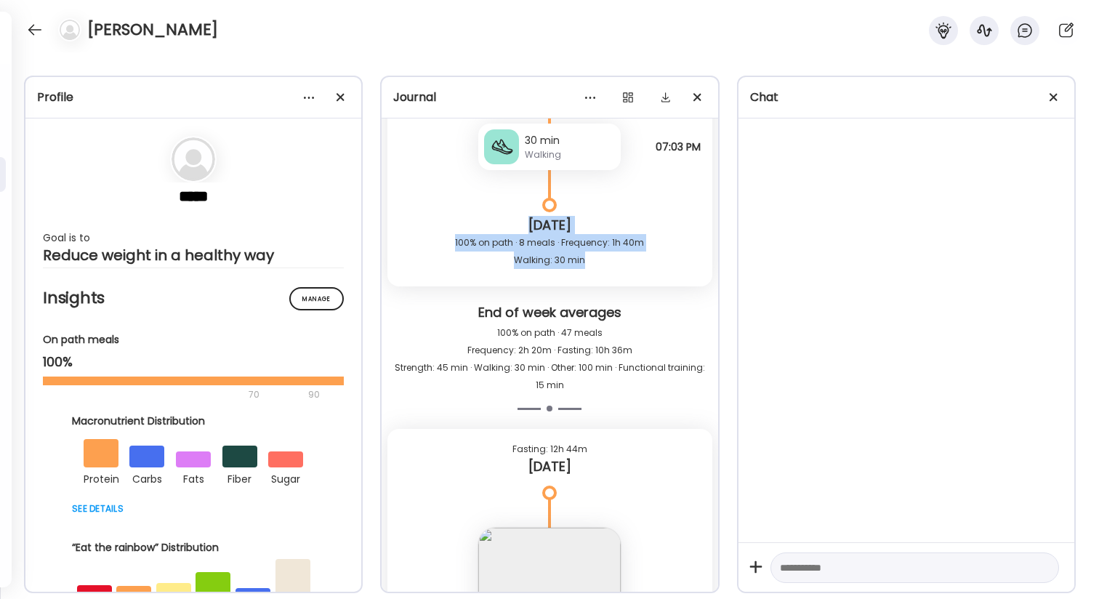
click at [597, 259] on div "[DATE] 100% on path · 8 meals · Frequency: 1h 40m Walking: 30 min" at bounding box center [549, 245] width 324 height 81
click at [595, 258] on div "100% on path · 8 meals · Frequency: 1h 40m Walking: 30 min" at bounding box center [549, 251] width 301 height 35
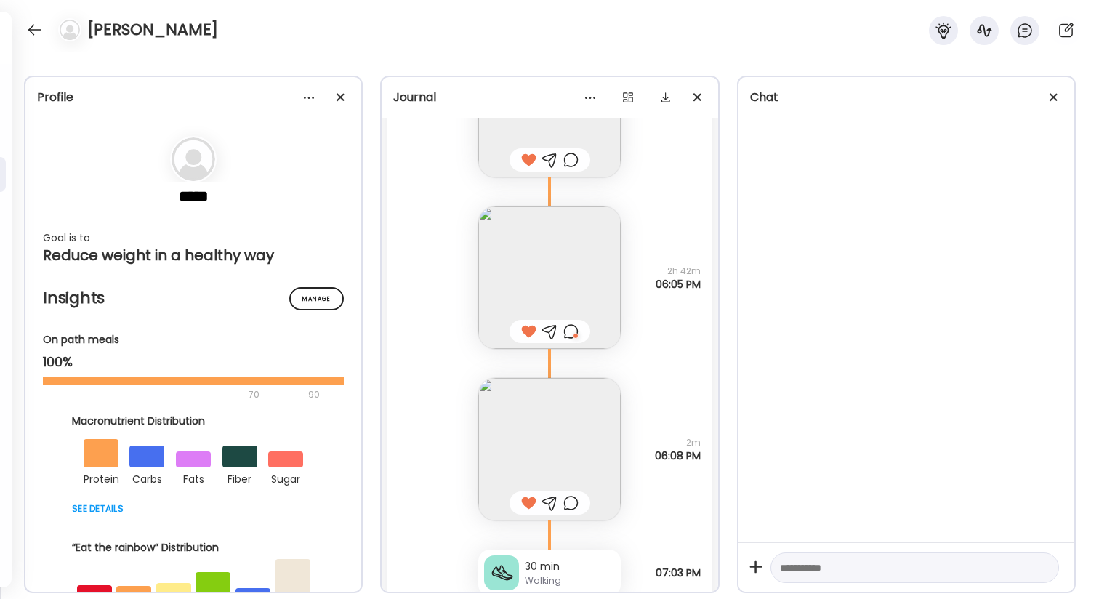
scroll to position [48979, 0]
drag, startPoint x: 666, startPoint y: 272, endPoint x: 677, endPoint y: 292, distance: 23.1
click at [677, 291] on div "2h 42m 06:05 PM" at bounding box center [677, 279] width 45 height 26
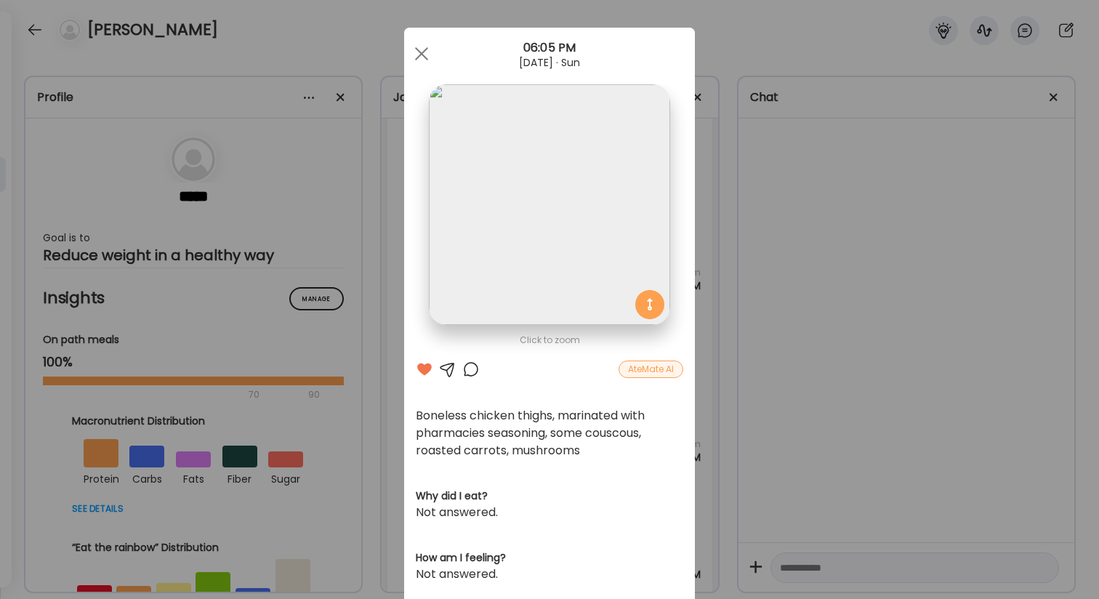
click at [715, 293] on div "Ate Coach Dashboard Wahoo! It’s official Take a moment to set up your Coach Pro…" at bounding box center [549, 299] width 1099 height 599
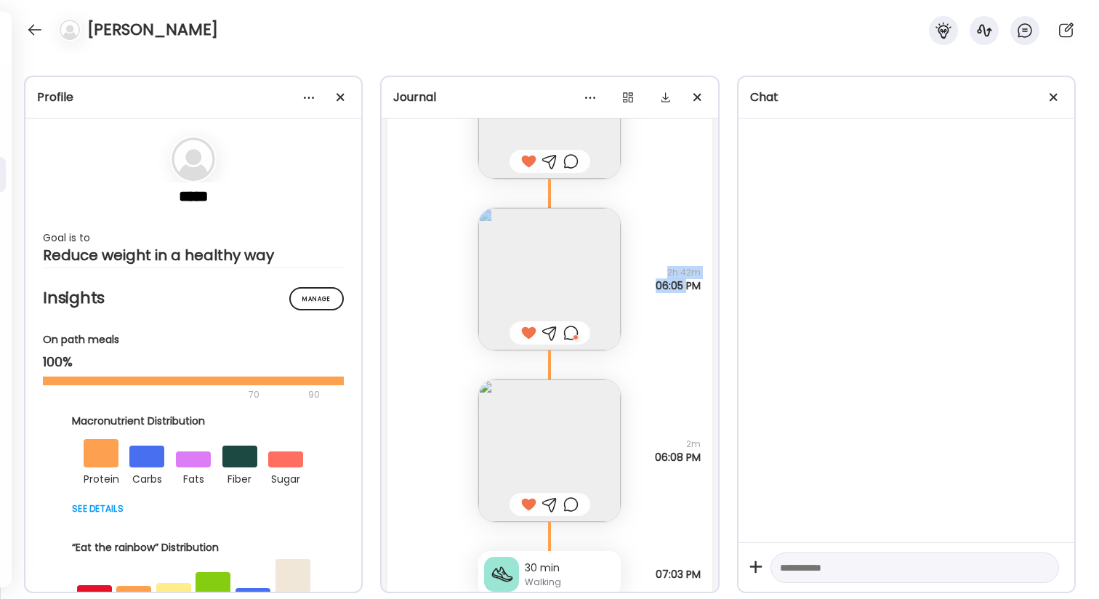
drag, startPoint x: 666, startPoint y: 265, endPoint x: 687, endPoint y: 283, distance: 28.4
click at [686, 282] on div "Boneless chicken thighs, marinated with pharmacies seasoning, some couscous, ro…" at bounding box center [549, 264] width 324 height 171
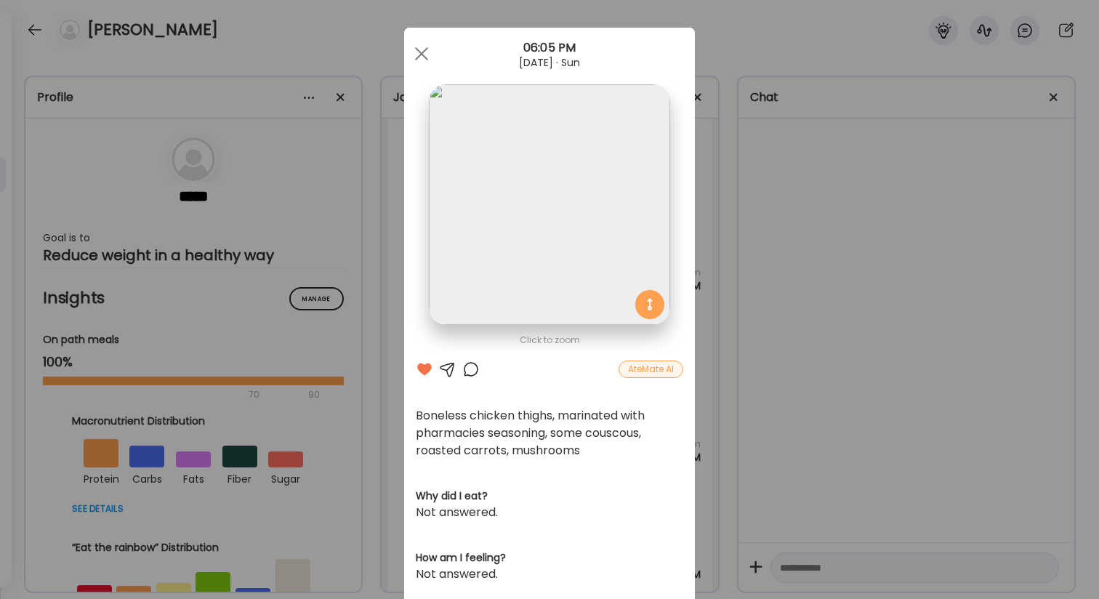
click at [722, 332] on div "Ate Coach Dashboard Wahoo! It’s official Take a moment to set up your Coach Pro…" at bounding box center [549, 299] width 1099 height 599
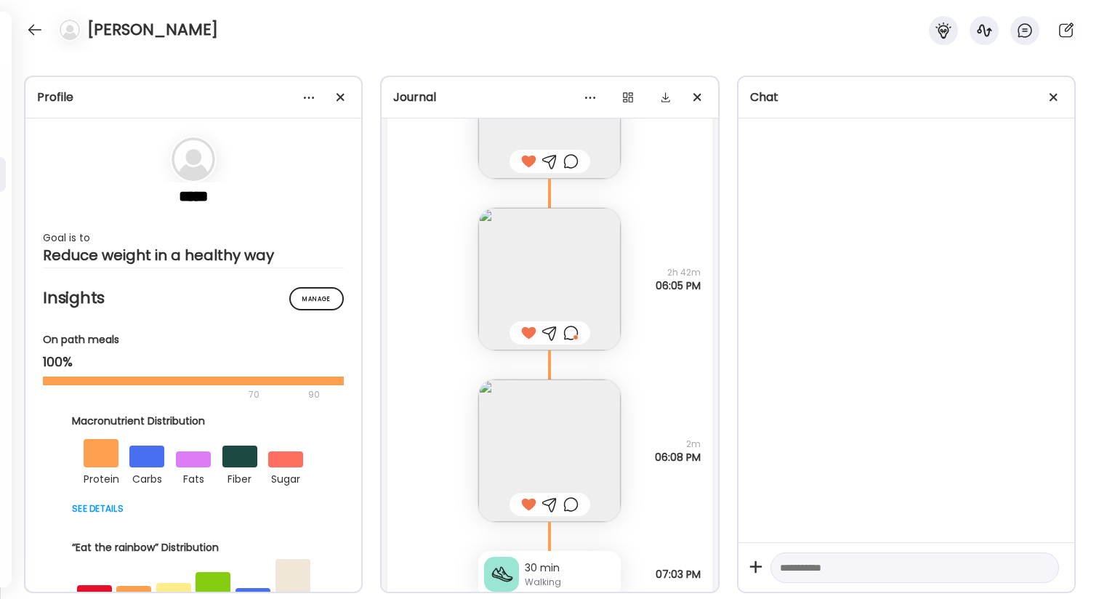
click at [703, 285] on div "Boneless chicken thighs, marinated with pharmacies seasoning, some couscous, ro…" at bounding box center [549, 264] width 324 height 171
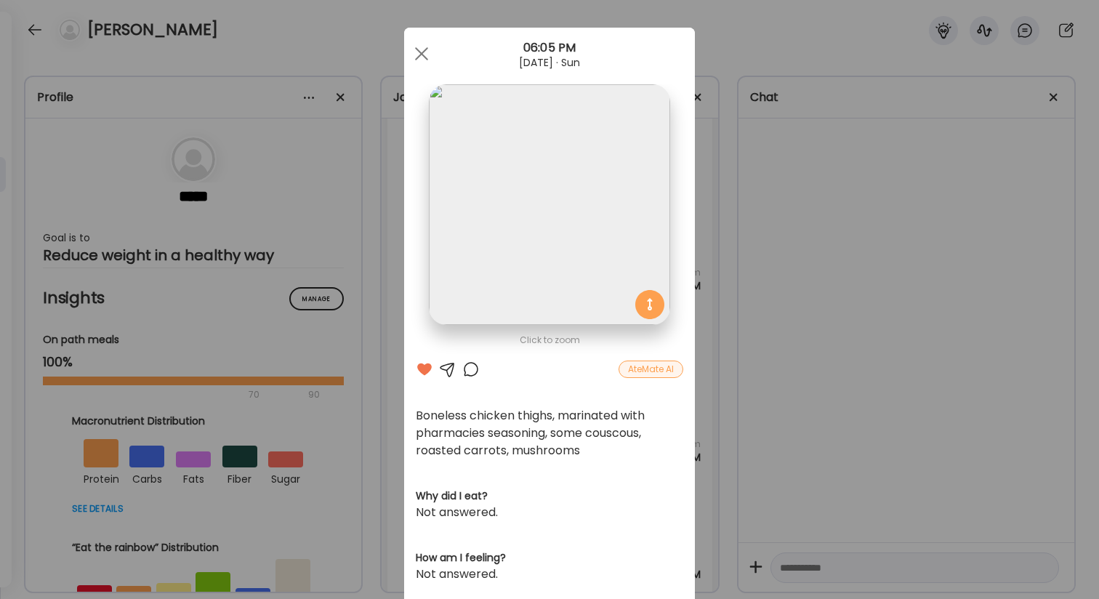
click at [706, 285] on div "Ate Coach Dashboard Wahoo! It’s official Take a moment to set up your Coach Pro…" at bounding box center [549, 299] width 1099 height 599
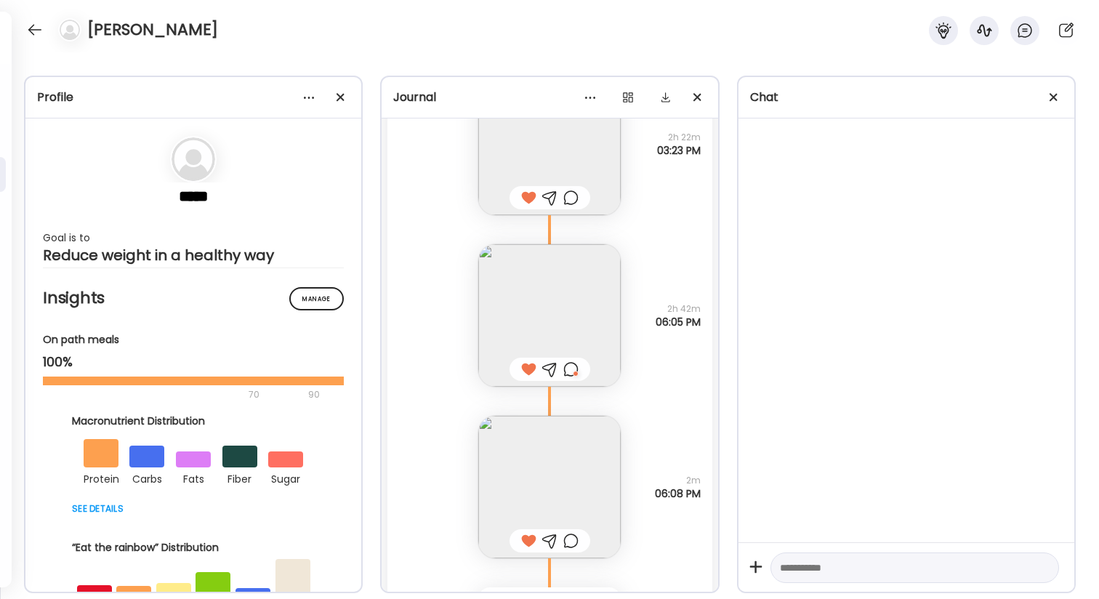
scroll to position [48940, 0]
drag, startPoint x: 669, startPoint y: 313, endPoint x: 687, endPoint y: 327, distance: 23.4
click at [687, 328] on div "2h 42m 06:05 PM" at bounding box center [677, 318] width 45 height 26
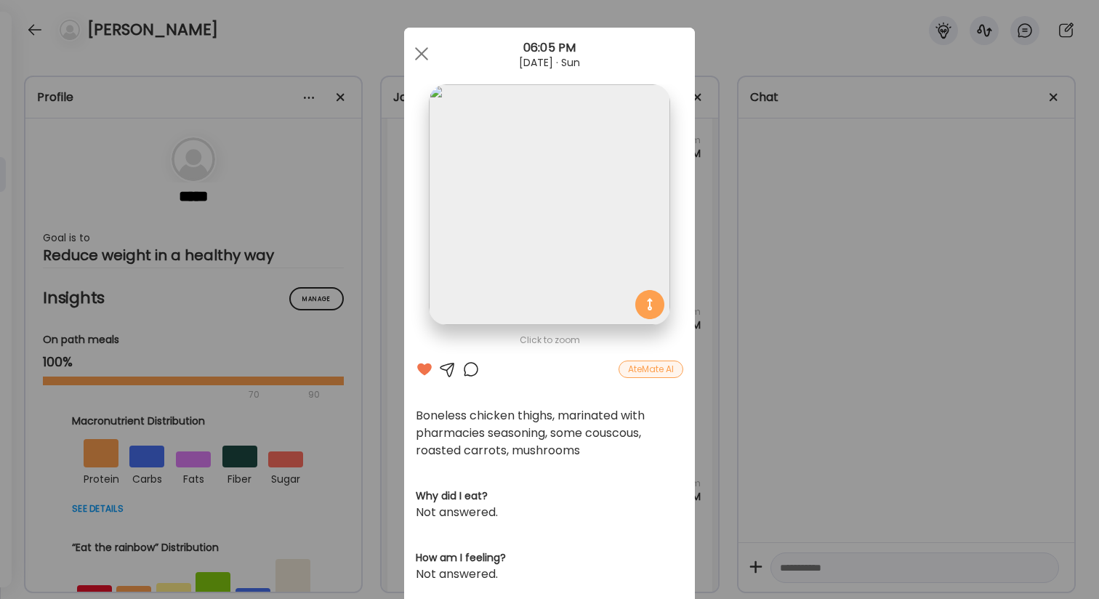
click at [714, 361] on div "Ate Coach Dashboard Wahoo! It’s official Take a moment to set up your Coach Pro…" at bounding box center [549, 299] width 1099 height 599
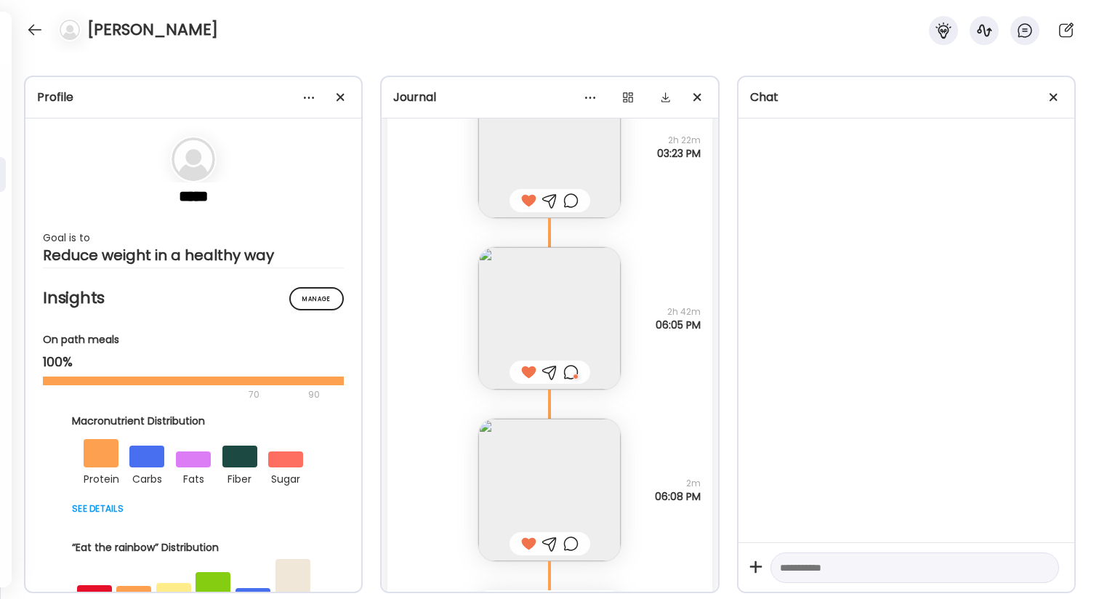
click at [610, 324] on img at bounding box center [549, 318] width 142 height 142
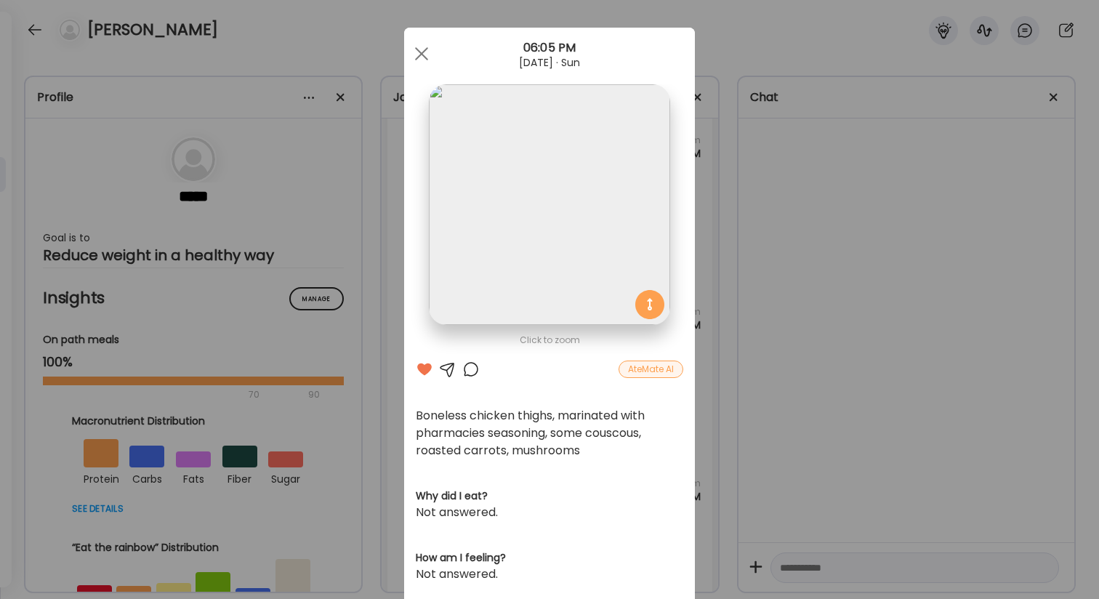
click at [794, 372] on div "Ate Coach Dashboard Wahoo! It’s official Take a moment to set up your Coach Pro…" at bounding box center [549, 299] width 1099 height 599
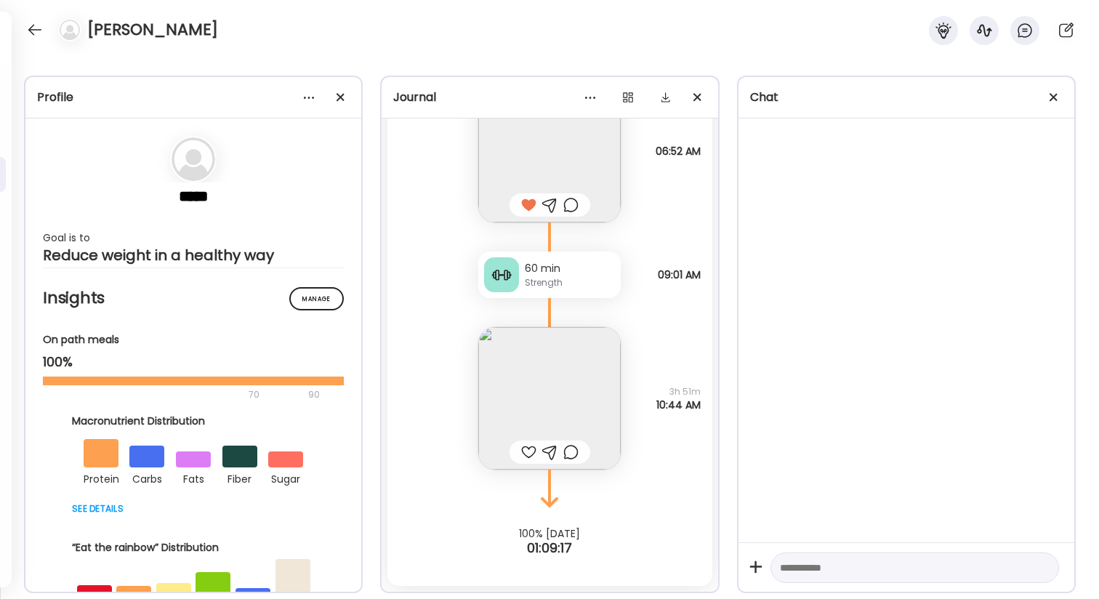
scroll to position [49854, 0]
click at [682, 385] on span "3h 51m" at bounding box center [678, 391] width 44 height 13
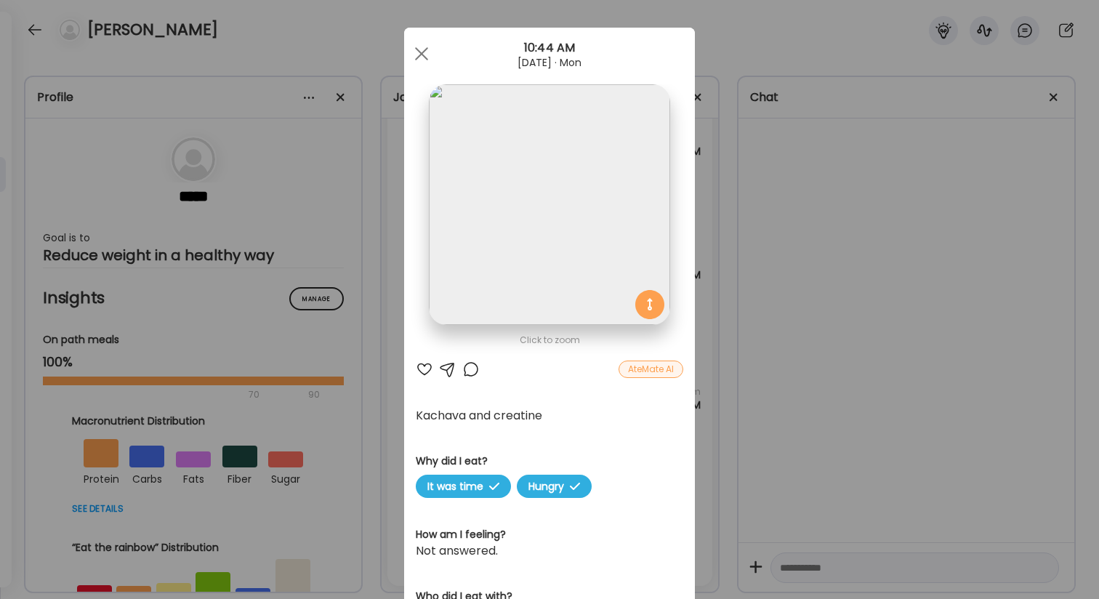
click at [753, 376] on div "Ate Coach Dashboard Wahoo! It’s official Take a moment to set up your Coach Pro…" at bounding box center [549, 299] width 1099 height 599
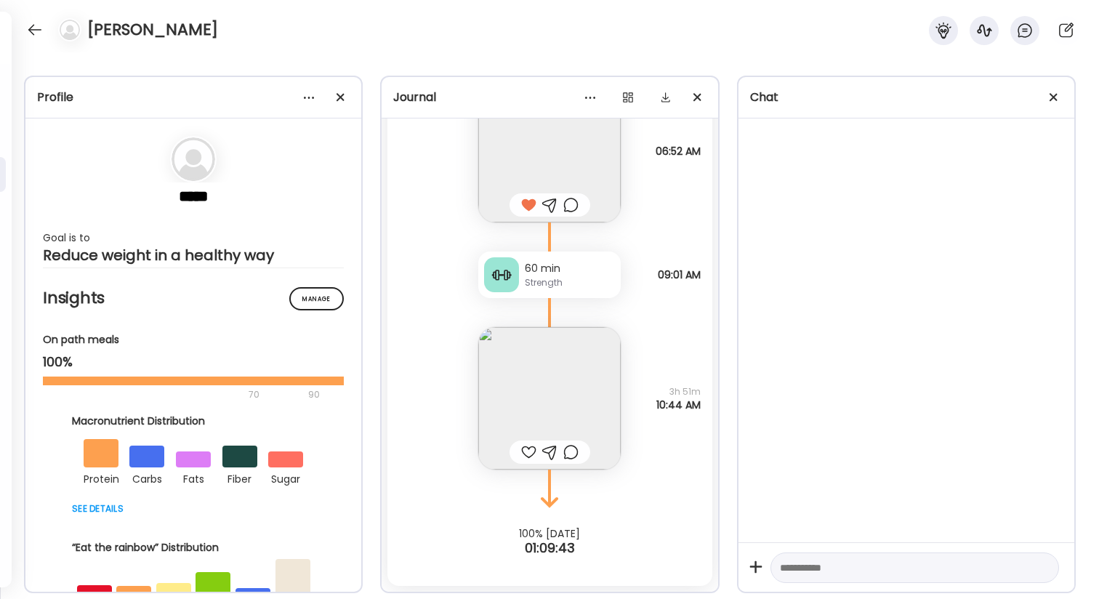
drag, startPoint x: 647, startPoint y: 153, endPoint x: 714, endPoint y: 155, distance: 67.6
click at [714, 155] on div "Fasting: 12h 44m [DATE] Look at me trying something new. 3/4 skim milk, 1/2 rol…" at bounding box center [550, 283] width 336 height 605
click at [695, 152] on span "06:52 AM" at bounding box center [677, 151] width 45 height 13
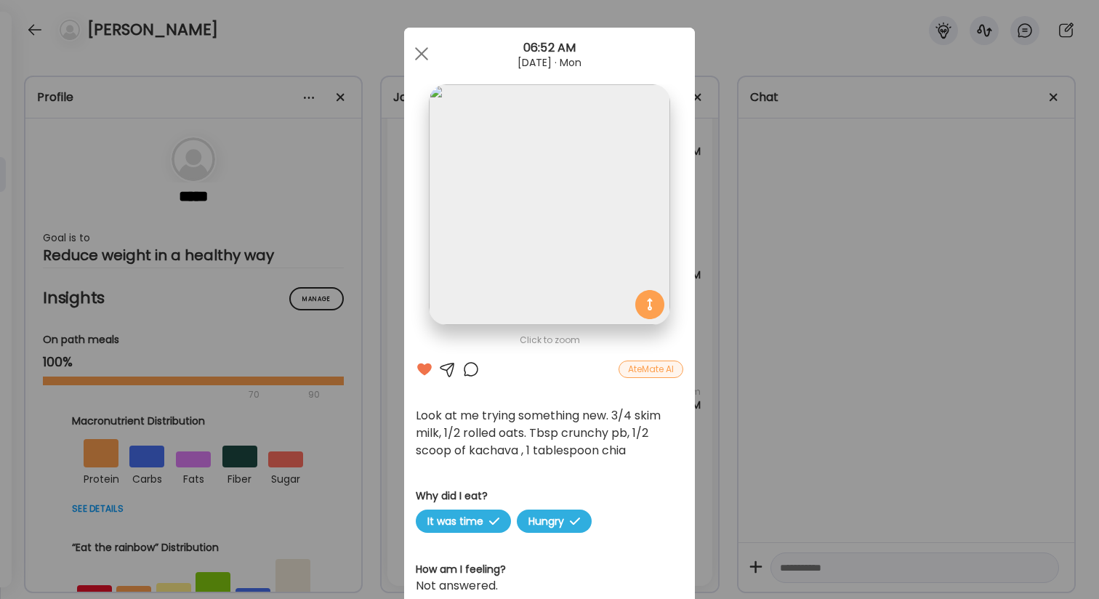
click at [735, 158] on div "Ate Coach Dashboard Wahoo! It’s official Take a moment to set up your Coach Pro…" at bounding box center [549, 299] width 1099 height 599
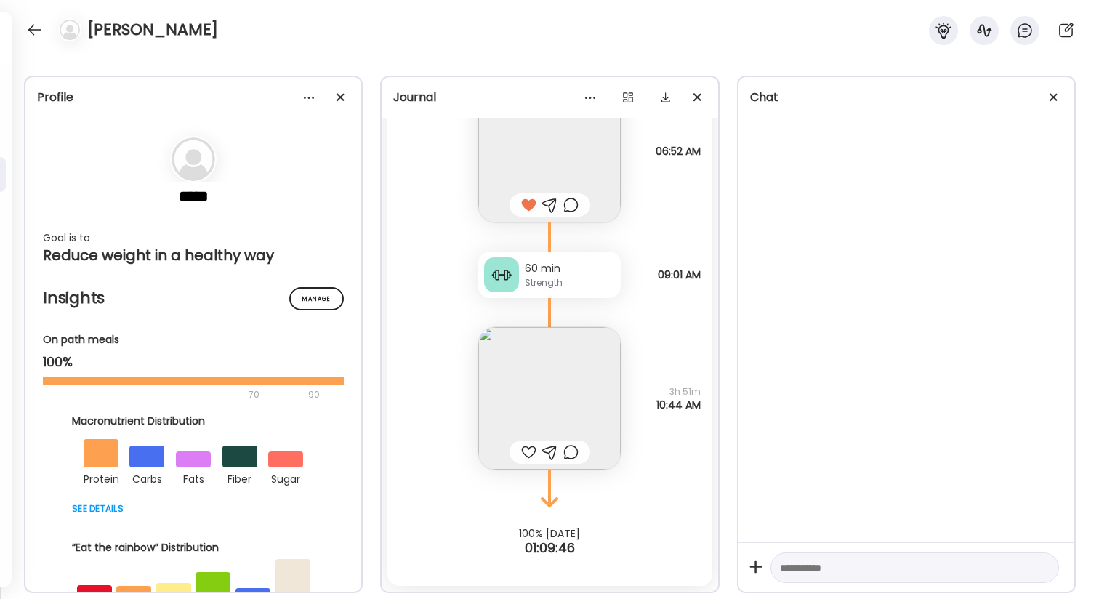
click at [528, 164] on img at bounding box center [549, 151] width 142 height 142
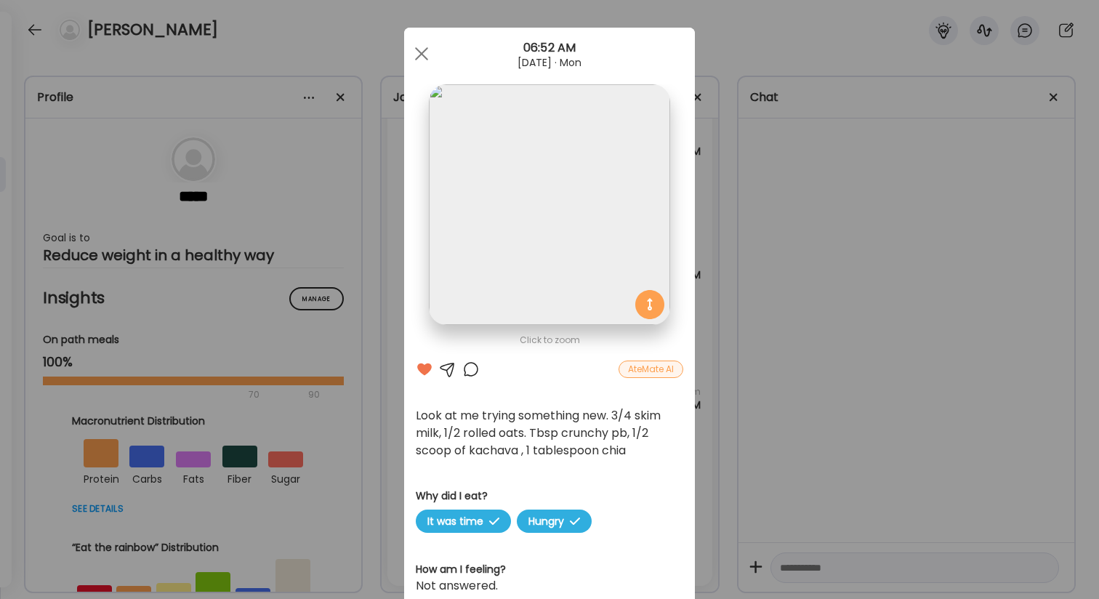
click at [475, 371] on div at bounding box center [470, 368] width 17 height 17
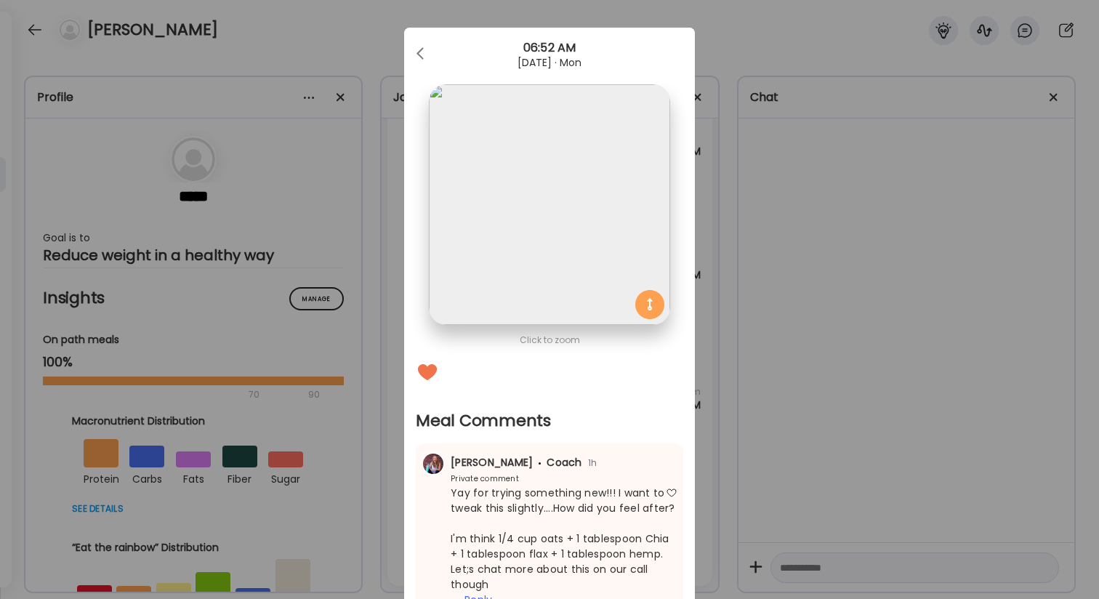
click at [874, 325] on div "Ate Coach Dashboard Wahoo! It’s official Take a moment to set up your Coach Pro…" at bounding box center [549, 299] width 1099 height 599
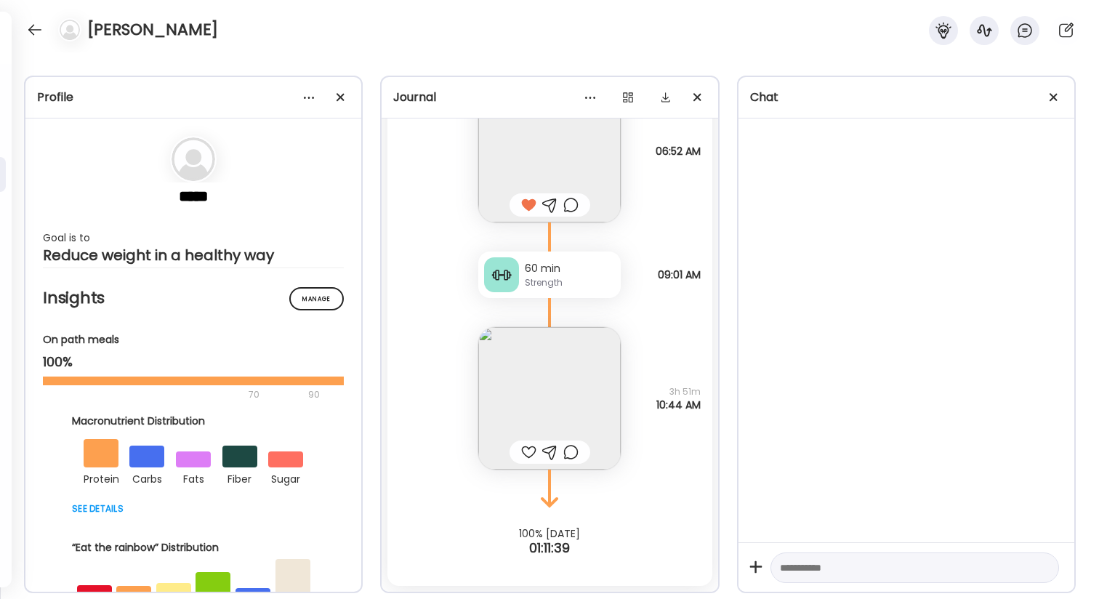
click at [571, 142] on img at bounding box center [549, 151] width 142 height 142
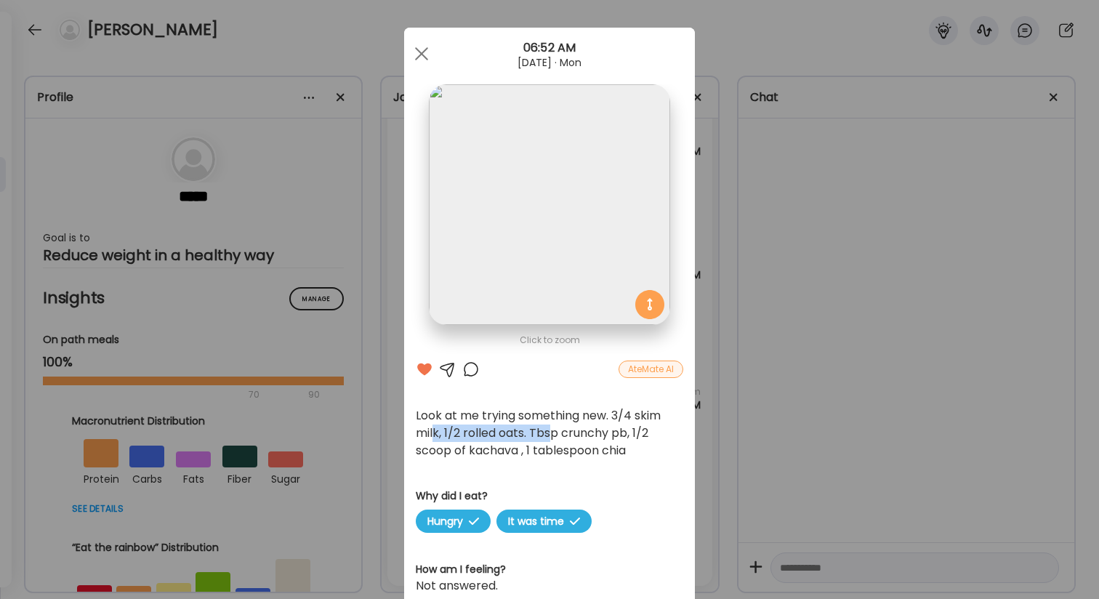
drag, startPoint x: 435, startPoint y: 437, endPoint x: 552, endPoint y: 437, distance: 117.0
click at [552, 437] on div "Look at me trying something new. 3/4 skim milk, 1/2 rolled oats. Tbsp crunchy p…" at bounding box center [549, 433] width 267 height 52
drag, startPoint x: 413, startPoint y: 415, endPoint x: 657, endPoint y: 438, distance: 245.3
click at [657, 438] on div "Click to zoom AteMate AI Look at me trying something new. 3/4 skim milk, 1/2 ro…" at bounding box center [549, 480] width 291 height 905
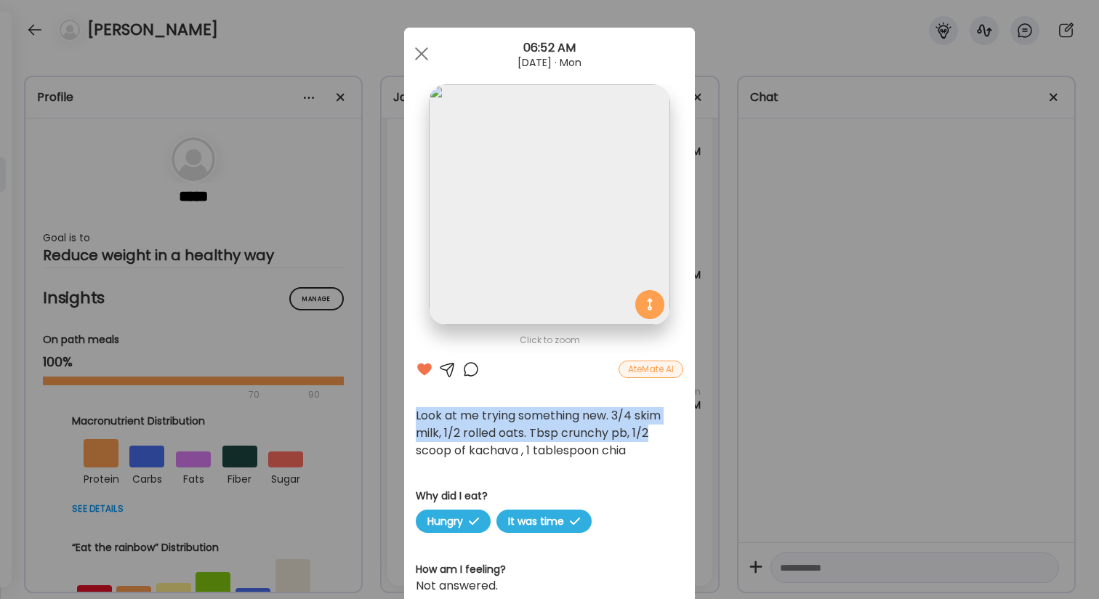
click at [633, 425] on div "Look at me trying something new. 3/4 skim milk, 1/2 rolled oats. Tbsp crunchy p…" at bounding box center [549, 433] width 267 height 52
drag, startPoint x: 441, startPoint y: 435, endPoint x: 538, endPoint y: 445, distance: 97.2
click at [538, 445] on div "Look at me trying something new. 3/4 skim milk, 1/2 rolled oats. Tbsp crunchy p…" at bounding box center [549, 433] width 267 height 52
click at [584, 427] on div "Look at me trying something new. 3/4 skim milk, 1/2 rolled oats. Tbsp crunchy p…" at bounding box center [549, 433] width 267 height 52
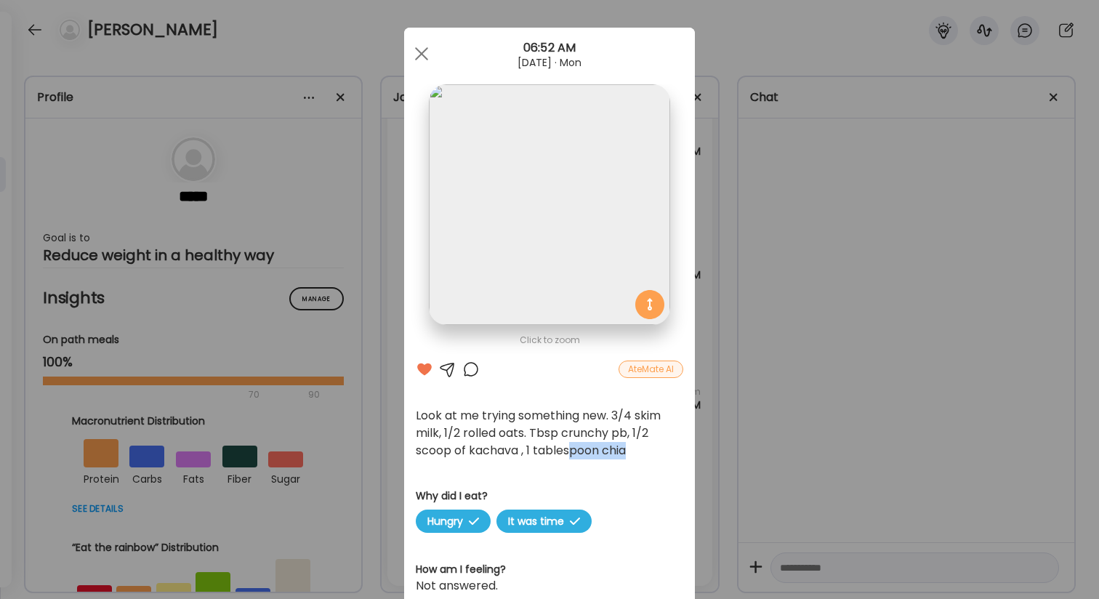
drag, startPoint x: 635, startPoint y: 454, endPoint x: 573, endPoint y: 441, distance: 63.8
click at [573, 441] on div "Look at me trying something new. 3/4 skim milk, 1/2 rolled oats. Tbsp crunchy p…" at bounding box center [549, 433] width 267 height 52
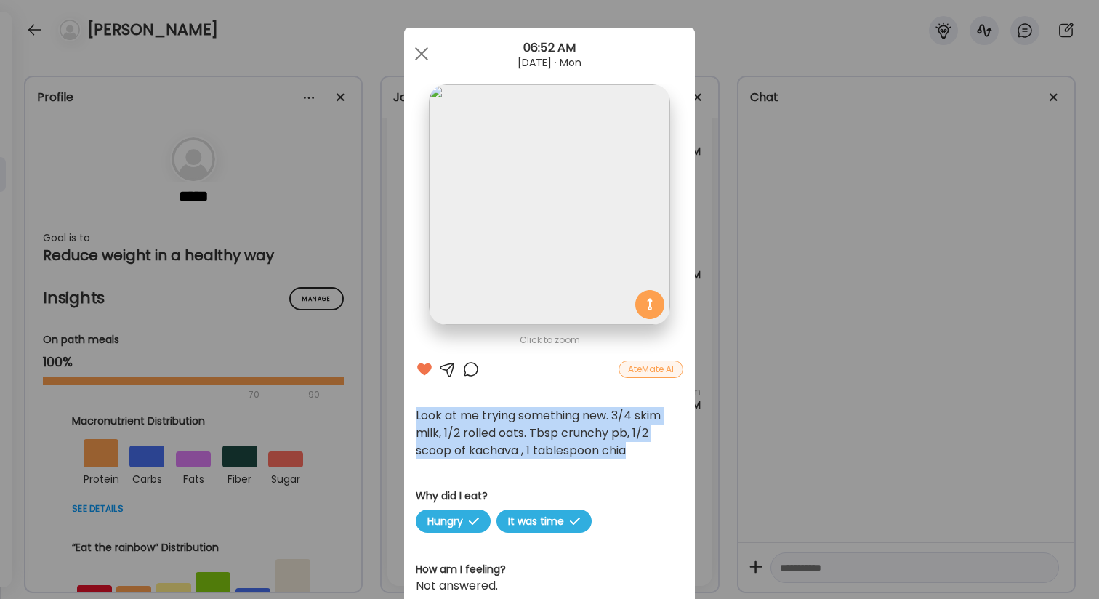
drag, startPoint x: 633, startPoint y: 453, endPoint x: 417, endPoint y: 413, distance: 219.6
click at [417, 413] on div "Look at me trying something new. 3/4 skim milk, 1/2 rolled oats. Tbsp crunchy p…" at bounding box center [549, 433] width 267 height 52
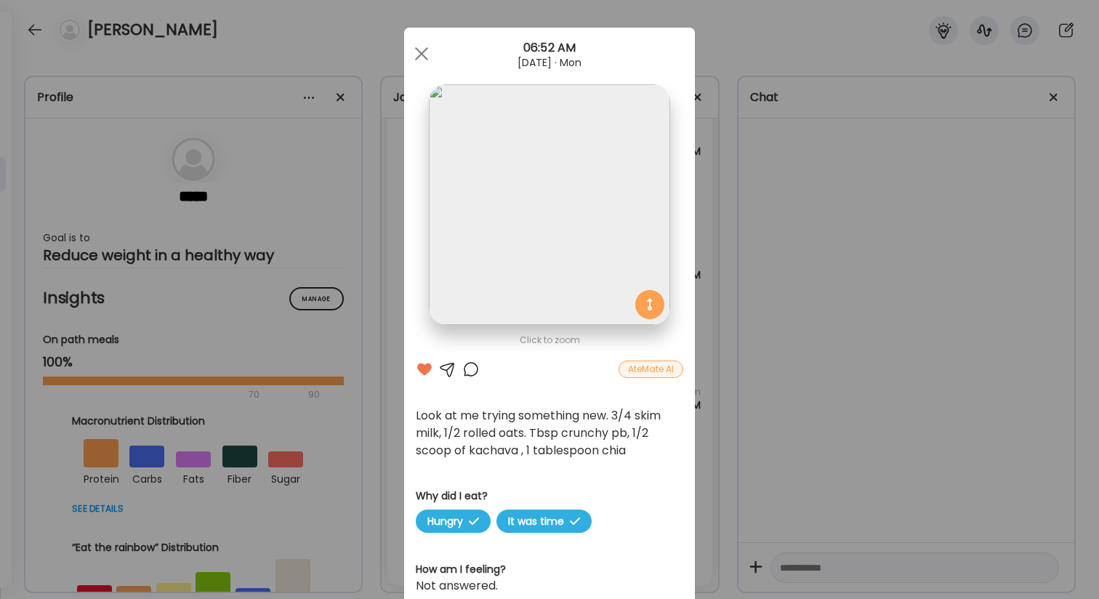
click at [446, 429] on div "Look at me trying something new. 3/4 skim milk, 1/2 rolled oats. Tbsp crunchy p…" at bounding box center [549, 433] width 267 height 52
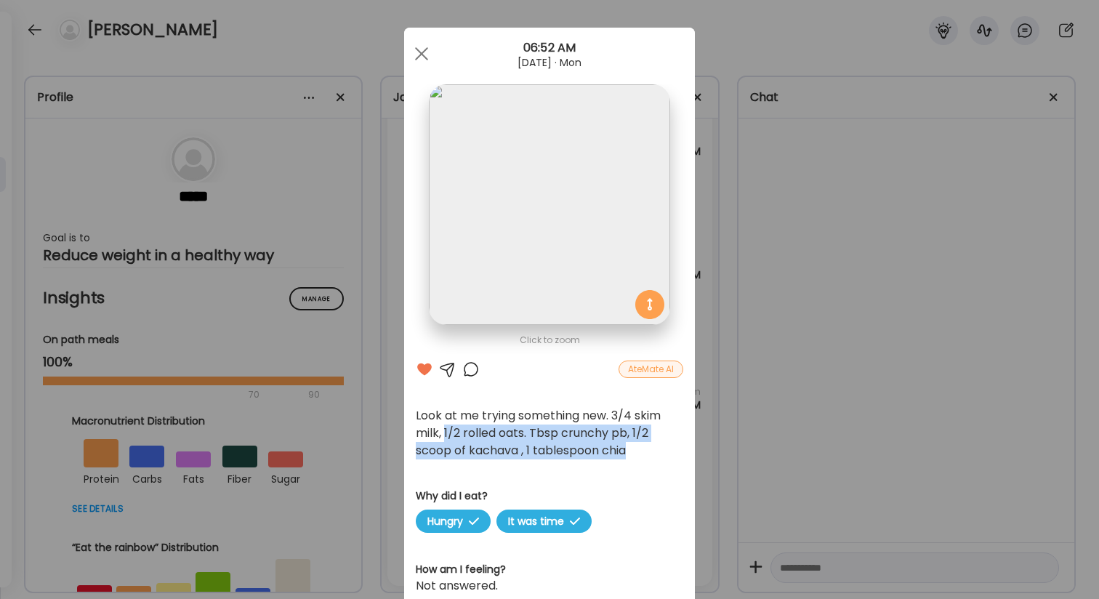
drag, startPoint x: 446, startPoint y: 429, endPoint x: 621, endPoint y: 443, distance: 175.6
click at [621, 443] on div "Look at me trying something new. 3/4 skim milk, 1/2 rolled oats. Tbsp crunchy p…" at bounding box center [549, 433] width 267 height 52
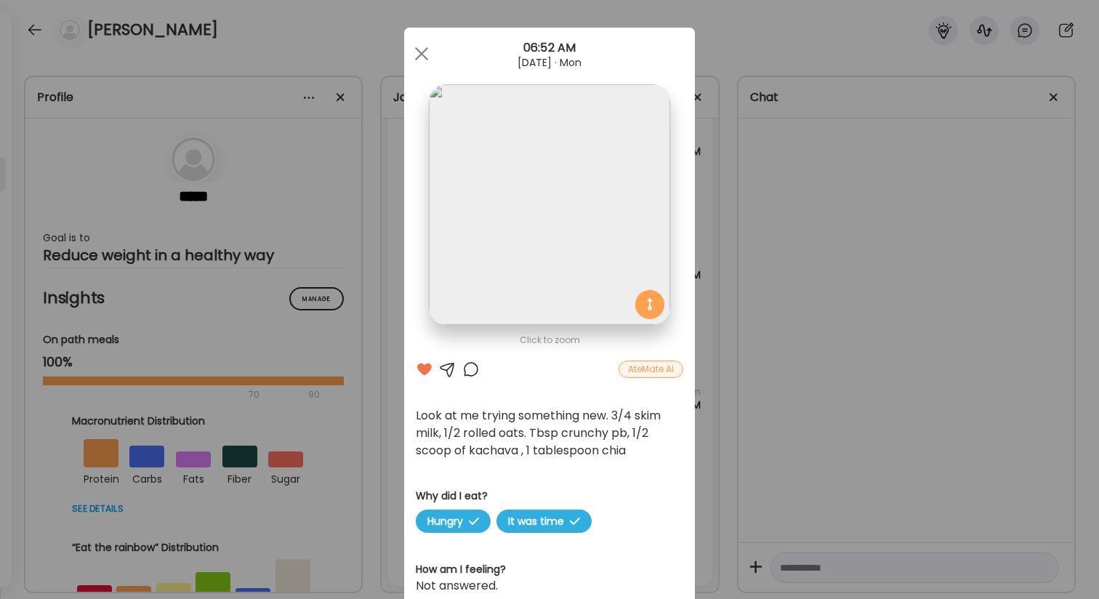
click at [629, 448] on div "Look at me trying something new. 3/4 skim milk, 1/2 rolled oats. Tbsp crunchy p…" at bounding box center [549, 433] width 267 height 52
click at [433, 51] on div at bounding box center [421, 53] width 29 height 29
